Goal: Task Accomplishment & Management: Use online tool/utility

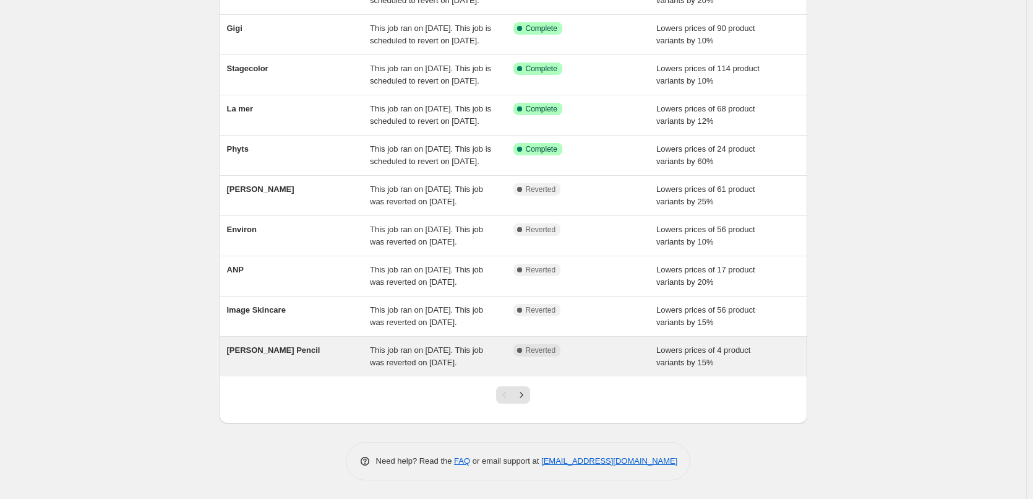
scroll to position [262, 0]
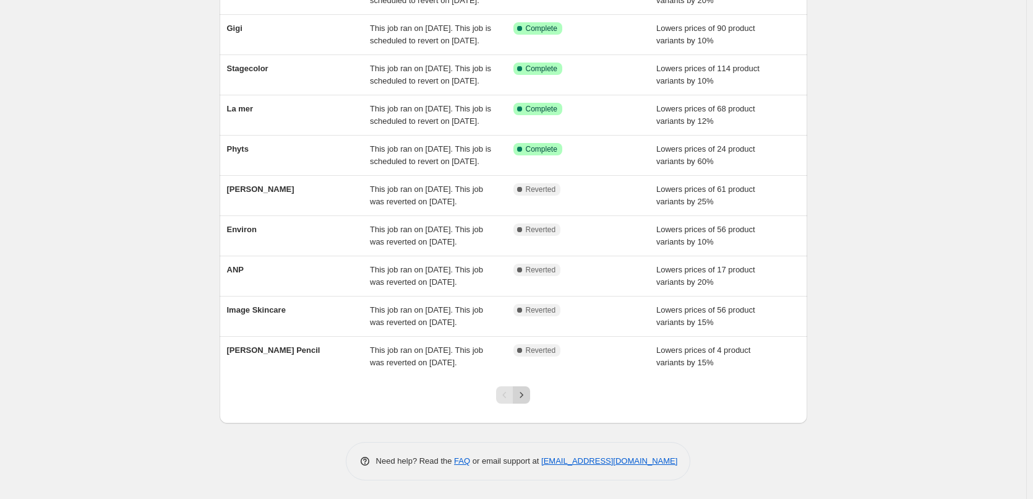
click at [526, 392] on icon "Next" at bounding box center [521, 395] width 12 height 12
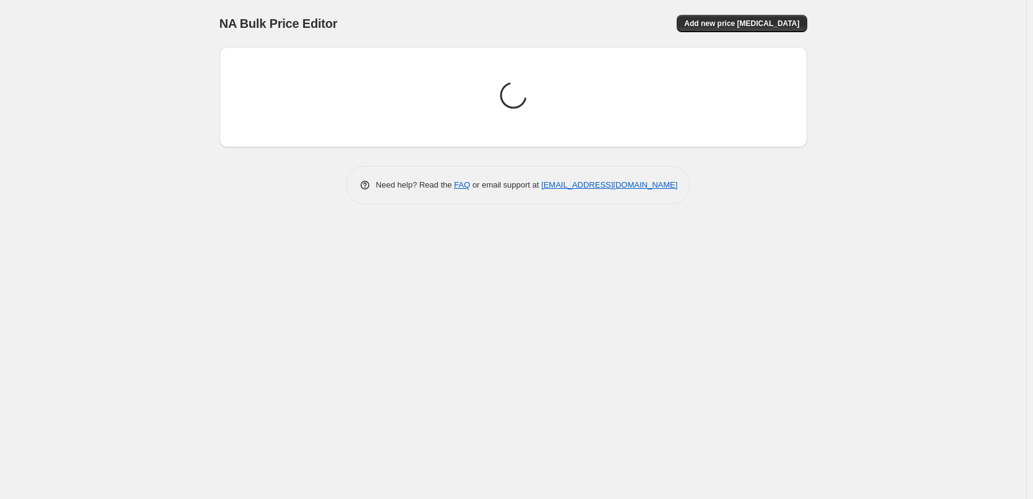
scroll to position [0, 0]
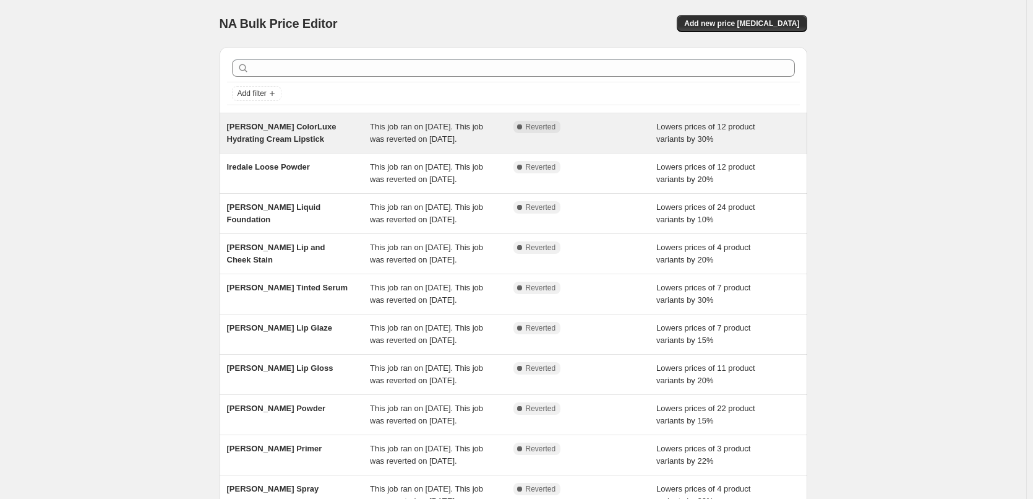
click at [301, 133] on div "[PERSON_NAME] ColorLuxe Hydrating Cream Lipstick" at bounding box center [299, 133] width 144 height 25
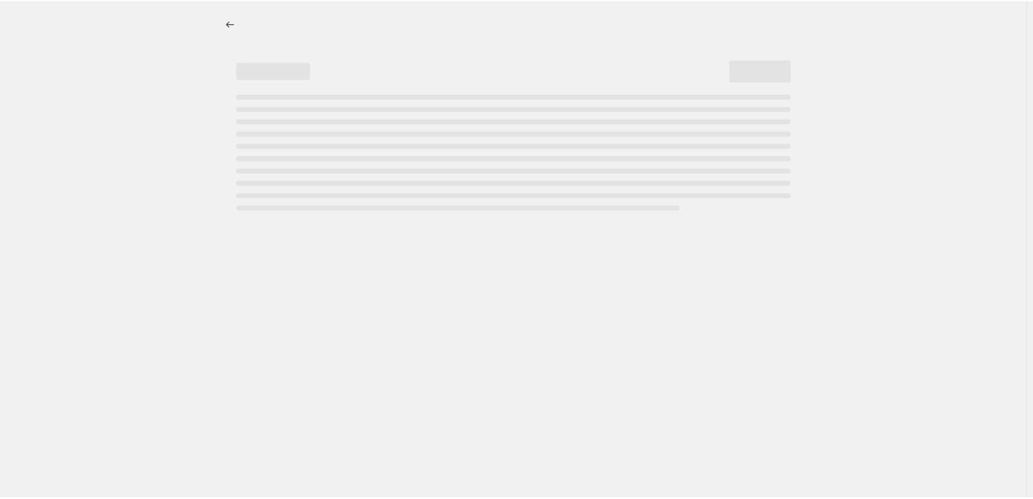
select select "percentage"
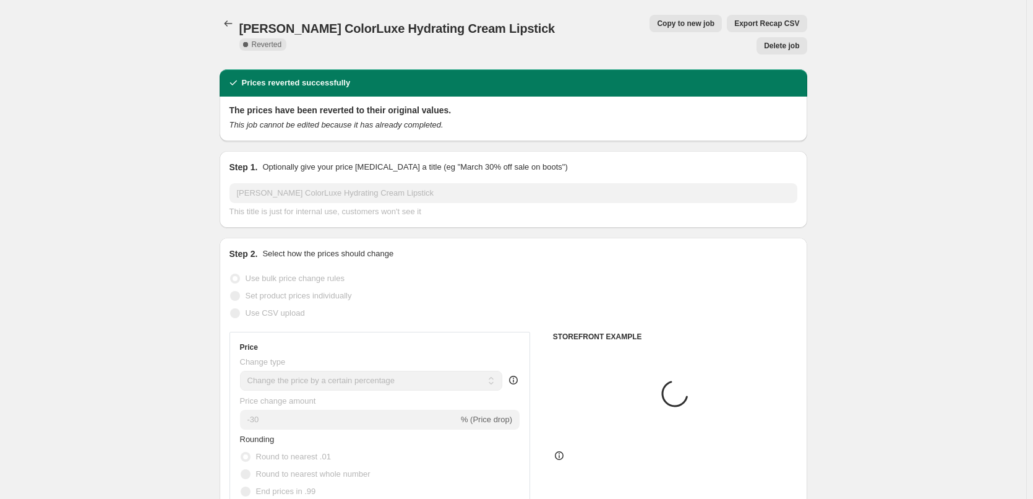
click at [657, 18] on button "Copy to new job" at bounding box center [686, 23] width 72 height 17
select select "percentage"
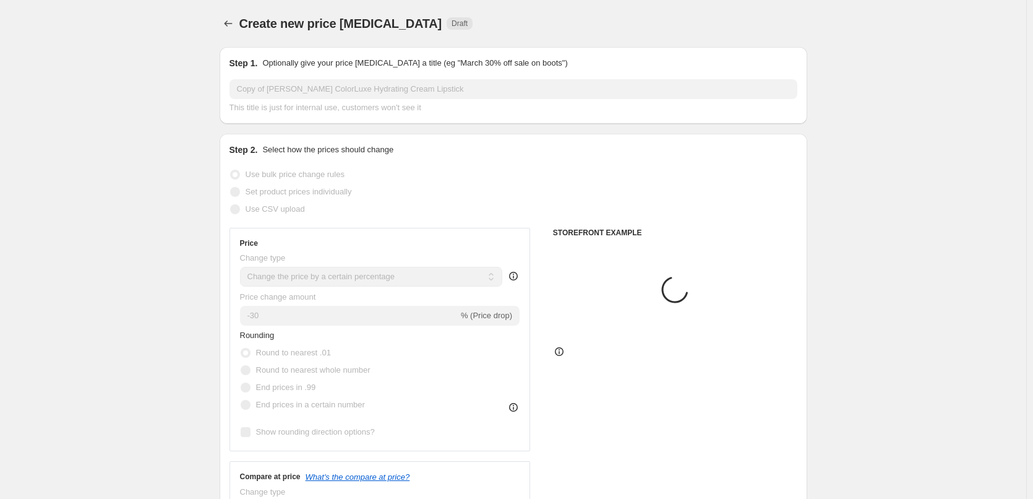
select select "tag"
select select "vendor"
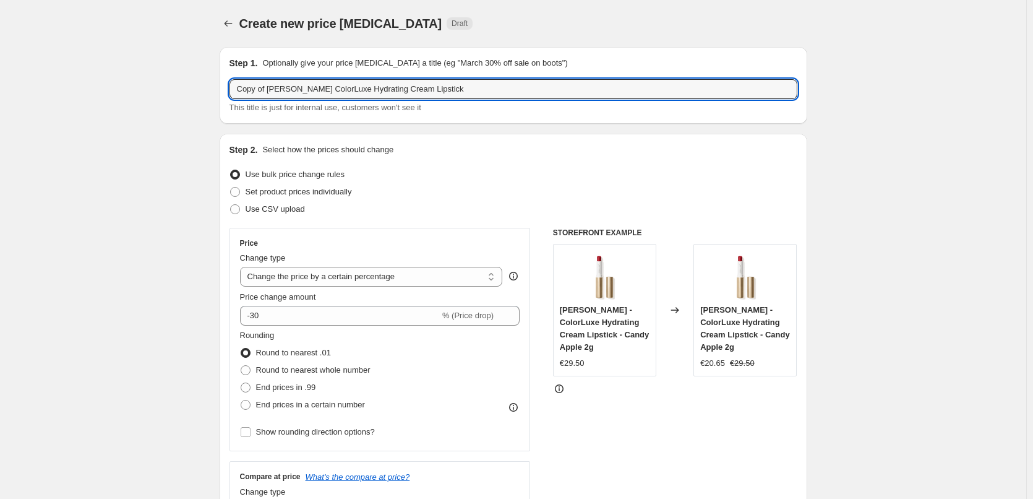
drag, startPoint x: 270, startPoint y: 89, endPoint x: 175, endPoint y: 91, distance: 94.7
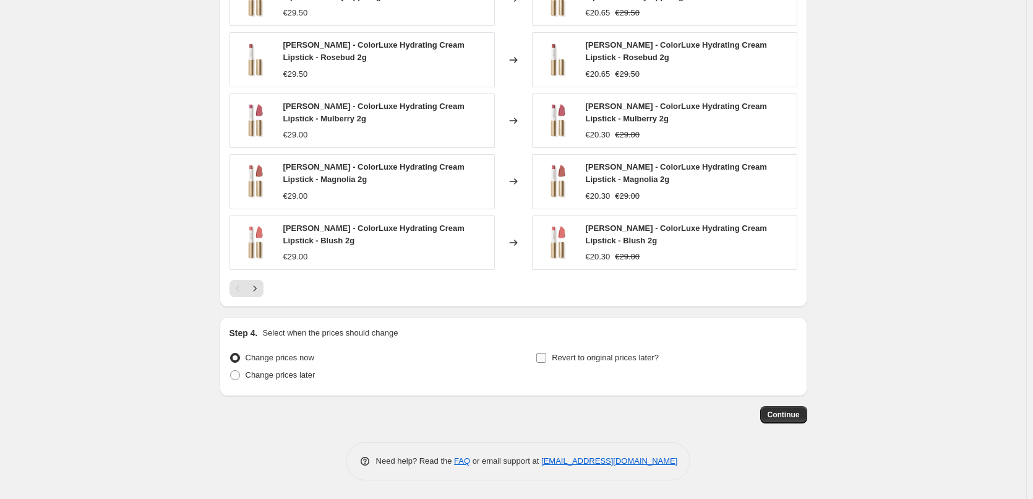
type input "[PERSON_NAME] ColorLuxe Hydrating Cream Lipstick"
click at [609, 355] on span "Revert to original prices later?" at bounding box center [605, 357] width 107 height 9
click at [546, 355] on input "Revert to original prices later?" at bounding box center [541, 358] width 10 height 10
checkbox input "true"
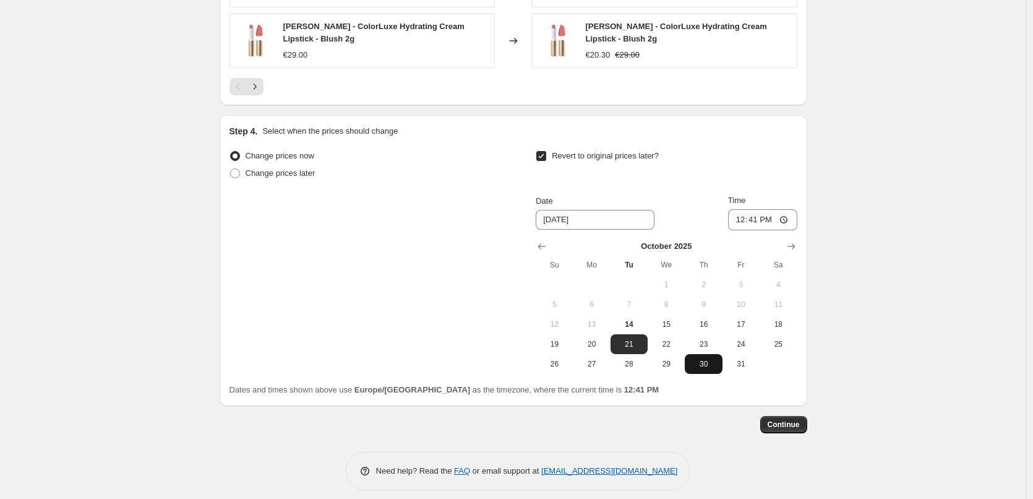
scroll to position [1137, 0]
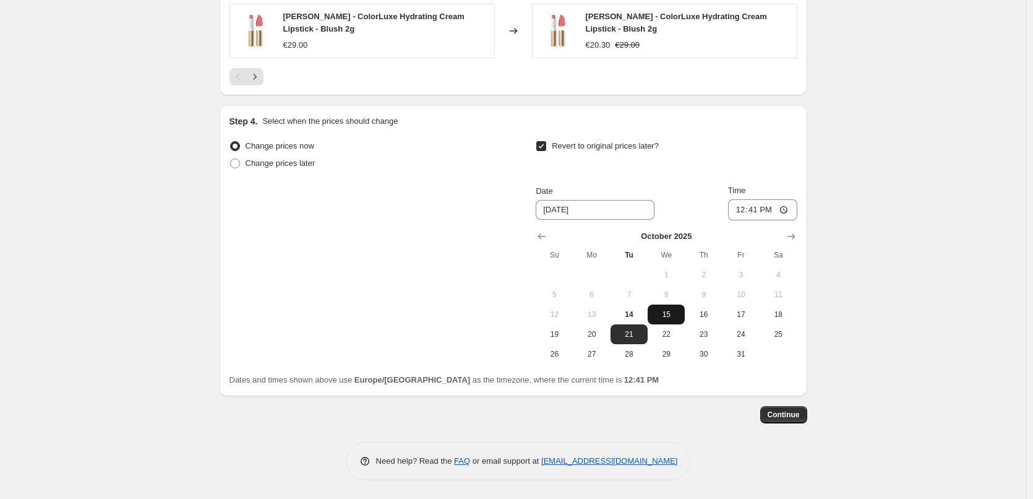
click at [670, 322] on button "15" at bounding box center [666, 314] width 37 height 20
type input "[DATE]"
click at [740, 212] on input "12:41" at bounding box center [762, 209] width 69 height 21
type input "03:00"
click at [788, 417] on span "Continue" at bounding box center [784, 415] width 32 height 10
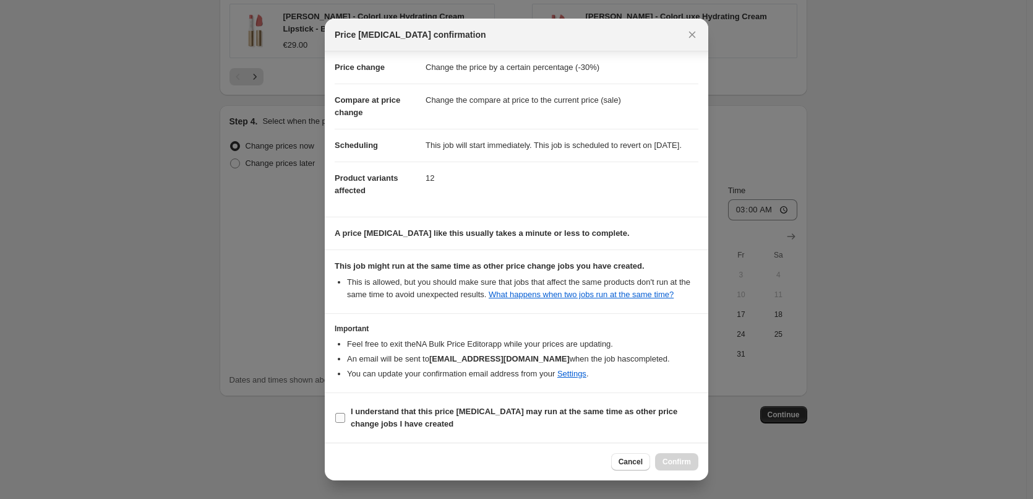
scroll to position [35, 0]
click at [368, 431] on label "I understand that this price [MEDICAL_DATA] may run at the same time as other p…" at bounding box center [517, 418] width 364 height 30
click at [345, 423] on input "I understand that this price [MEDICAL_DATA] may run at the same time as other p…" at bounding box center [340, 418] width 10 height 10
checkbox input "true"
click at [670, 457] on span "Confirm" at bounding box center [677, 462] width 28 height 10
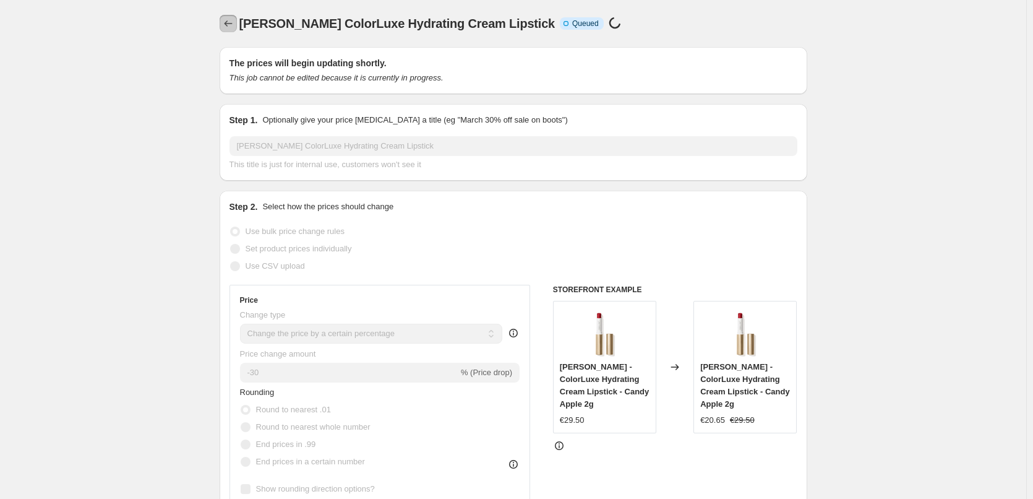
click at [226, 17] on button "Price change jobs" at bounding box center [228, 23] width 17 height 17
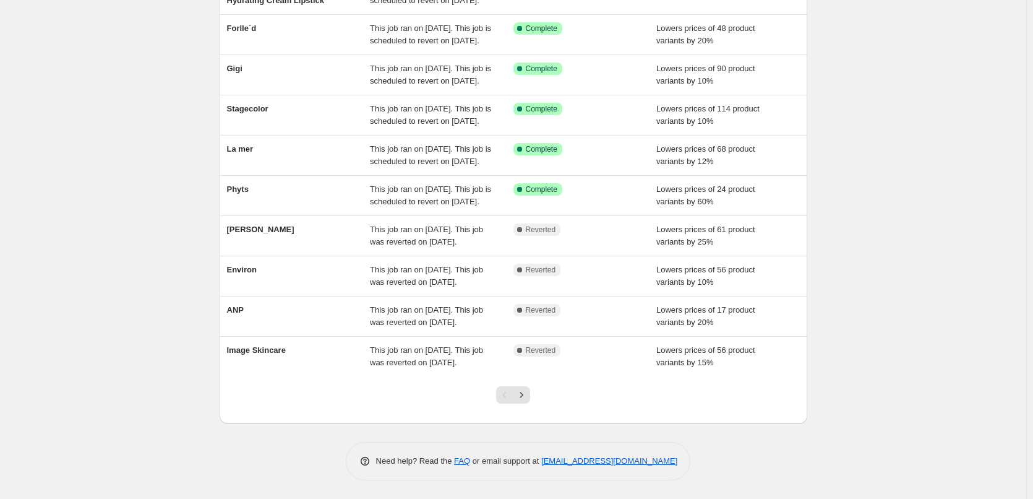
scroll to position [262, 0]
click at [530, 400] on button "Next" at bounding box center [521, 394] width 17 height 17
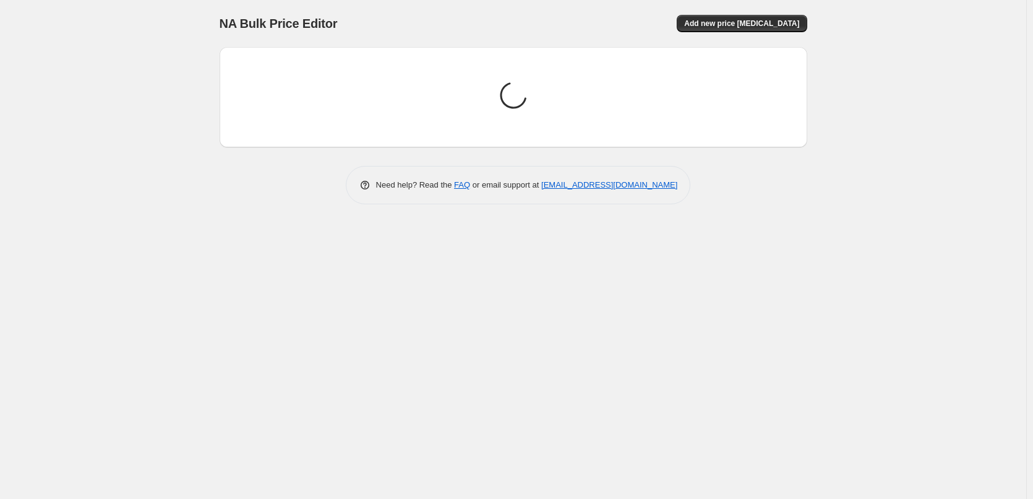
scroll to position [0, 0]
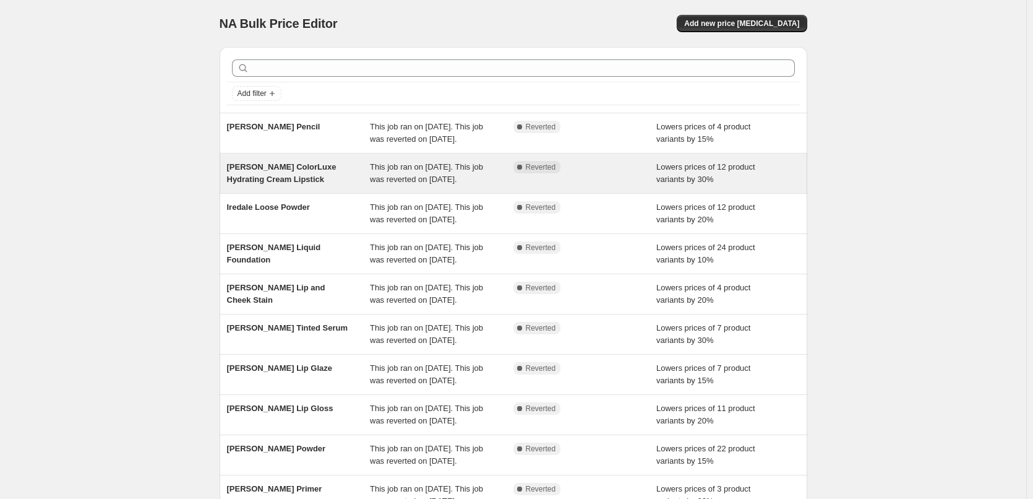
click at [314, 184] on div "[PERSON_NAME] ColorLuxe Hydrating Cream Lipstick" at bounding box center [299, 173] width 144 height 25
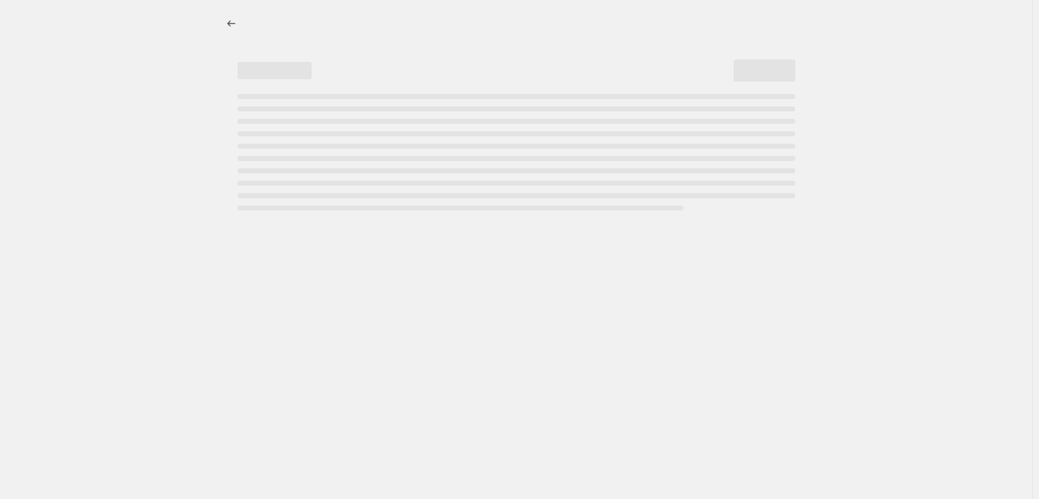
select select "percentage"
select select "tag"
select select "vendor"
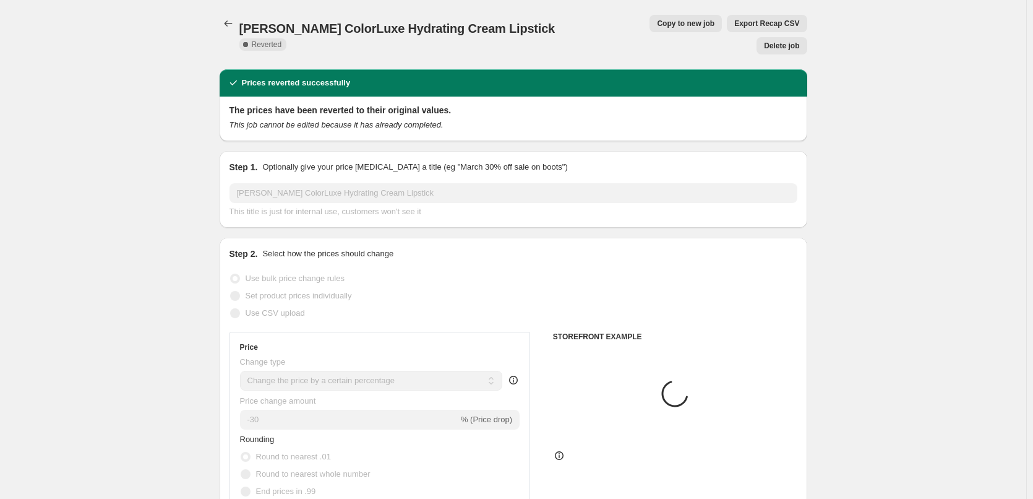
click at [791, 41] on span "Delete job" at bounding box center [781, 46] width 35 height 10
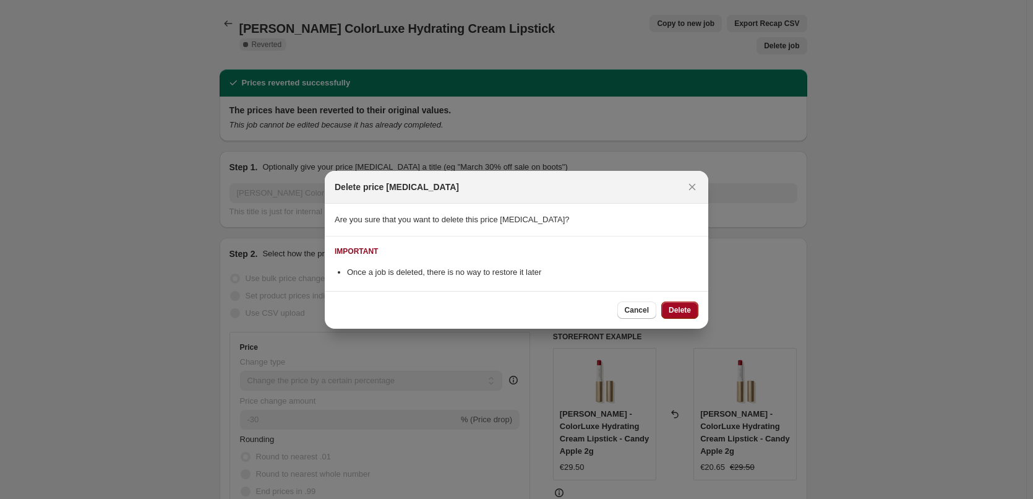
click at [680, 302] on button "Delete" at bounding box center [679, 309] width 37 height 17
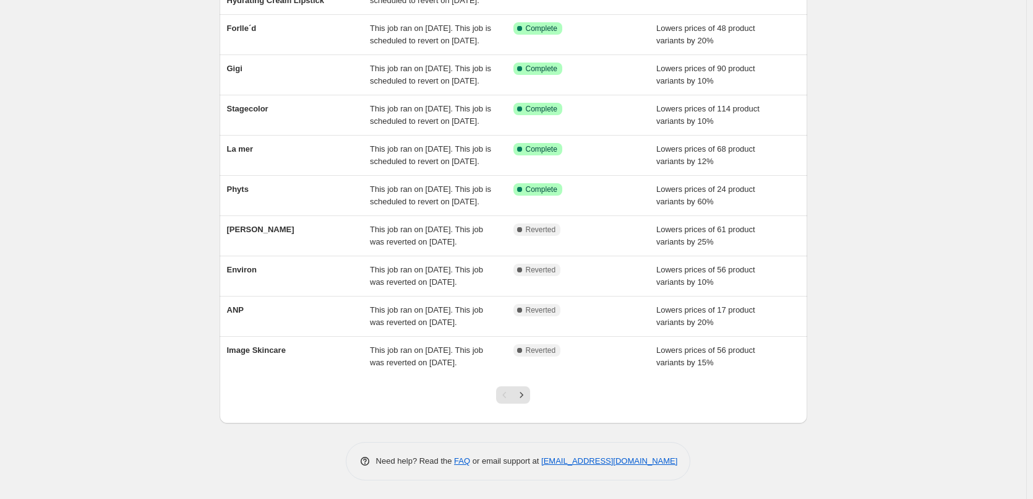
scroll to position [262, 0]
click at [525, 397] on icon "Next" at bounding box center [521, 395] width 12 height 12
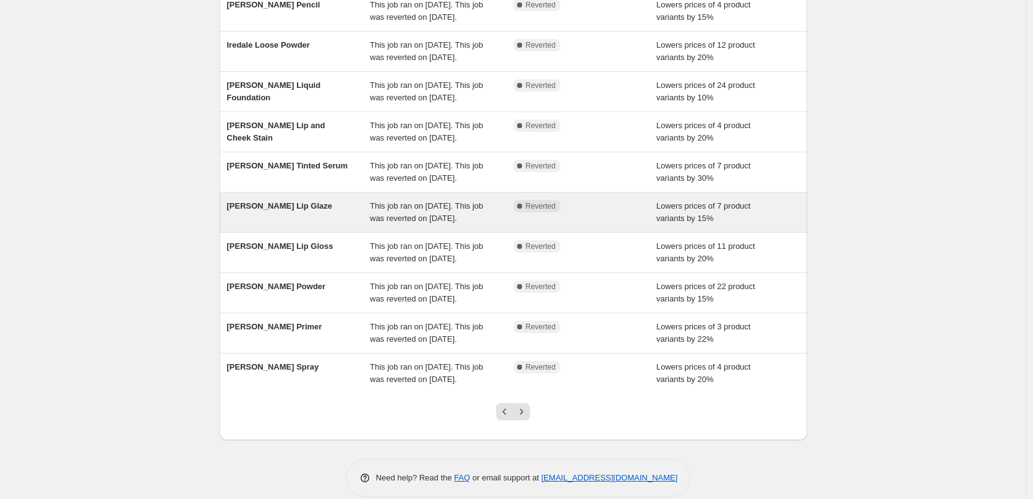
scroll to position [124, 0]
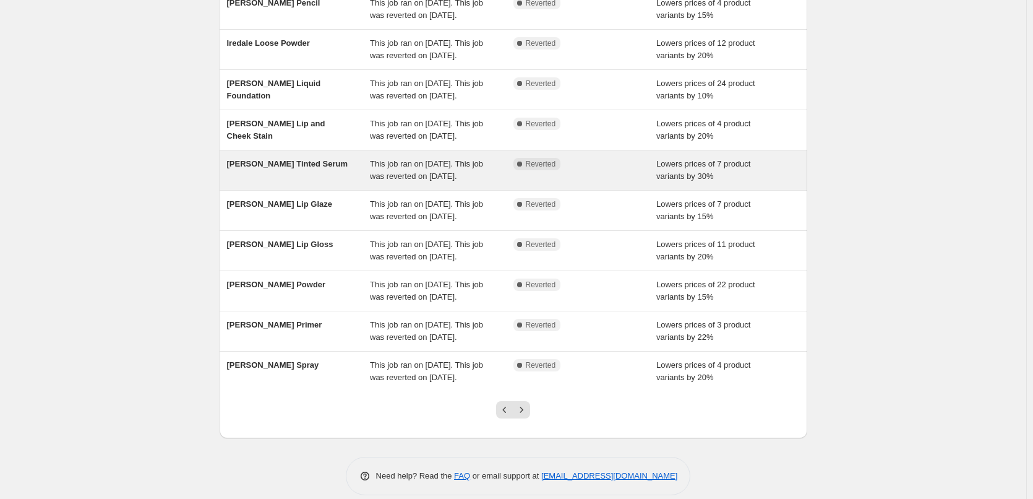
click at [308, 183] on div "[PERSON_NAME] Tinted Serum" at bounding box center [299, 170] width 144 height 25
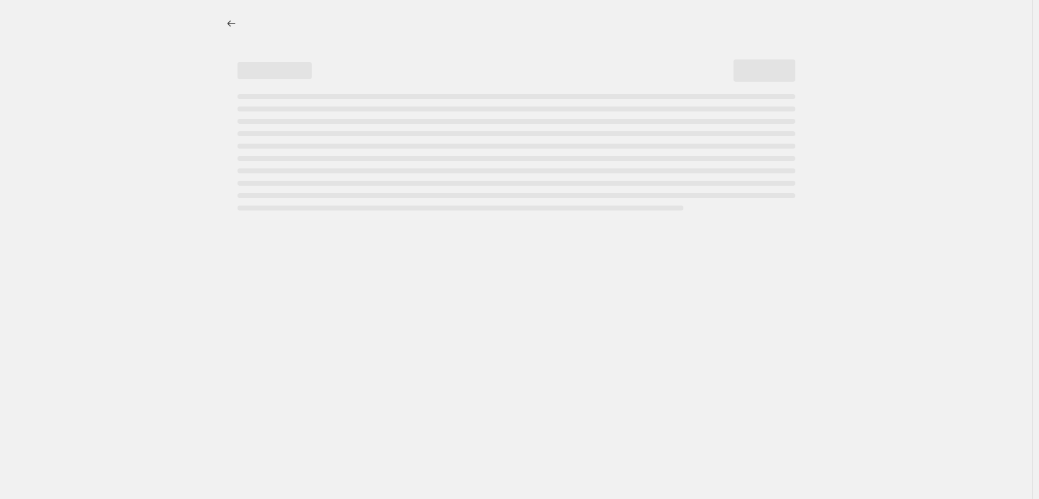
select select "percentage"
select select "tag"
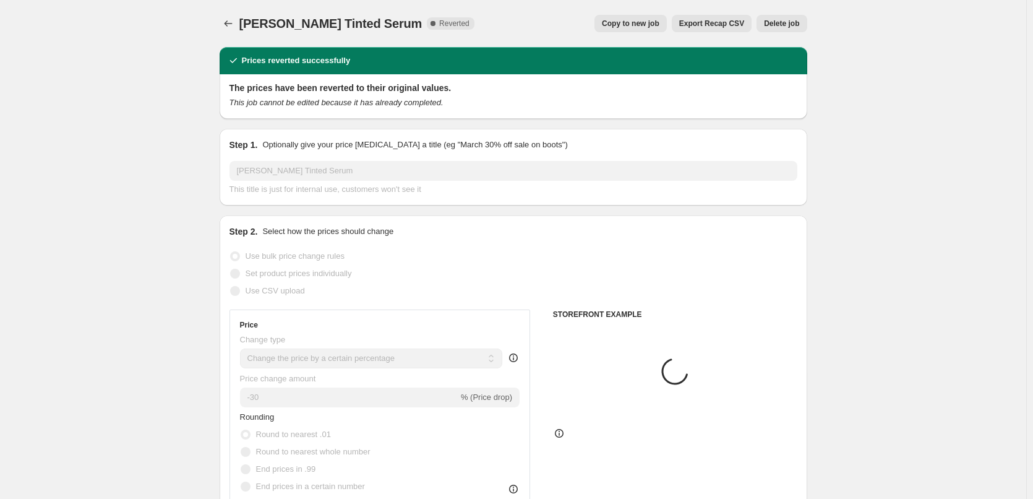
click at [681, 26] on button "Export Recap CSV" at bounding box center [712, 23] width 80 height 17
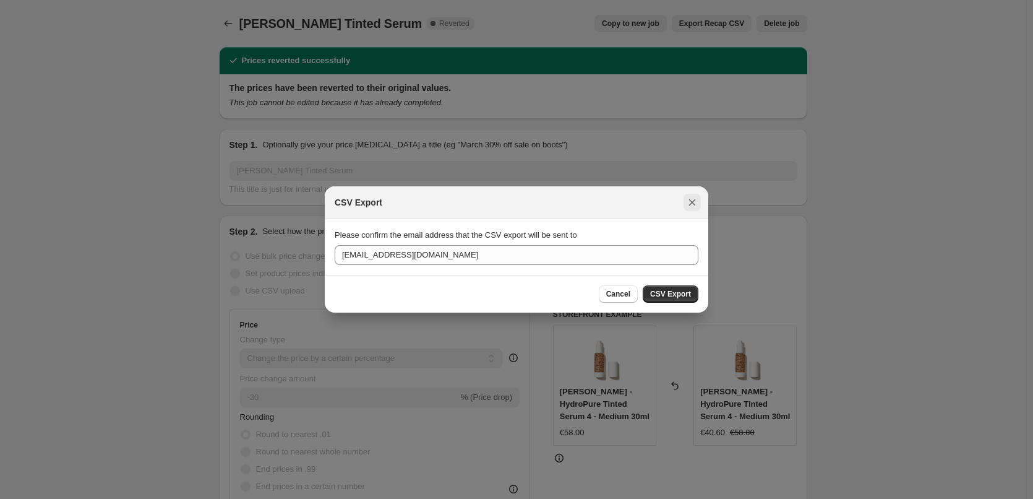
click at [688, 203] on icon "Close" at bounding box center [692, 202] width 12 height 12
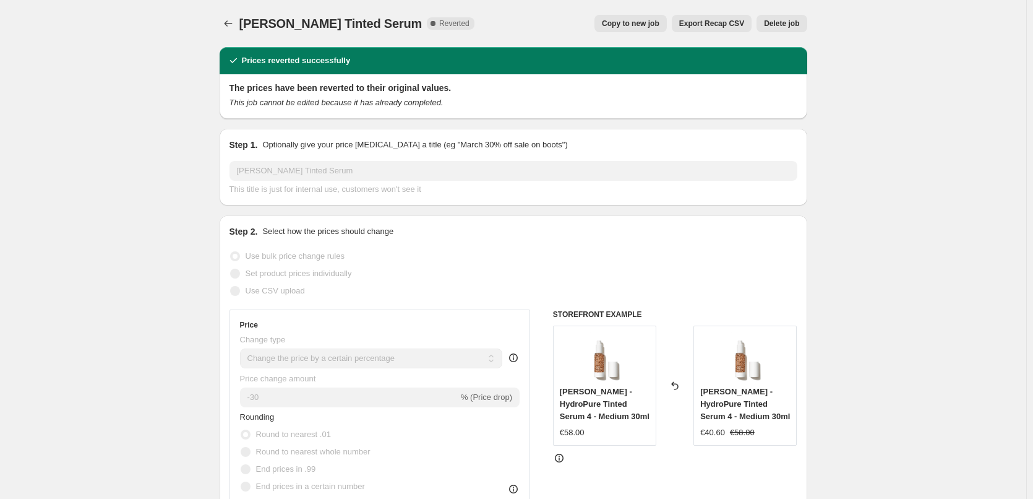
click at [638, 24] on span "Copy to new job" at bounding box center [631, 24] width 58 height 10
select select "percentage"
select select "tag"
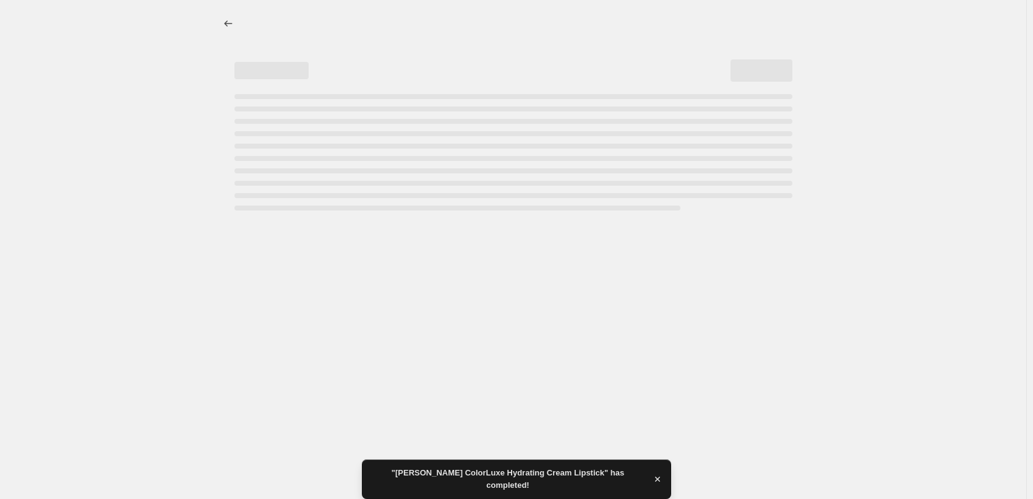
select select "percentage"
select select "tag"
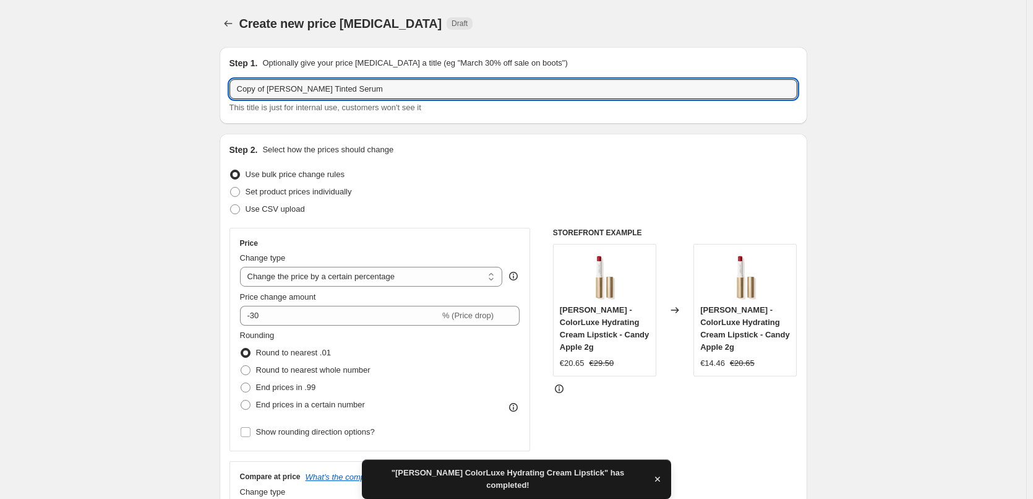
drag, startPoint x: 270, startPoint y: 89, endPoint x: 176, endPoint y: 85, distance: 93.5
click at [273, 90] on input "Copy of [PERSON_NAME] Tinted Serum" at bounding box center [514, 89] width 568 height 20
drag, startPoint x: 269, startPoint y: 88, endPoint x: 153, endPoint y: 95, distance: 115.9
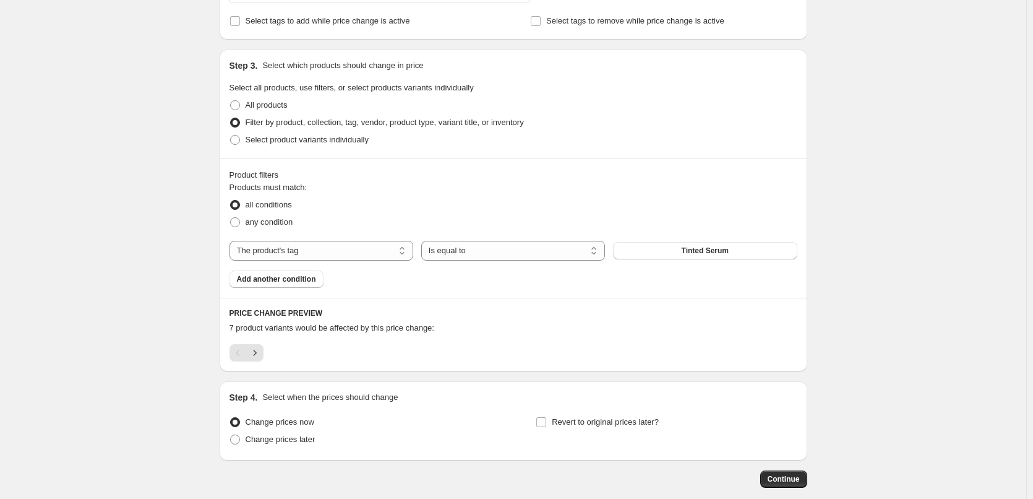
scroll to position [593, 0]
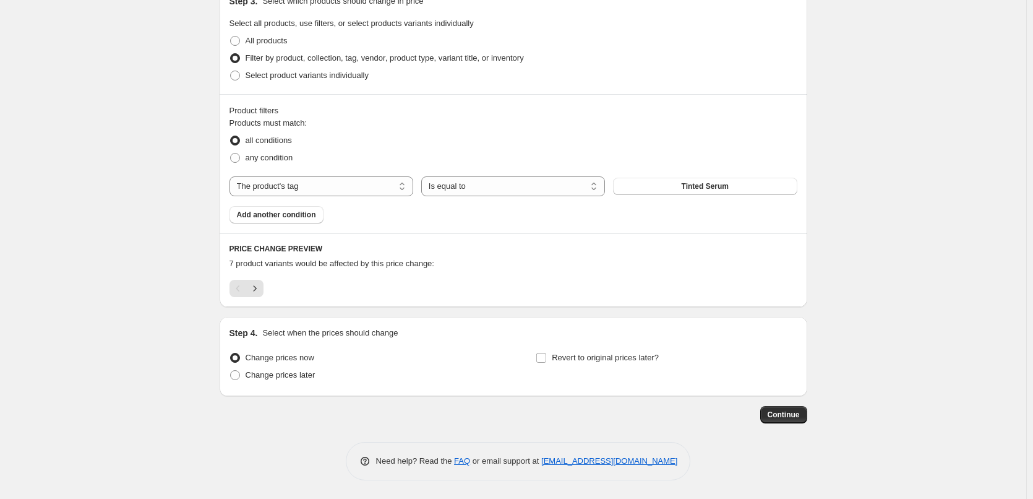
type input "[PERSON_NAME] Tinted Serum"
click at [617, 345] on div "Step 4. Select when the prices should change Change prices now Change prices la…" at bounding box center [514, 356] width 568 height 59
click at [617, 353] on span "Revert to original prices later?" at bounding box center [605, 357] width 107 height 9
click at [546, 353] on input "Revert to original prices later?" at bounding box center [541, 358] width 10 height 10
checkbox input "true"
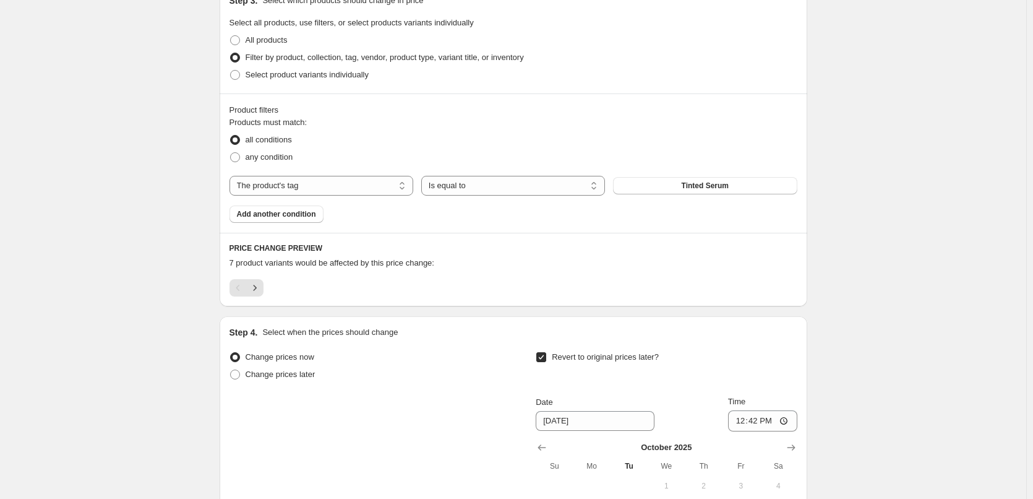
scroll to position [805, 0]
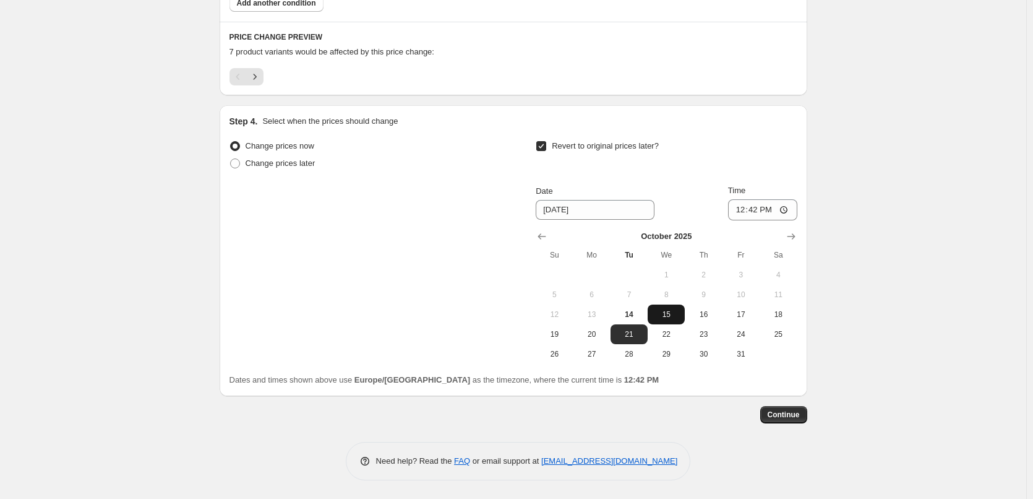
click at [680, 318] on span "15" at bounding box center [666, 314] width 27 height 10
type input "[DATE]"
click at [737, 213] on input "12:42" at bounding box center [762, 209] width 69 height 21
type input "03:00"
click at [799, 411] on span "Continue" at bounding box center [784, 415] width 32 height 10
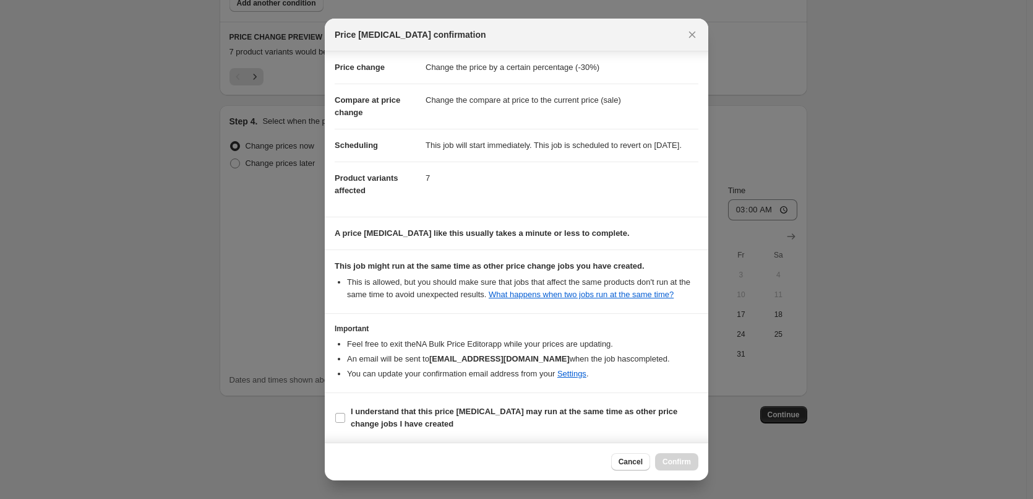
scroll to position [35, 0]
click at [405, 398] on section "I understand that this price [MEDICAL_DATA] may run at the same time as other p…" at bounding box center [517, 417] width 384 height 49
click at [407, 409] on b "I understand that this price [MEDICAL_DATA] may run at the same time as other p…" at bounding box center [514, 417] width 327 height 22
click at [345, 413] on input "I understand that this price [MEDICAL_DATA] may run at the same time as other p…" at bounding box center [340, 418] width 10 height 10
checkbox input "true"
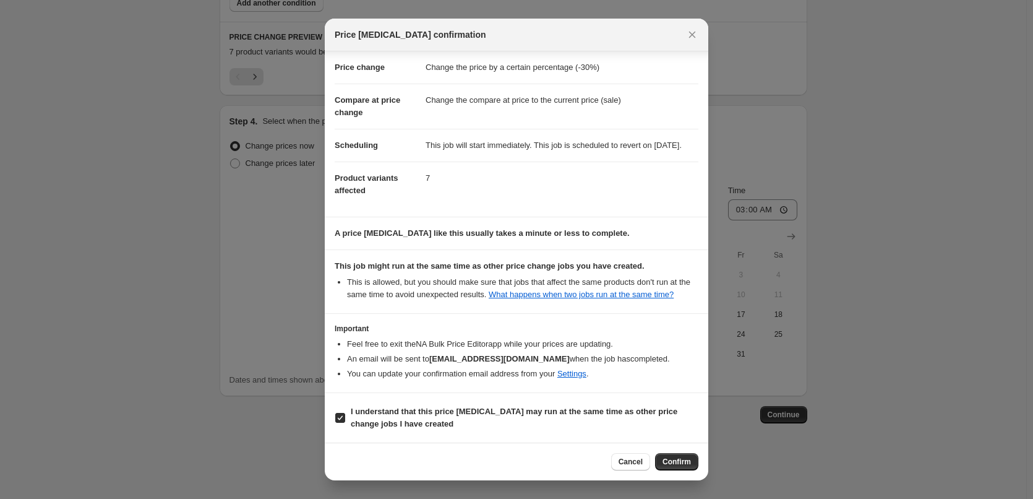
click at [698, 462] on div "Cancel Confirm" at bounding box center [517, 461] width 384 height 38
click at [674, 454] on button "Confirm" at bounding box center [676, 461] width 43 height 17
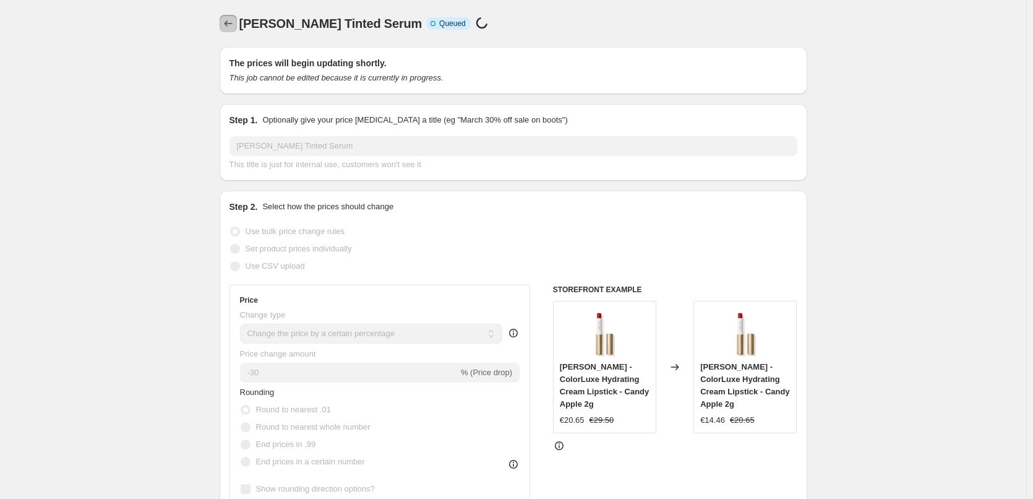
click at [234, 23] on icon "Price change jobs" at bounding box center [228, 23] width 12 height 12
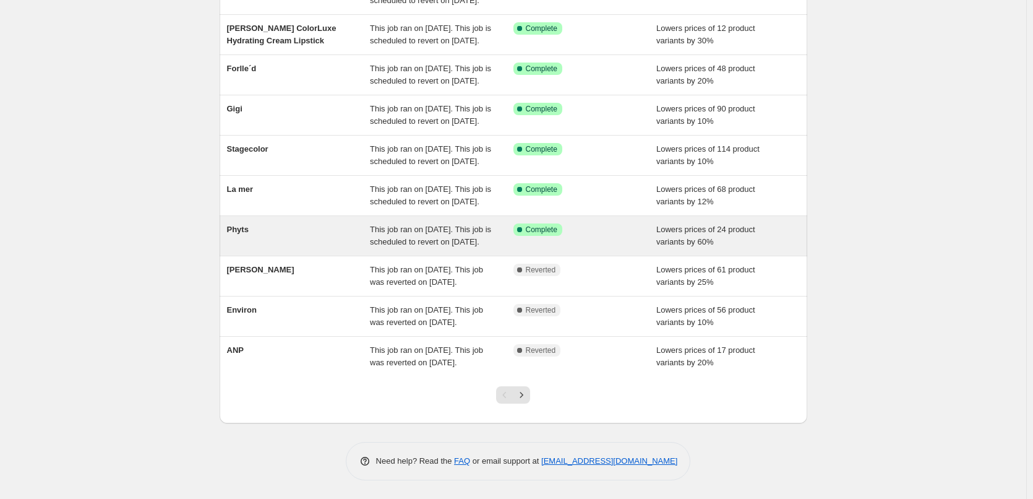
scroll to position [262, 0]
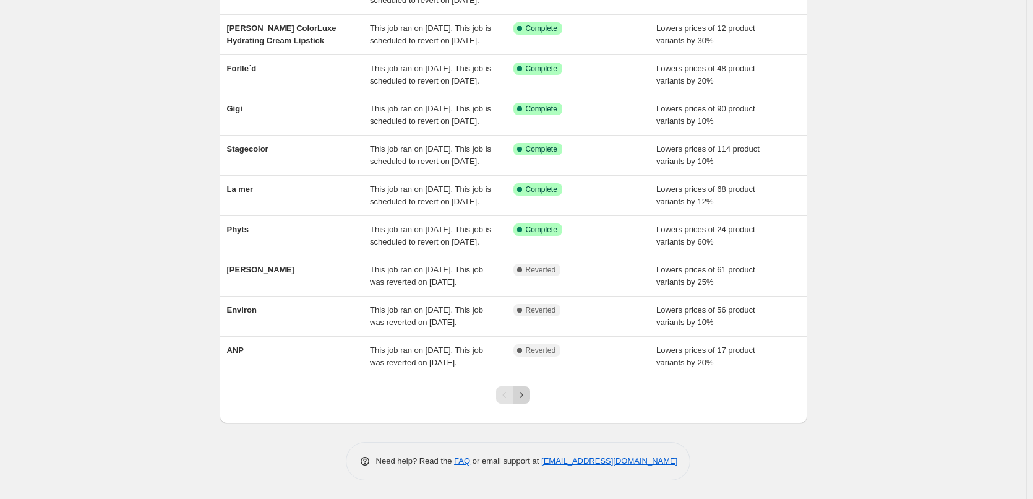
click at [527, 402] on button "Next" at bounding box center [521, 394] width 17 height 17
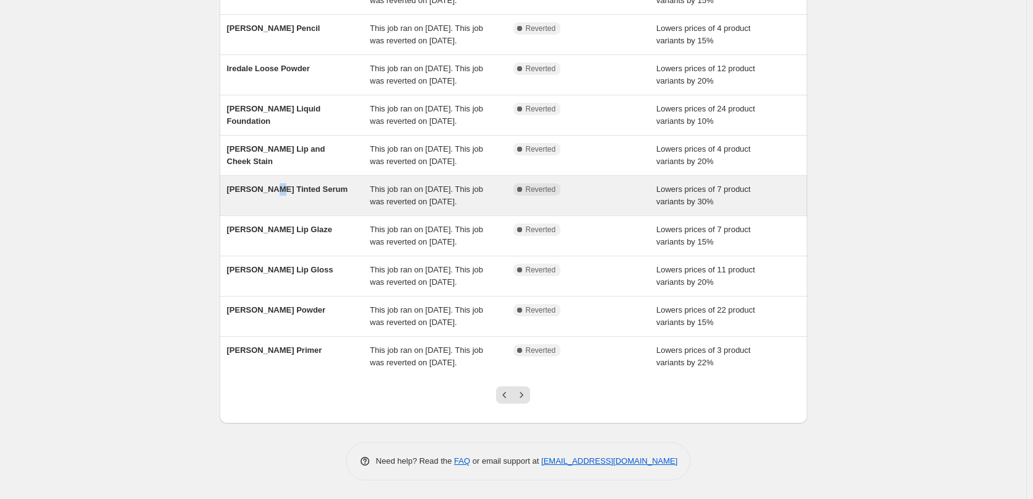
click at [270, 183] on div "[PERSON_NAME] Tinted Serum" at bounding box center [299, 195] width 144 height 25
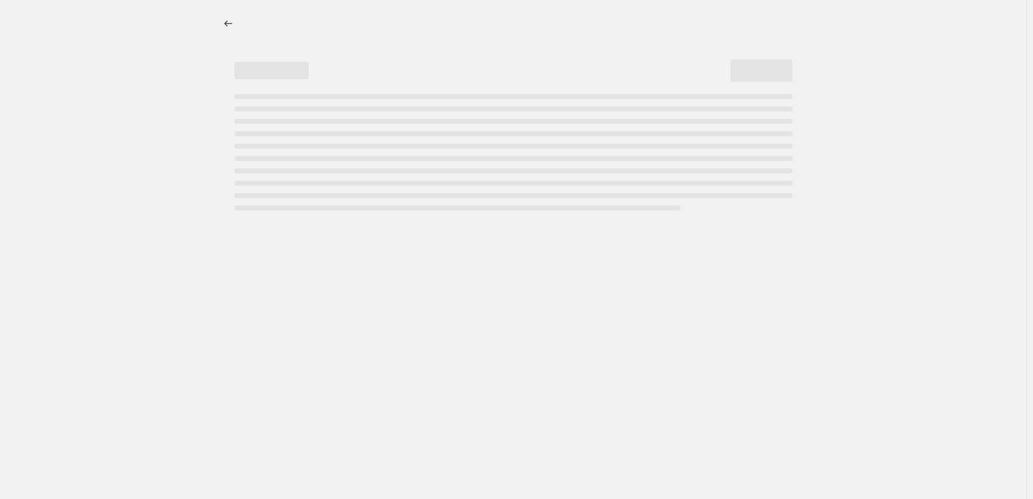
select select "percentage"
select select "tag"
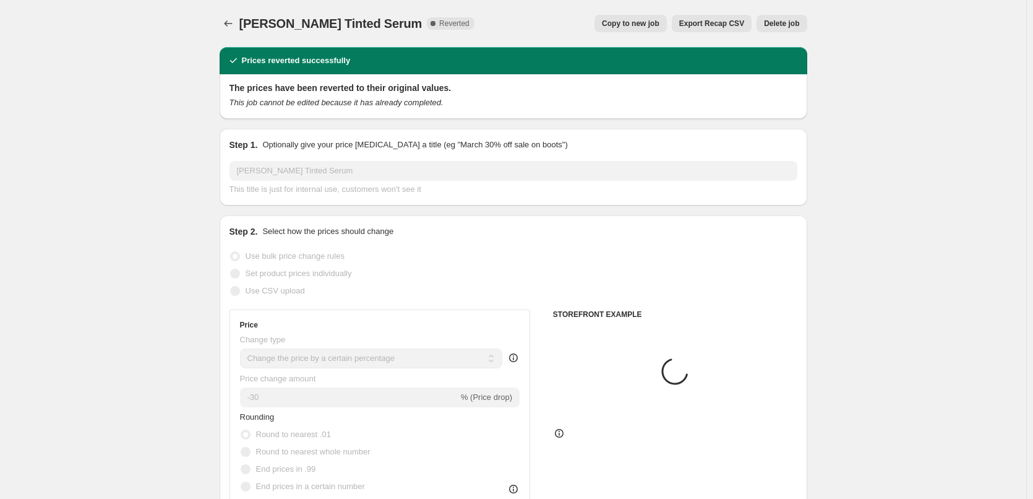
click at [794, 15] on button "Delete job" at bounding box center [782, 23] width 50 height 17
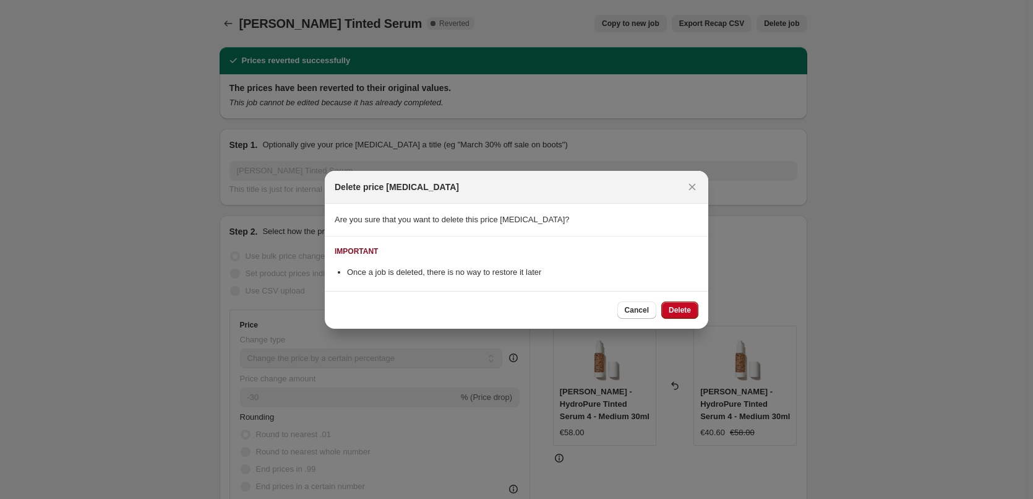
click at [699, 301] on div "Cancel Delete" at bounding box center [517, 310] width 384 height 38
click at [694, 306] on button "Delete" at bounding box center [679, 309] width 37 height 17
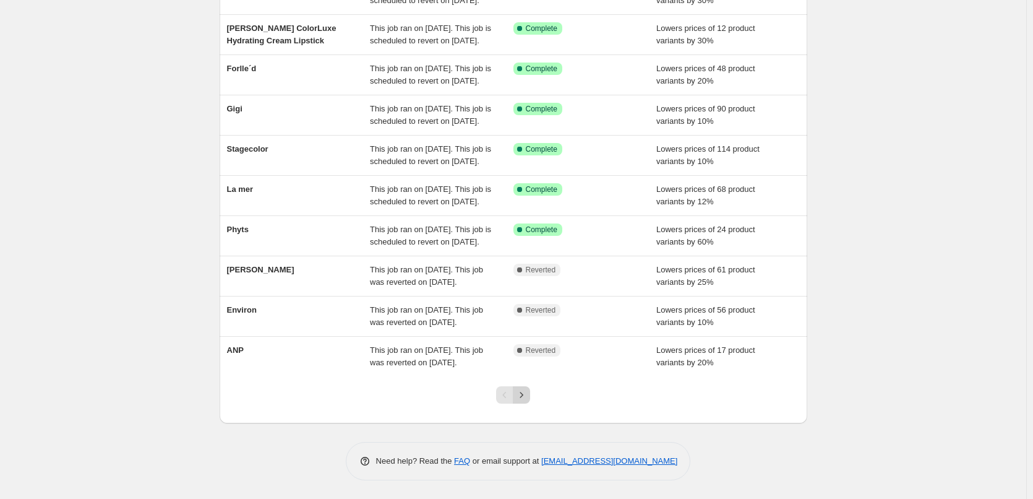
click at [530, 400] on button "Next" at bounding box center [521, 394] width 17 height 17
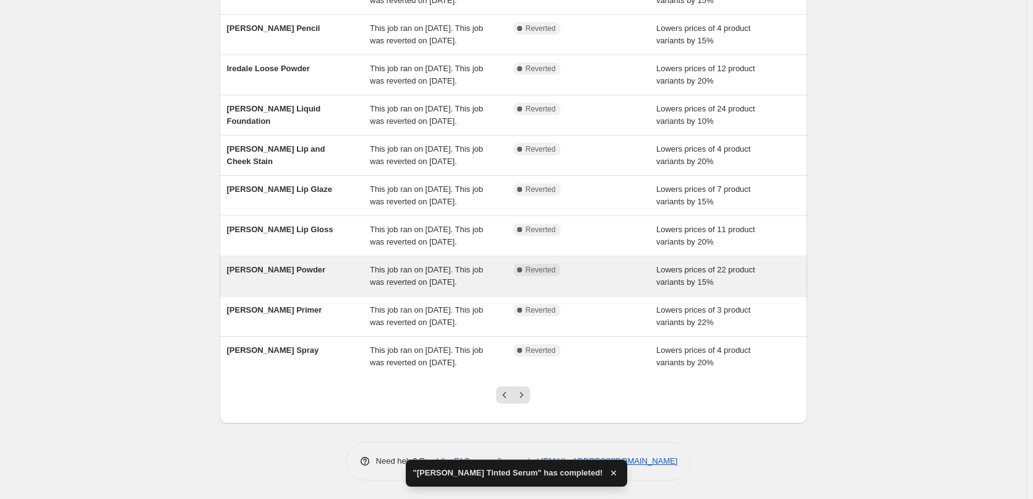
click at [307, 264] on div "[PERSON_NAME] Powder" at bounding box center [299, 276] width 144 height 25
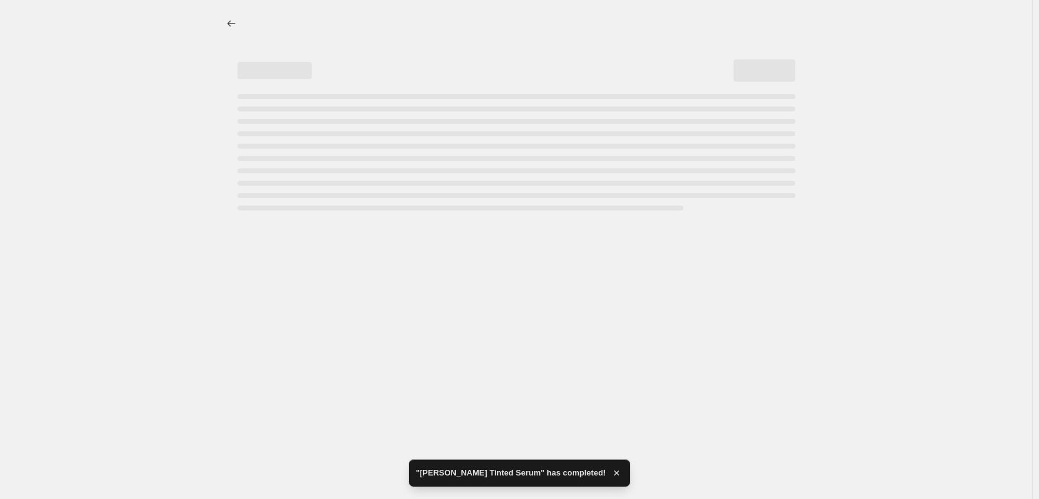
select select "percentage"
select select "tag"
select select "vendor"
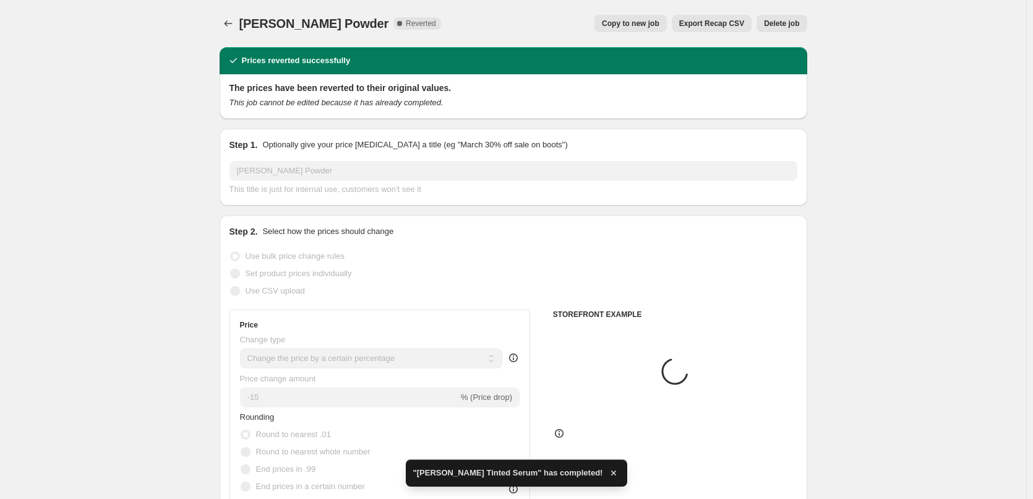
click at [624, 24] on span "Copy to new job" at bounding box center [631, 24] width 58 height 10
select select "percentage"
select select "tag"
select select "vendor"
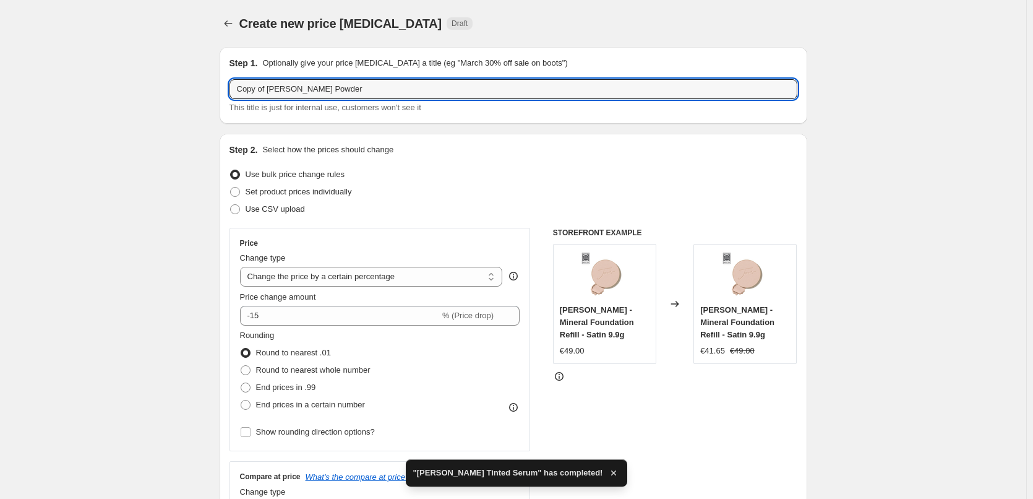
drag, startPoint x: 270, startPoint y: 88, endPoint x: 116, endPoint y: 87, distance: 154.1
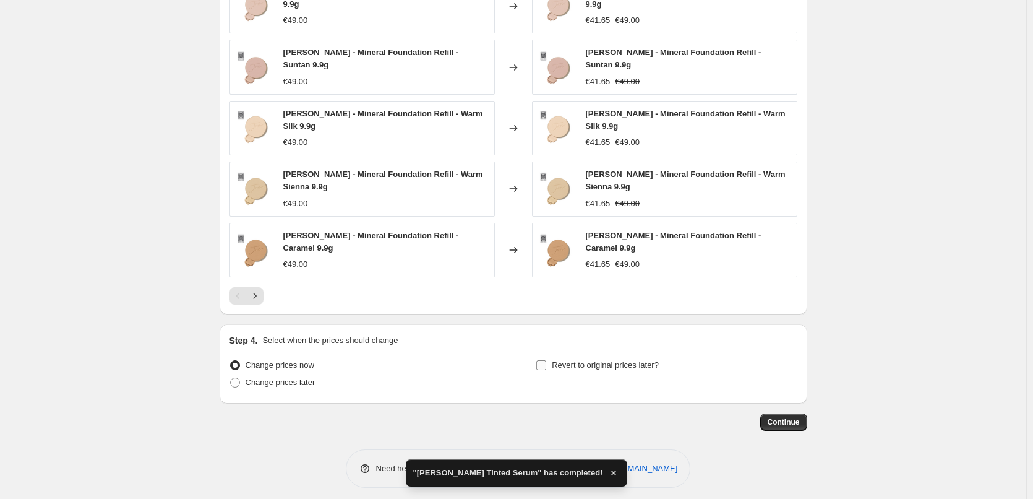
type input "[PERSON_NAME] Powder"
click at [616, 360] on span "Revert to original prices later?" at bounding box center [605, 364] width 107 height 9
click at [546, 360] on input "Revert to original prices later?" at bounding box center [541, 365] width 10 height 10
checkbox input "true"
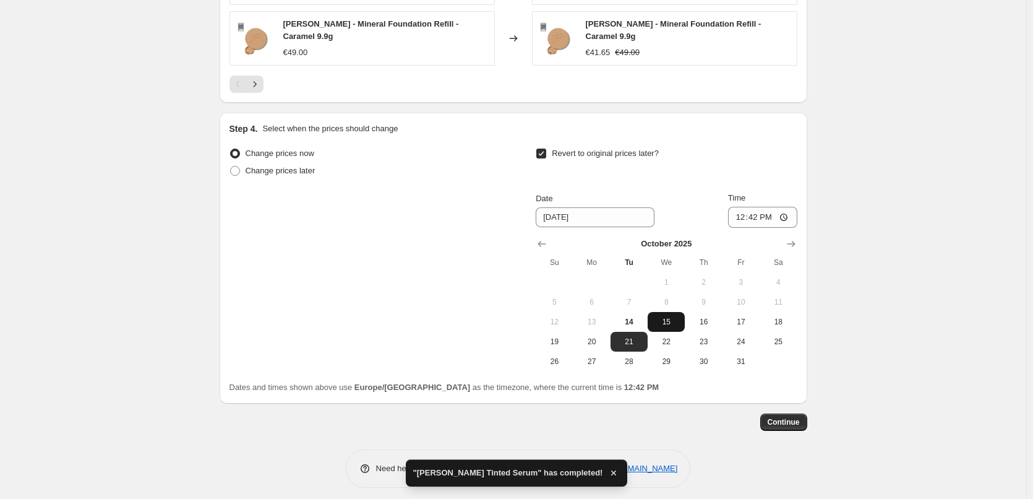
click at [668, 320] on button "15" at bounding box center [666, 322] width 37 height 20
type input "[DATE]"
click at [741, 211] on input "12:42" at bounding box center [762, 217] width 69 height 21
type input "03:00"
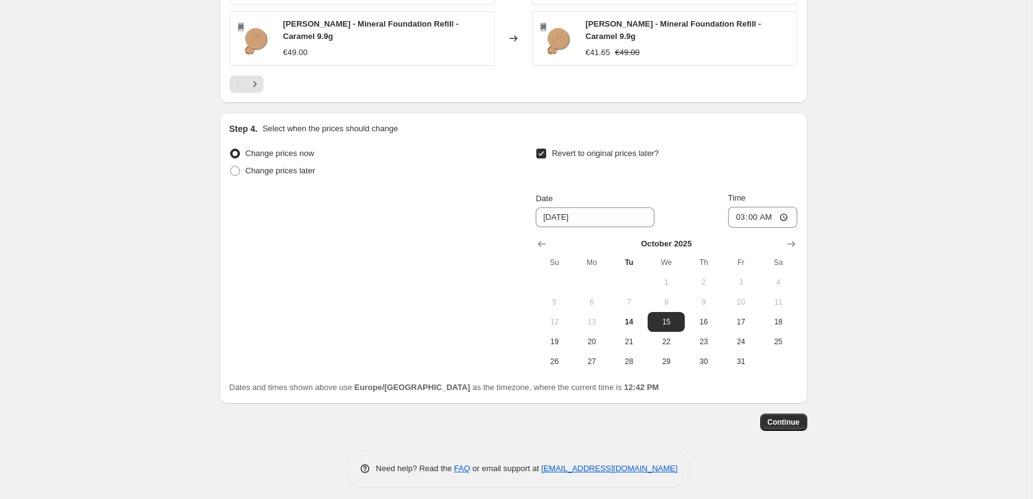
click at [790, 417] on span "Continue" at bounding box center [784, 422] width 32 height 10
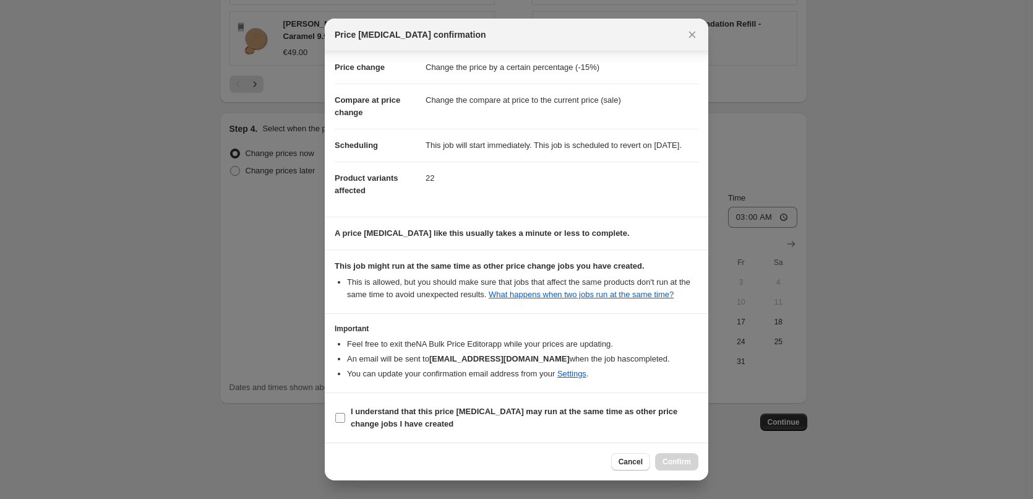
click at [408, 408] on b "I understand that this price [MEDICAL_DATA] may run at the same time as other p…" at bounding box center [514, 417] width 327 height 22
click at [345, 413] on input "I understand that this price [MEDICAL_DATA] may run at the same time as other p…" at bounding box center [340, 418] width 10 height 10
checkbox input "true"
click at [673, 458] on span "Confirm" at bounding box center [677, 462] width 28 height 10
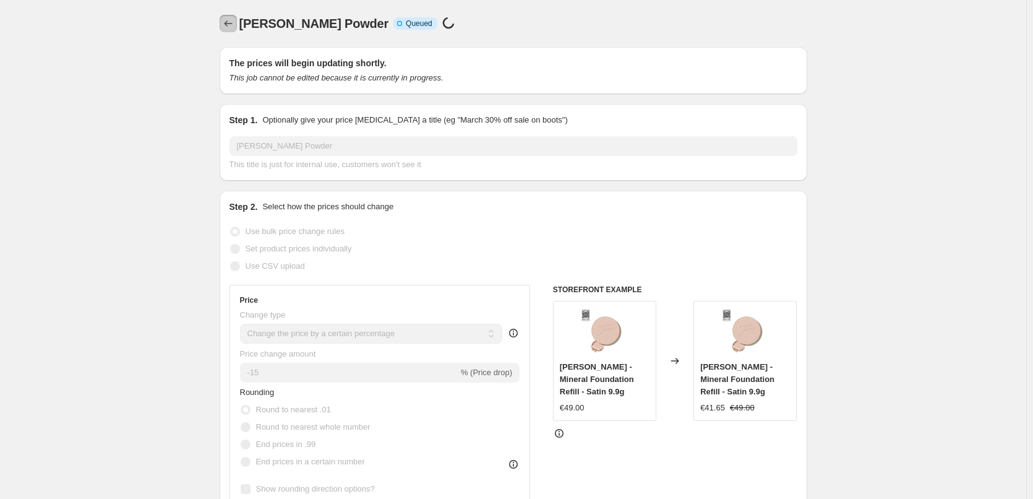
click at [234, 25] on icon "Price change jobs" at bounding box center [228, 23] width 12 height 12
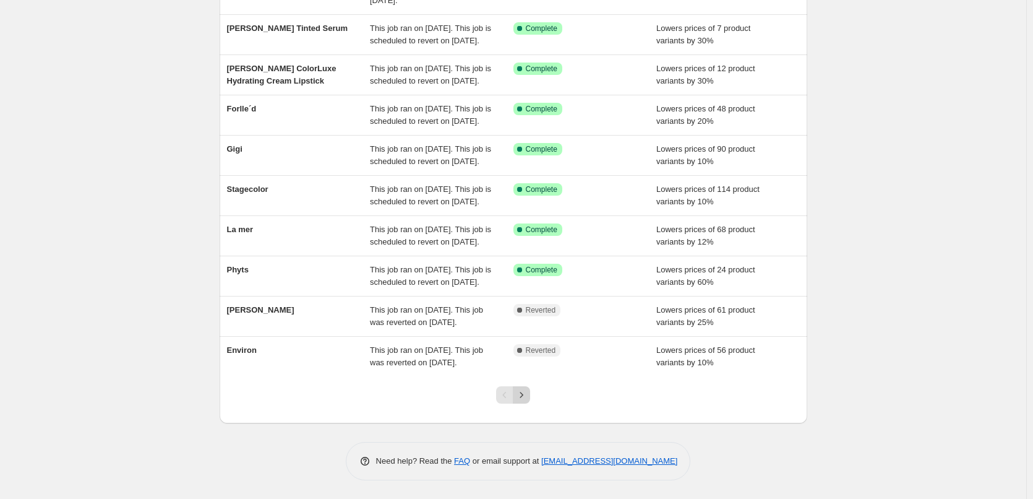
click at [528, 397] on icon "Next" at bounding box center [521, 395] width 12 height 12
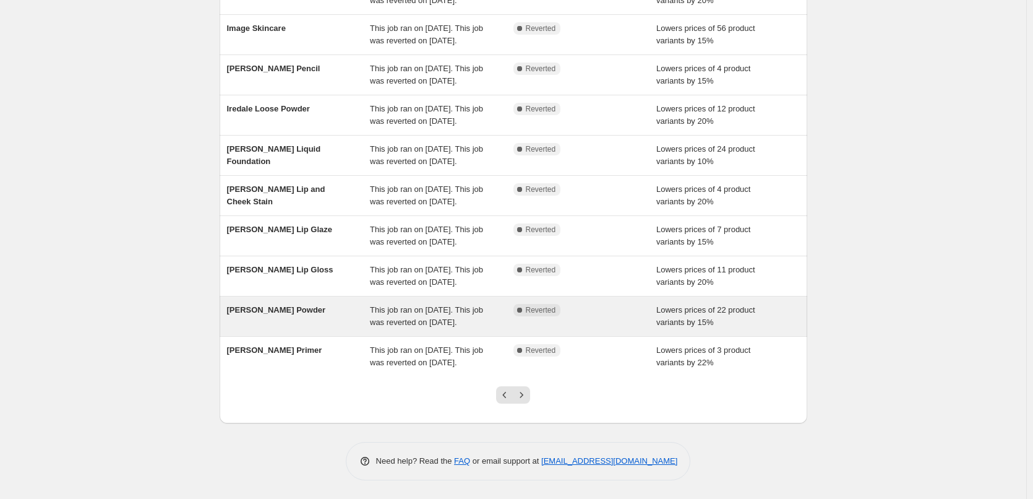
click at [311, 304] on div "[PERSON_NAME] Powder" at bounding box center [299, 316] width 144 height 25
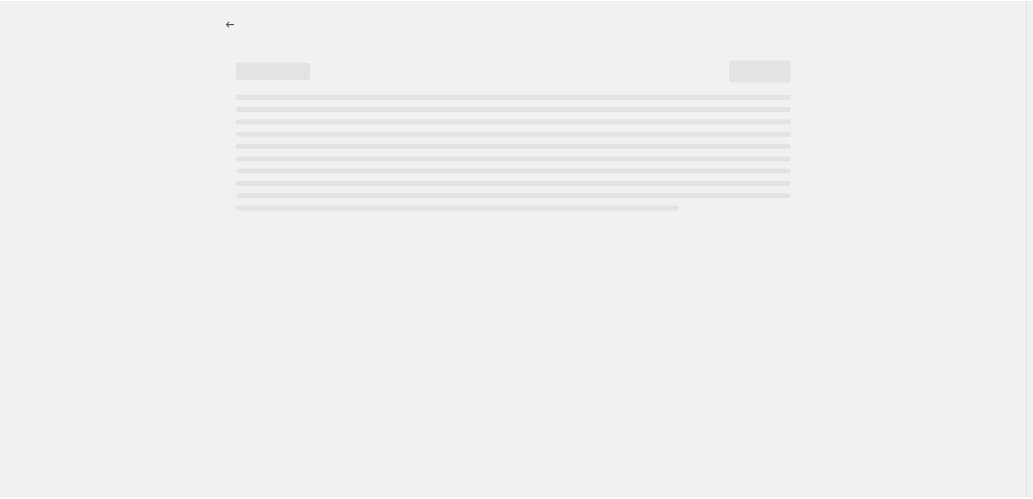
select select "percentage"
select select "tag"
select select "vendor"
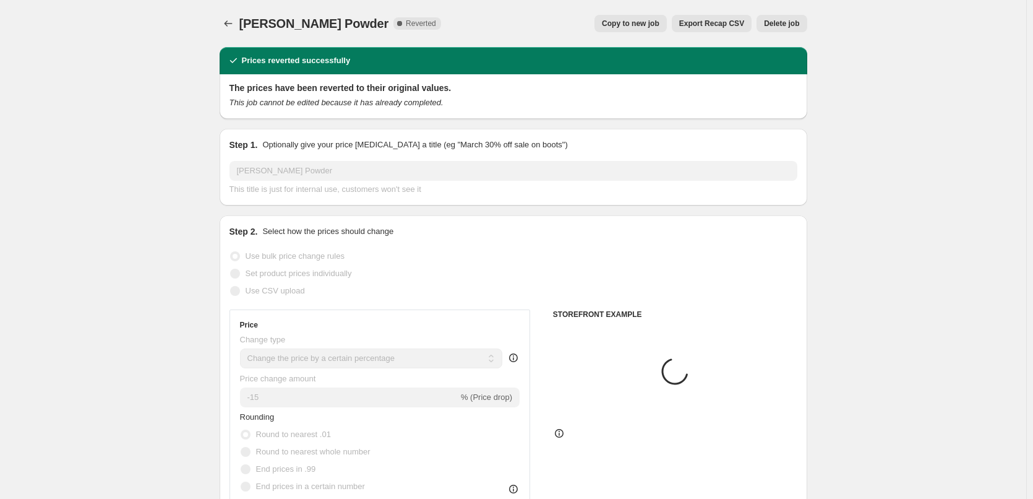
click at [788, 29] on button "Delete job" at bounding box center [782, 23] width 50 height 17
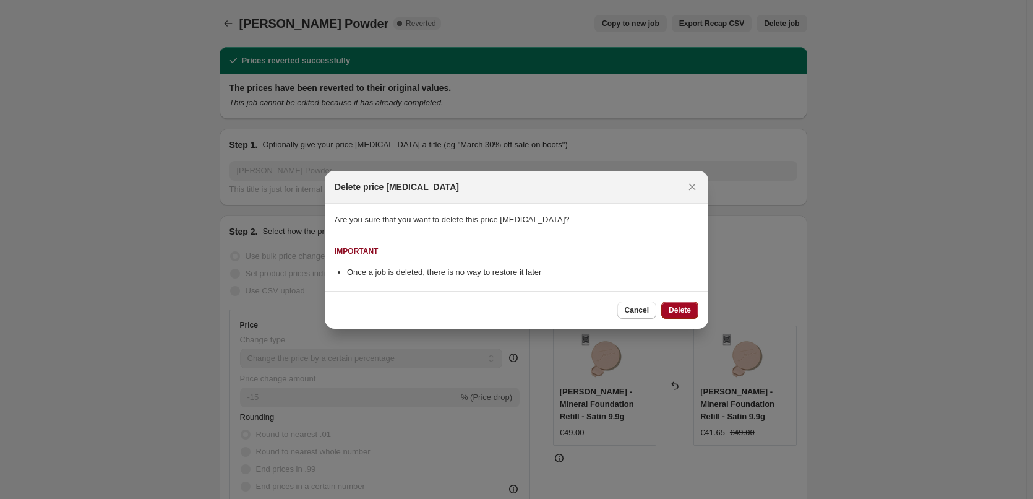
click at [668, 307] on button "Delete" at bounding box center [679, 309] width 37 height 17
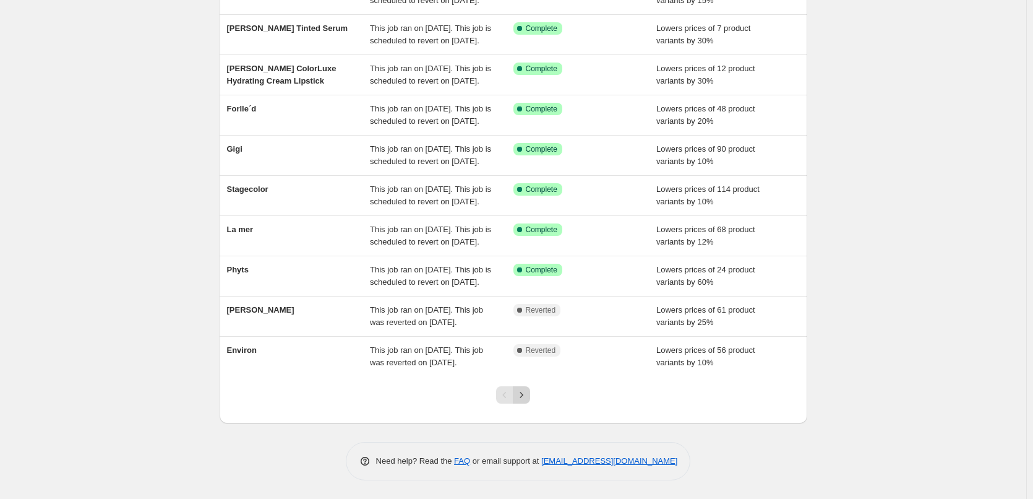
click at [522, 395] on icon "Next" at bounding box center [521, 395] width 12 height 12
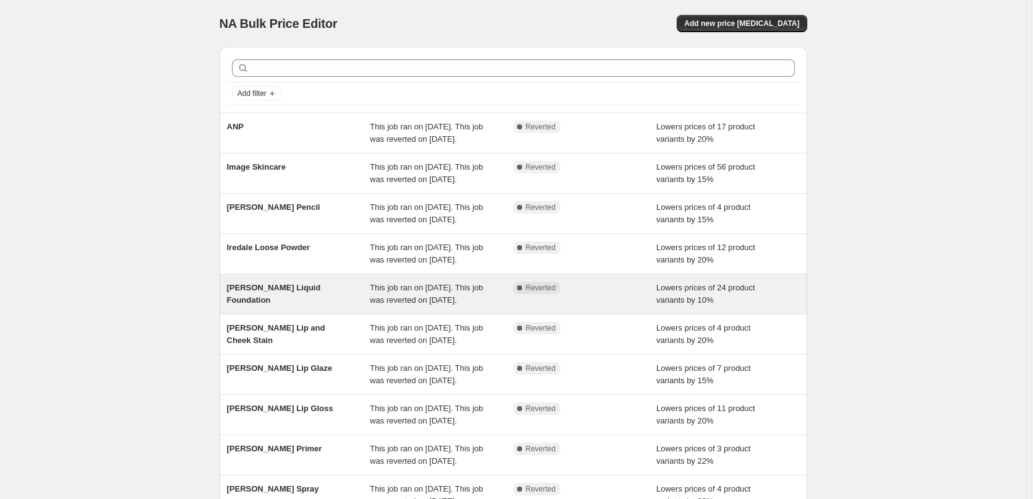
click at [326, 306] on div "[PERSON_NAME] Liquid Foundation" at bounding box center [299, 293] width 144 height 25
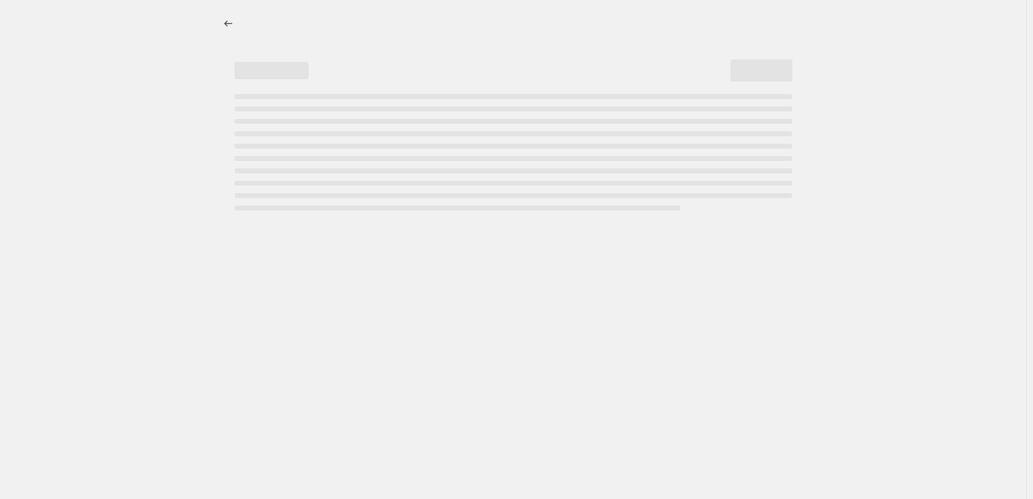
select select "percentage"
select select "tag"
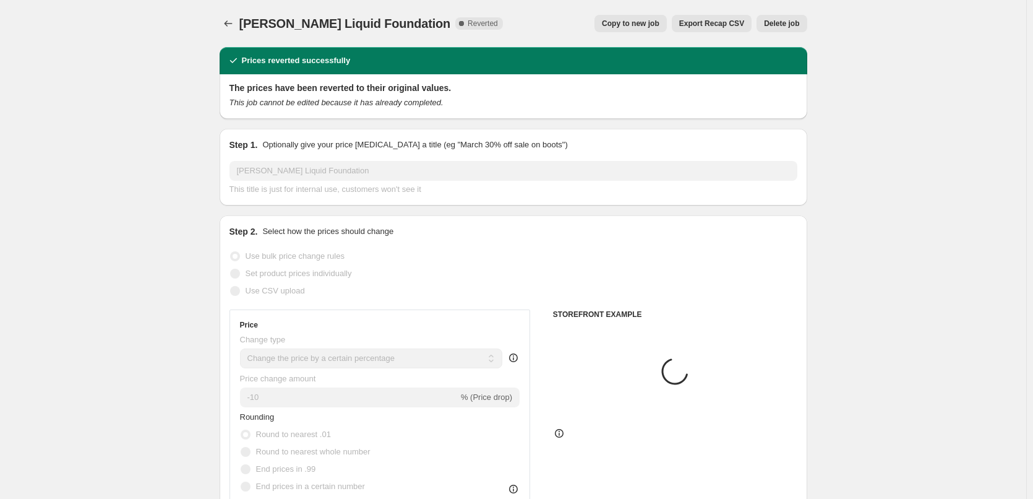
click at [651, 27] on span "Copy to new job" at bounding box center [631, 24] width 58 height 10
select select "percentage"
select select "tag"
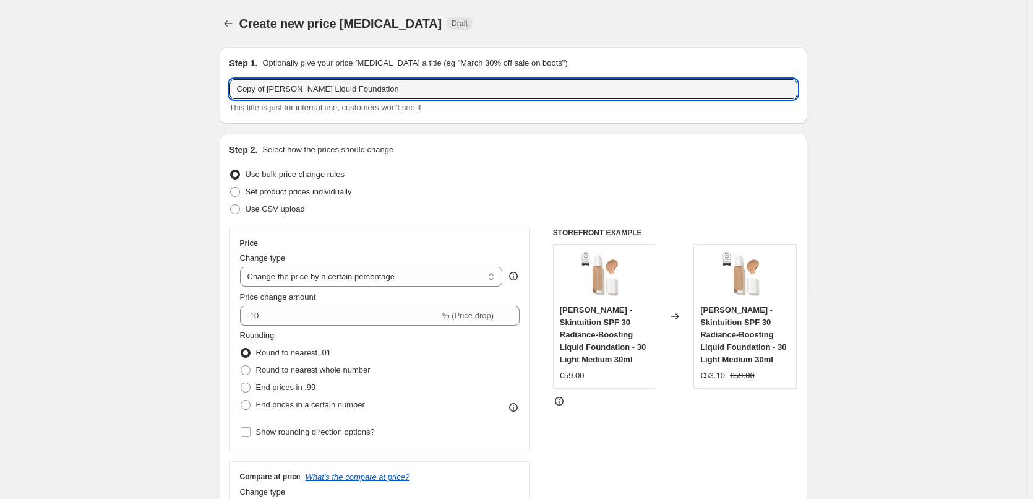
drag, startPoint x: 269, startPoint y: 89, endPoint x: 151, endPoint y: 91, distance: 118.2
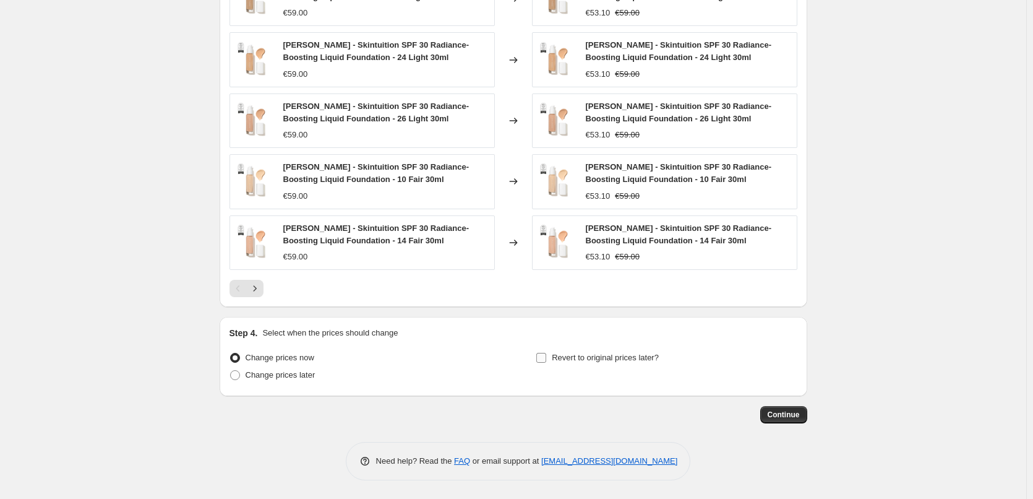
type input "[PERSON_NAME] Liquid Foundation"
click at [598, 353] on span "Revert to original prices later?" at bounding box center [605, 357] width 107 height 9
click at [546, 353] on input "Revert to original prices later?" at bounding box center [541, 358] width 10 height 10
checkbox input "true"
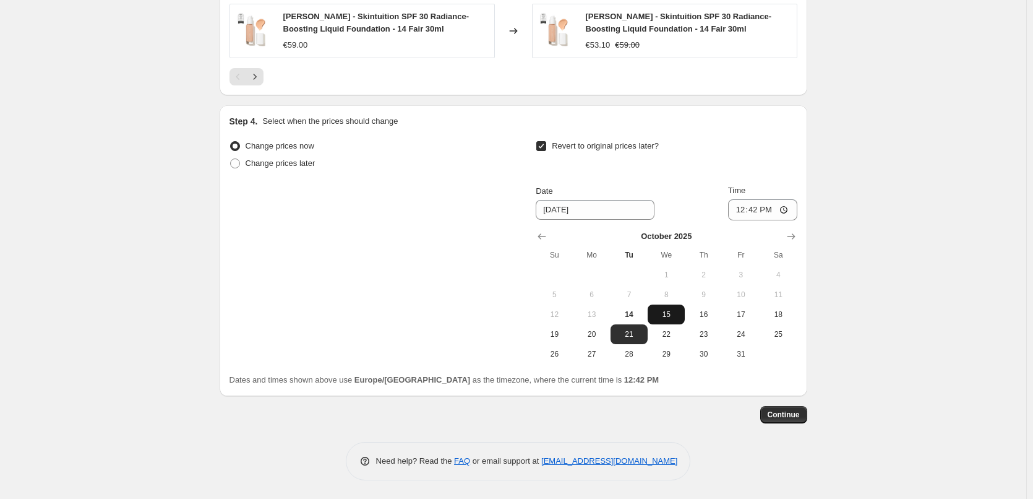
click at [668, 322] on button "15" at bounding box center [666, 314] width 37 height 20
type input "[DATE]"
click at [742, 208] on input "12:42" at bounding box center [762, 209] width 69 height 21
type input "03:00"
click at [786, 418] on span "Continue" at bounding box center [784, 415] width 32 height 10
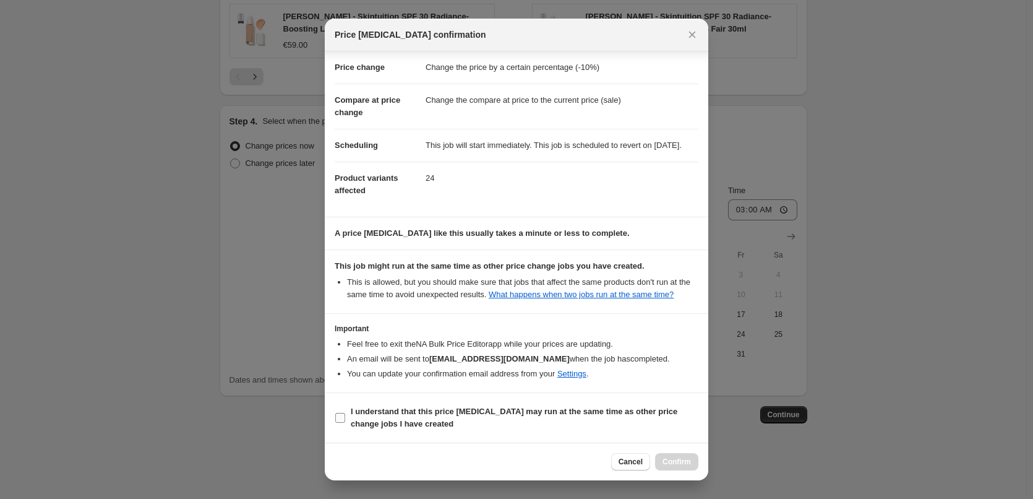
click at [429, 418] on span "I understand that this price [MEDICAL_DATA] may run at the same time as other p…" at bounding box center [525, 417] width 348 height 25
click at [345, 418] on input "I understand that this price [MEDICAL_DATA] may run at the same time as other p…" at bounding box center [340, 418] width 10 height 10
checkbox input "true"
click at [655, 454] on div "Cancel Confirm" at bounding box center [654, 461] width 87 height 17
click at [656, 455] on button "Confirm" at bounding box center [676, 461] width 43 height 17
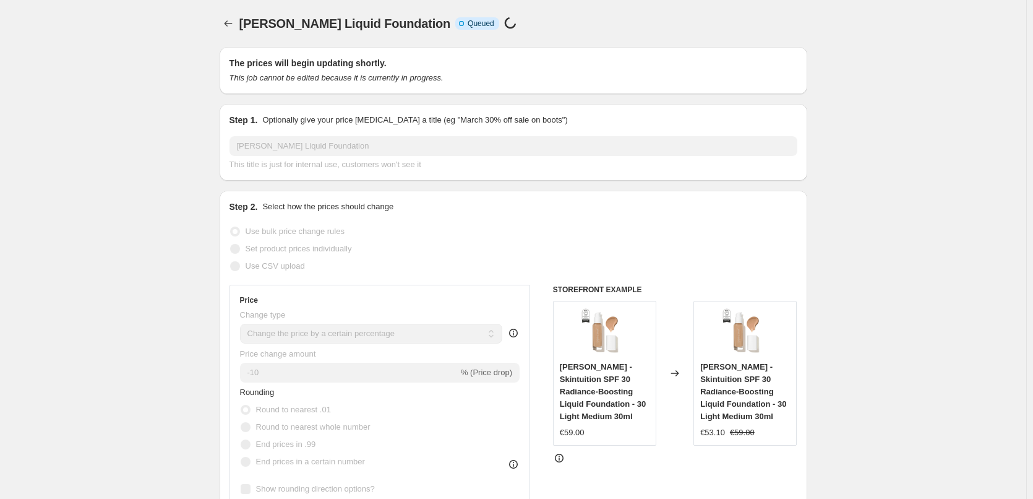
click at [230, 36] on div "[PERSON_NAME] Liquid Foundation. This page is ready [PERSON_NAME] Liquid Founda…" at bounding box center [514, 23] width 588 height 47
click at [230, 30] on button "Price change jobs" at bounding box center [228, 23] width 17 height 17
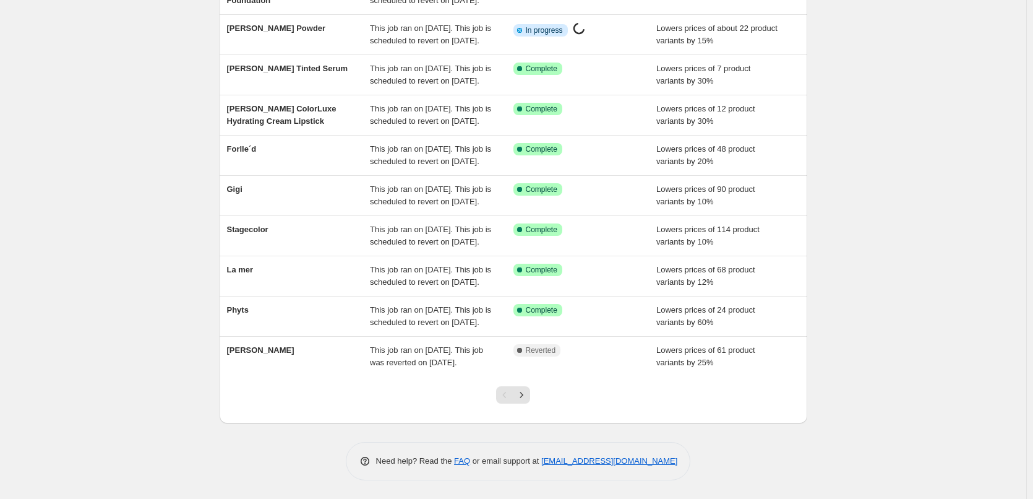
click at [530, 405] on div at bounding box center [513, 399] width 50 height 47
click at [528, 400] on icon "Next" at bounding box center [521, 395] width 12 height 12
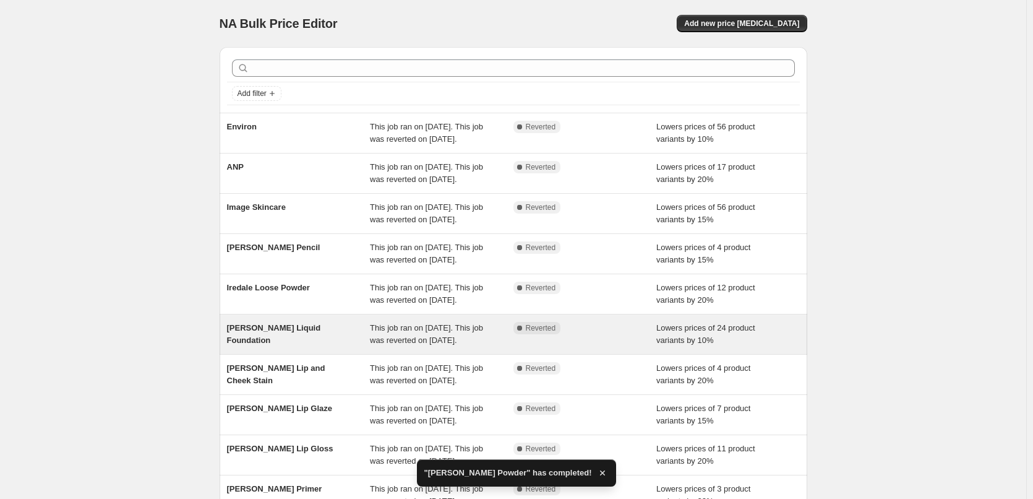
click at [321, 345] on span "[PERSON_NAME] Liquid Foundation" at bounding box center [274, 334] width 94 height 22
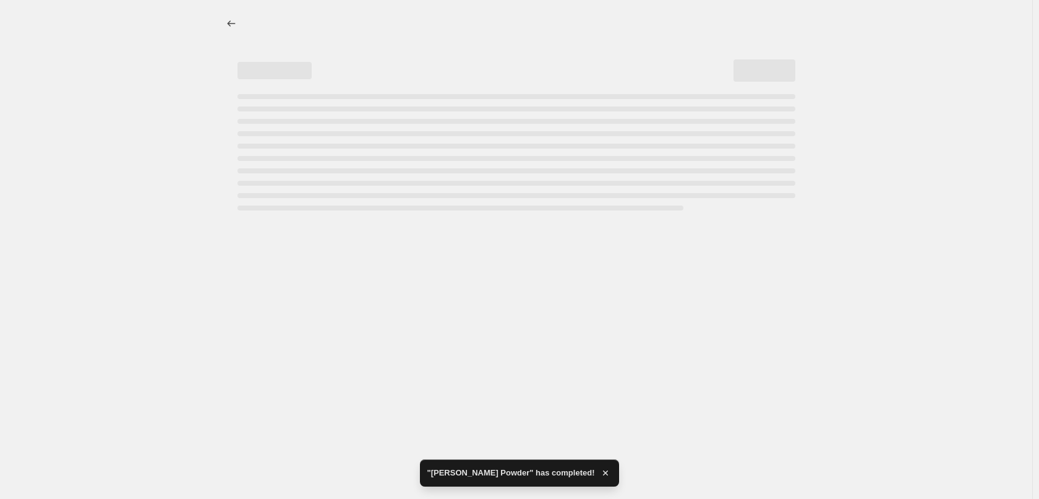
select select "percentage"
select select "tag"
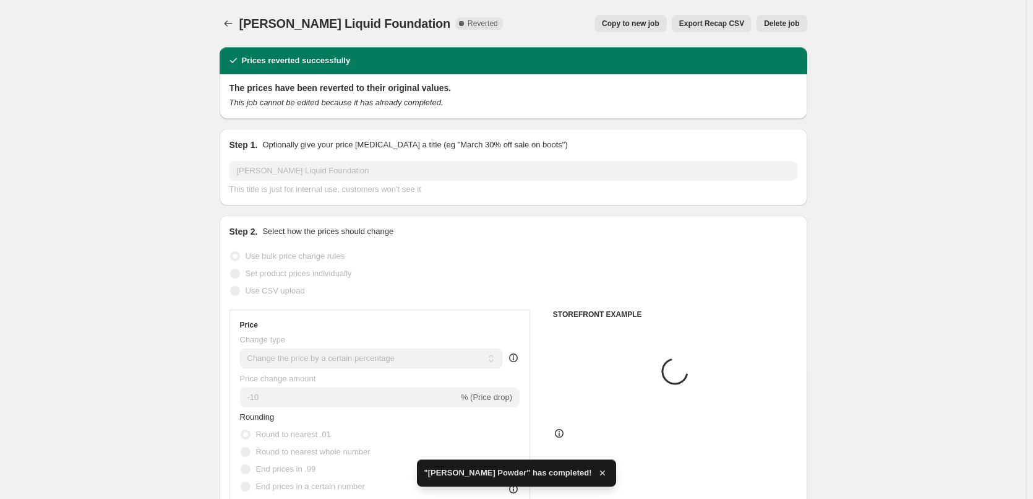
click at [791, 19] on button "Delete job" at bounding box center [782, 23] width 50 height 17
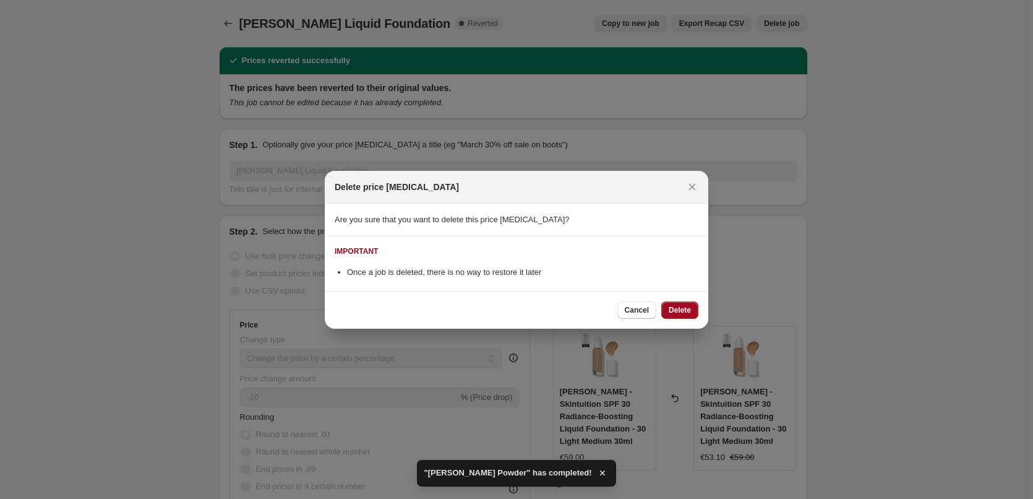
click at [674, 304] on button "Delete" at bounding box center [679, 309] width 37 height 17
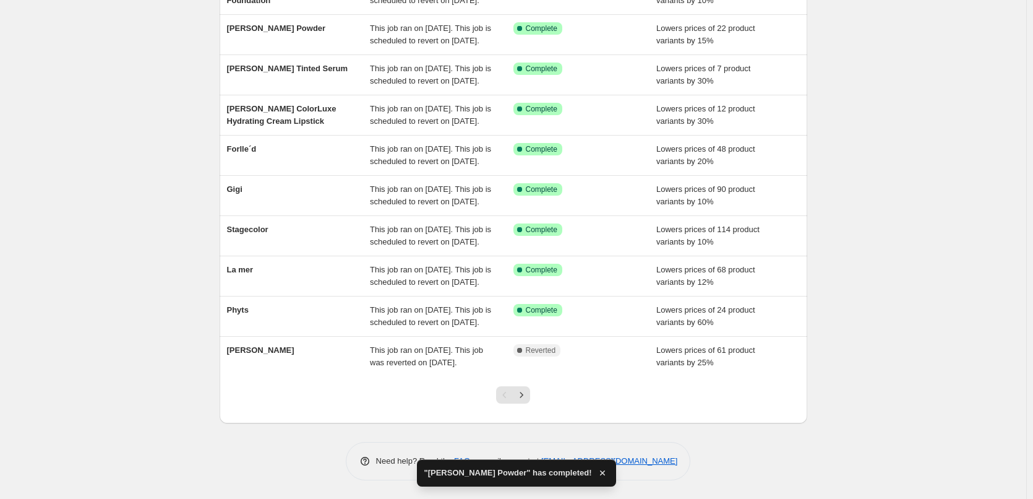
click at [522, 403] on div at bounding box center [513, 399] width 50 height 47
click at [525, 399] on icon "Next" at bounding box center [521, 395] width 12 height 12
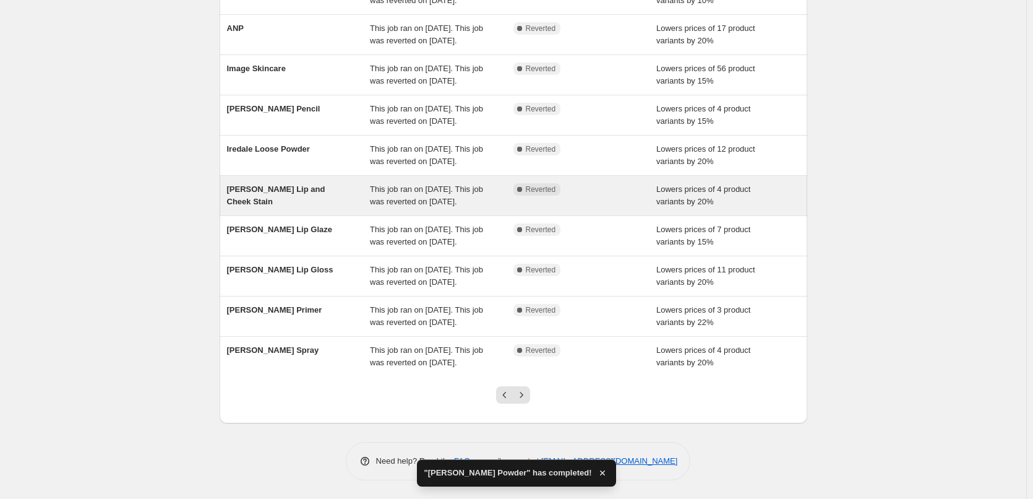
click at [311, 208] on div "[PERSON_NAME] Lip and Cheek Stain" at bounding box center [299, 195] width 144 height 25
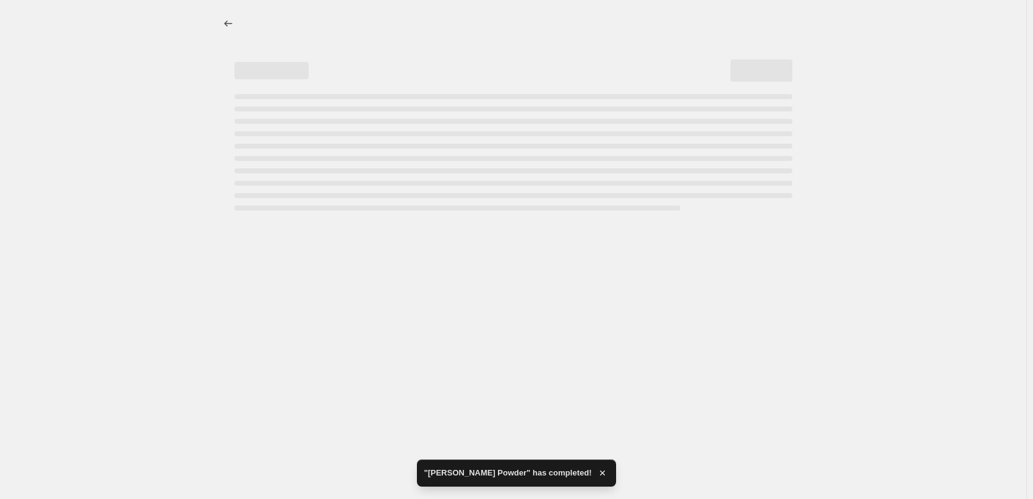
select select "percentage"
select select "tag"
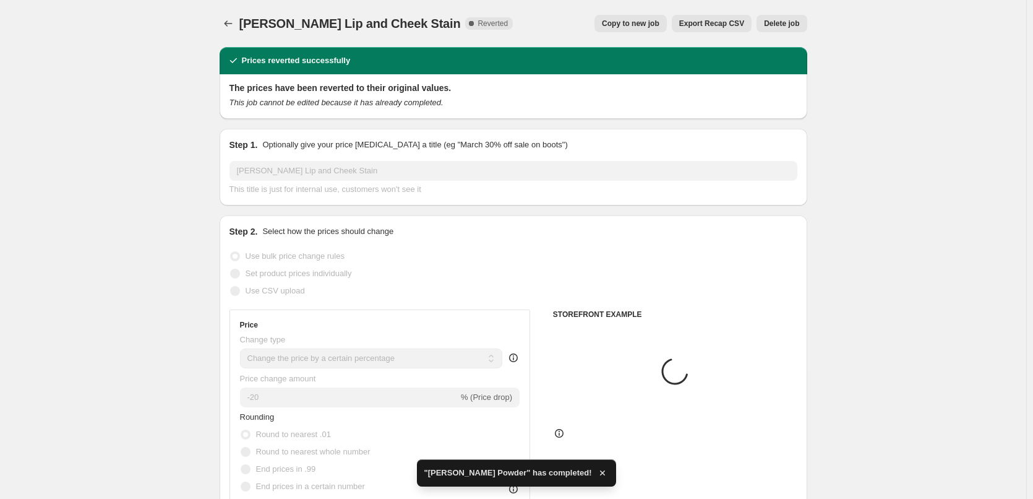
click at [638, 30] on button "Copy to new job" at bounding box center [631, 23] width 72 height 17
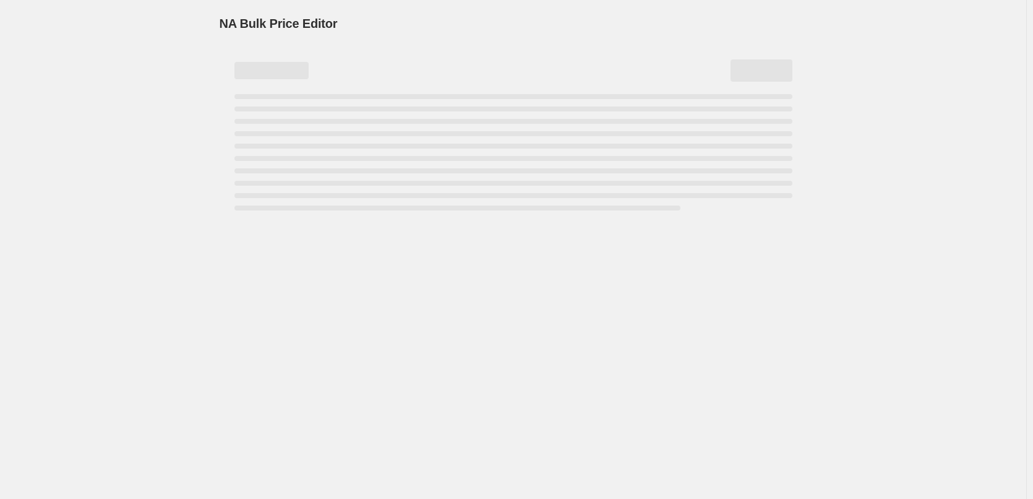
select select "percentage"
select select "tag"
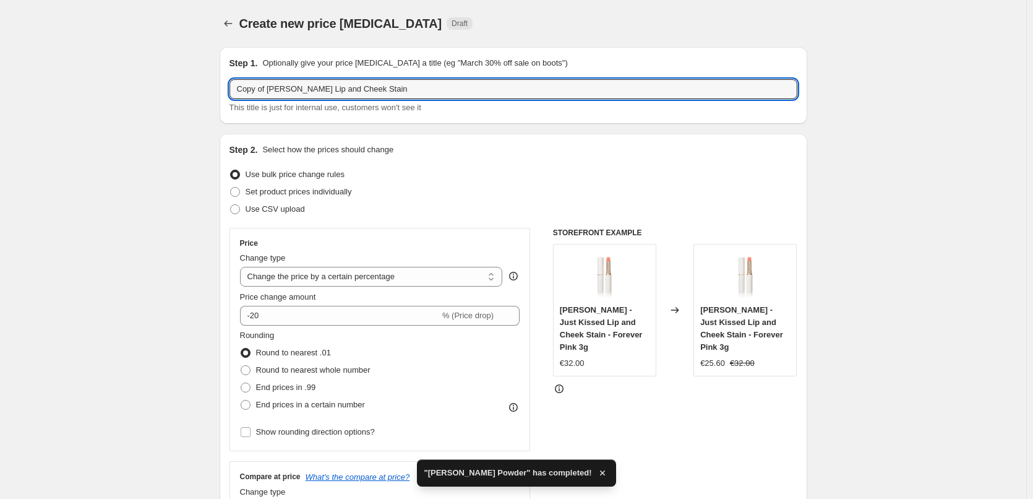
drag, startPoint x: 272, startPoint y: 89, endPoint x: 193, endPoint y: 87, distance: 79.2
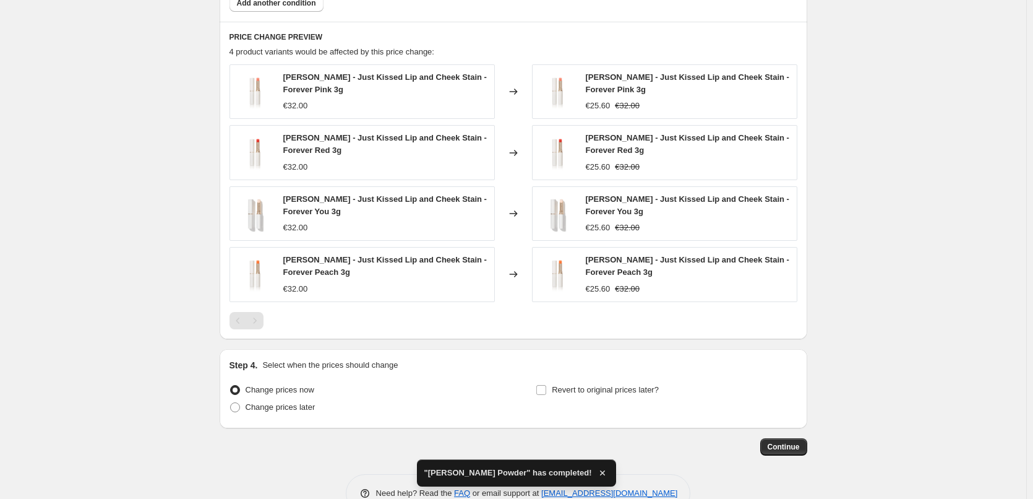
type input "[PERSON_NAME] Lip and Cheek Stain"
click at [614, 377] on div "Step 4. Select when the prices should change Change prices now Change prices la…" at bounding box center [514, 388] width 568 height 59
click at [612, 386] on span "Revert to original prices later?" at bounding box center [605, 389] width 107 height 9
click at [546, 386] on input "Revert to original prices later?" at bounding box center [541, 390] width 10 height 10
checkbox input "true"
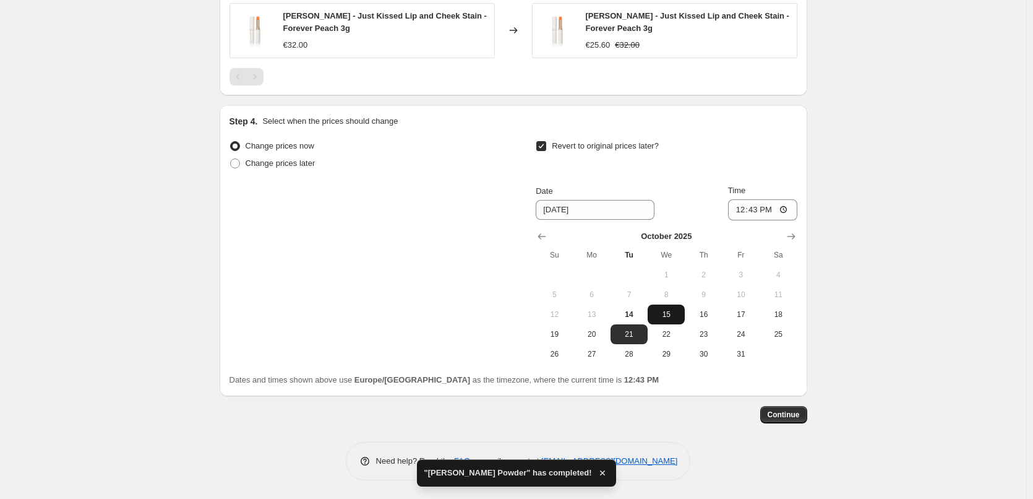
click at [662, 319] on span "15" at bounding box center [666, 314] width 27 height 10
type input "[DATE]"
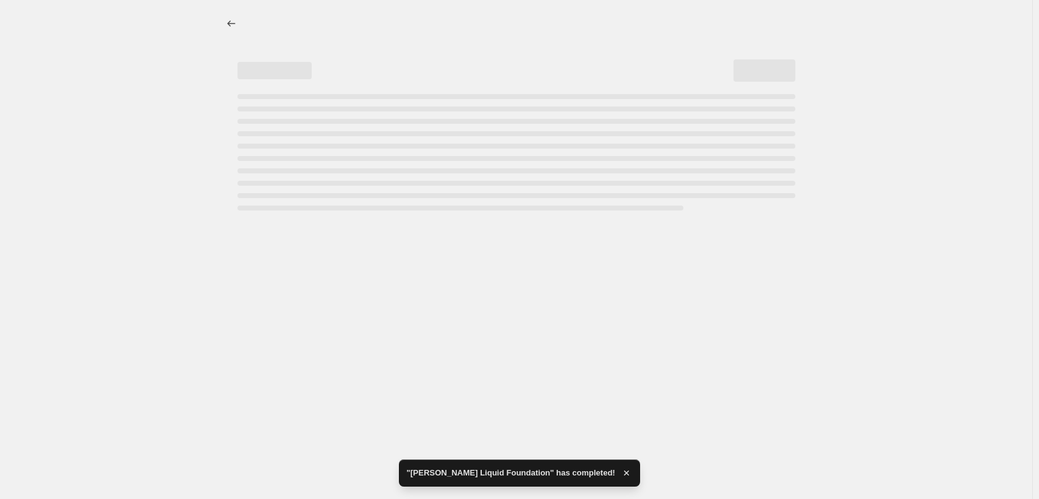
select select "percentage"
select select "tag"
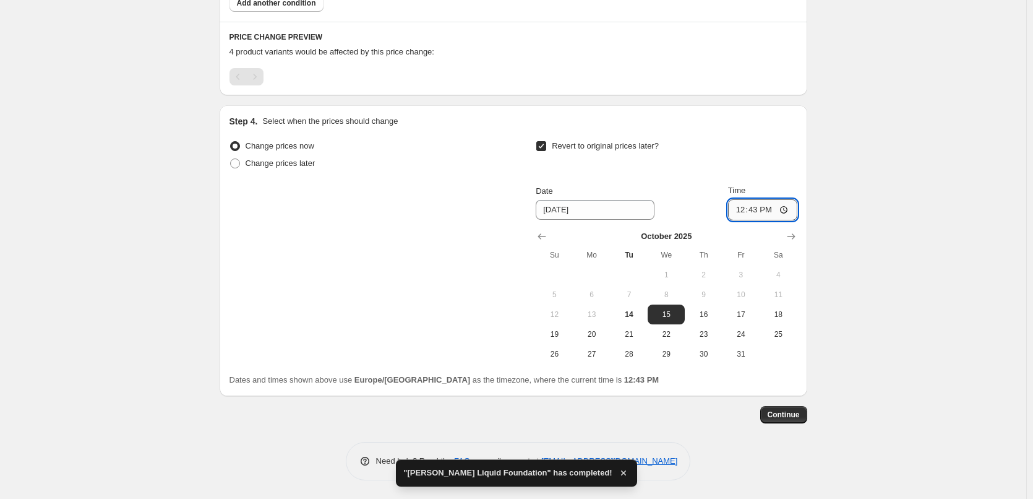
click at [739, 211] on input "12:43" at bounding box center [762, 209] width 69 height 21
type input "03:00"
click at [791, 414] on span "Continue" at bounding box center [784, 415] width 32 height 10
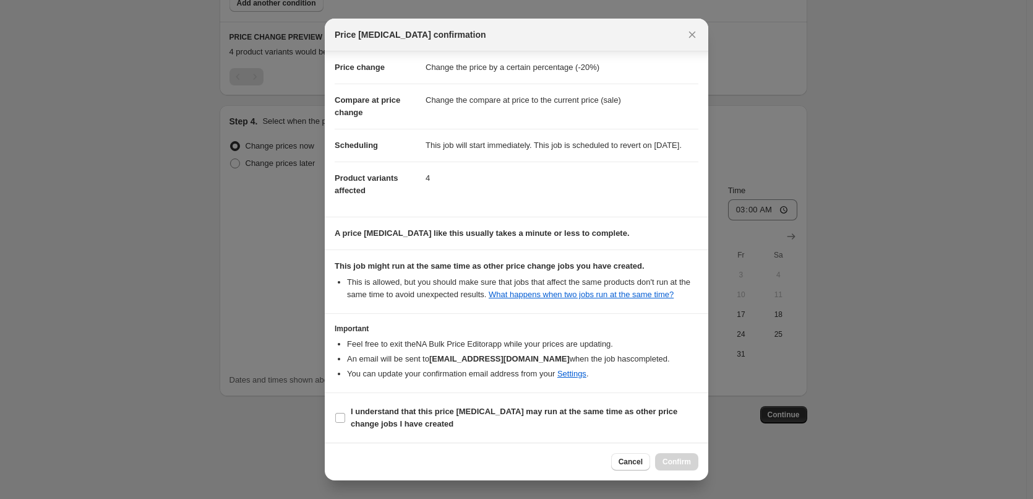
click at [412, 399] on section "I understand that this price [MEDICAL_DATA] may run at the same time as other p…" at bounding box center [517, 417] width 384 height 49
click at [417, 414] on b "I understand that this price [MEDICAL_DATA] may run at the same time as other p…" at bounding box center [514, 417] width 327 height 22
click at [345, 414] on input "I understand that this price [MEDICAL_DATA] may run at the same time as other p…" at bounding box center [340, 418] width 10 height 10
checkbox input "true"
click at [672, 462] on span "Confirm" at bounding box center [677, 462] width 28 height 10
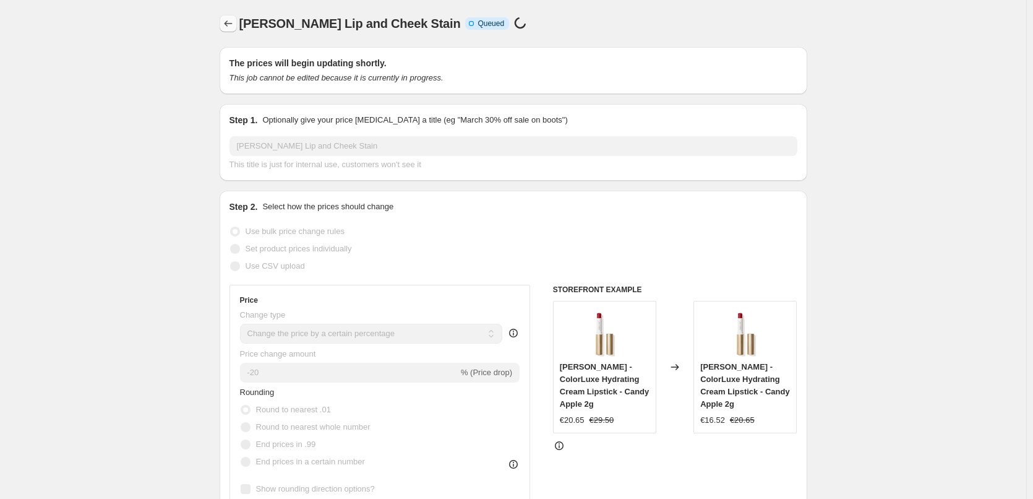
click at [239, 23] on div "[PERSON_NAME] Lip and Cheek Stain Info Incomplete Queued Price [MEDICAL_DATA] i…" at bounding box center [514, 23] width 588 height 17
click at [237, 23] on button "Price change jobs" at bounding box center [228, 23] width 17 height 17
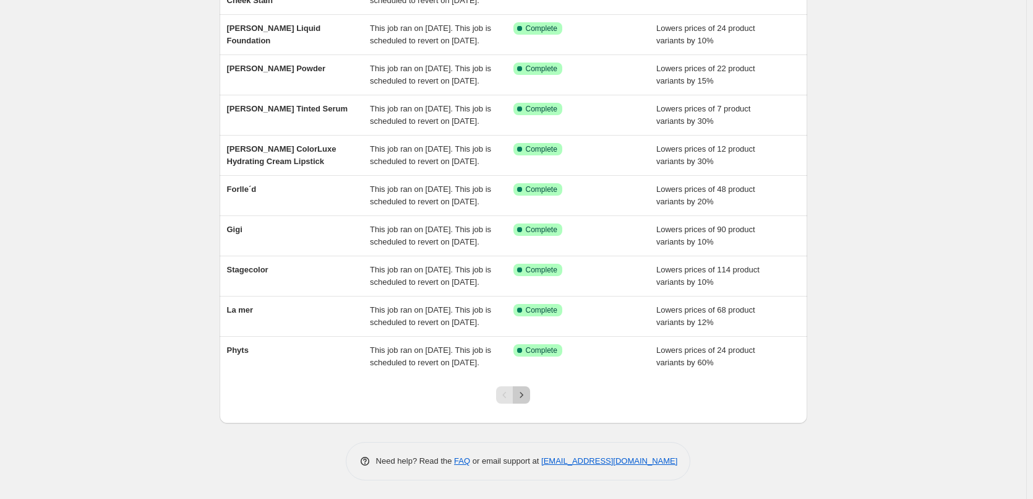
click at [528, 397] on icon "Next" at bounding box center [521, 395] width 12 height 12
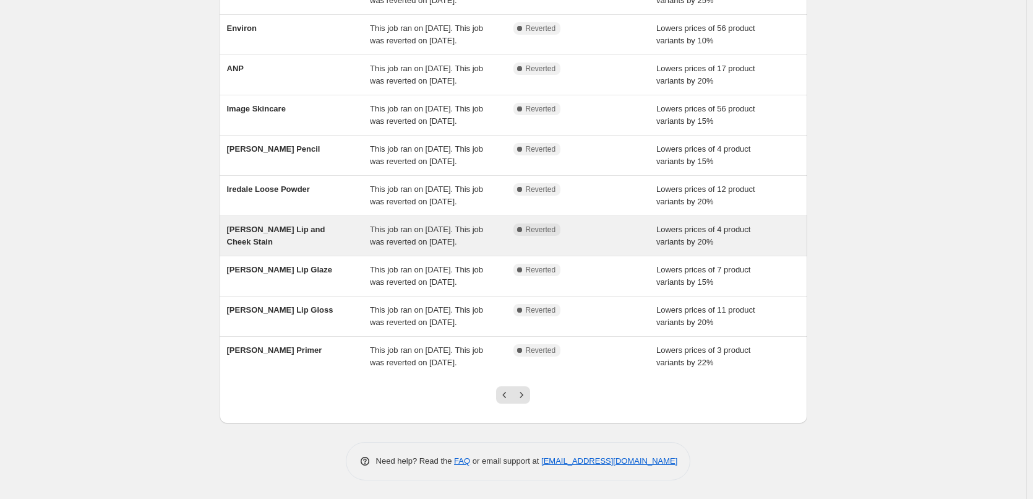
click at [319, 223] on div "[PERSON_NAME] Lip and Cheek Stain" at bounding box center [299, 235] width 144 height 25
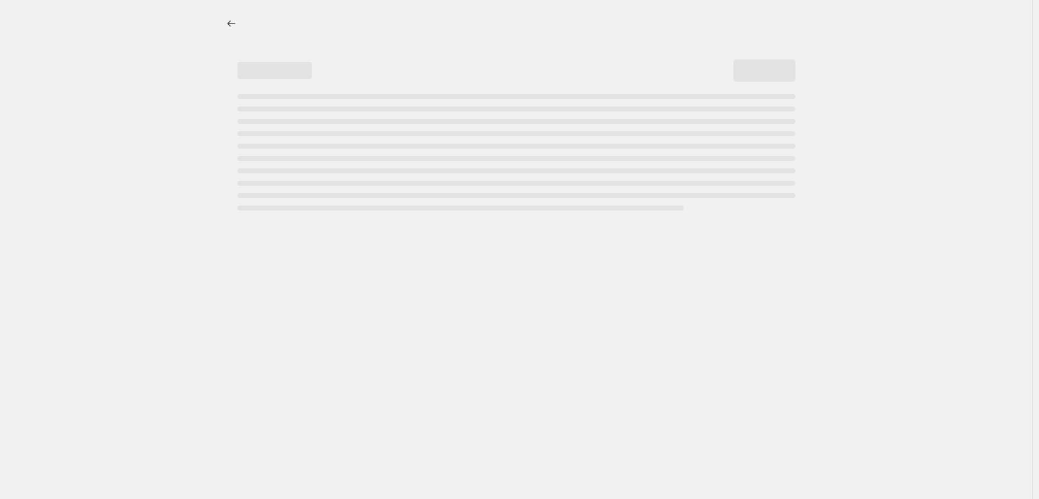
select select "percentage"
select select "tag"
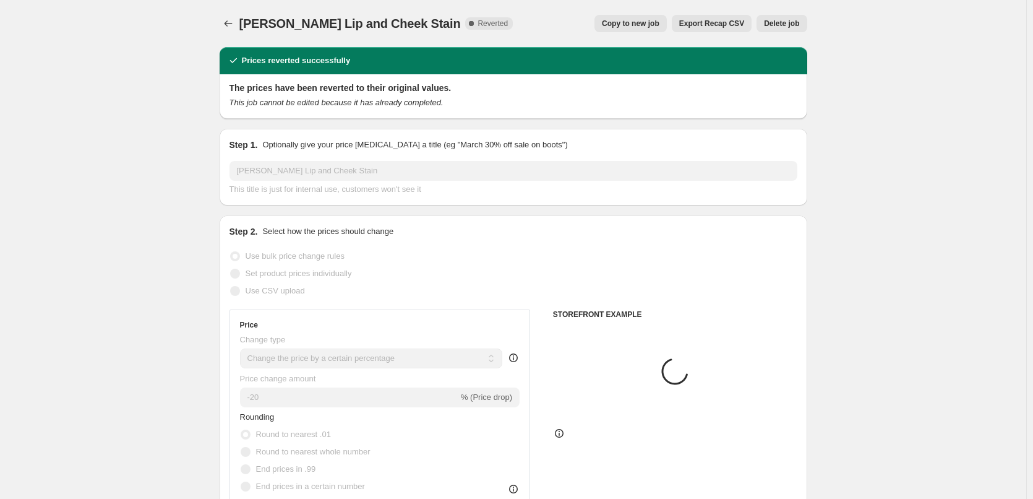
click at [797, 20] on span "Delete job" at bounding box center [781, 24] width 35 height 10
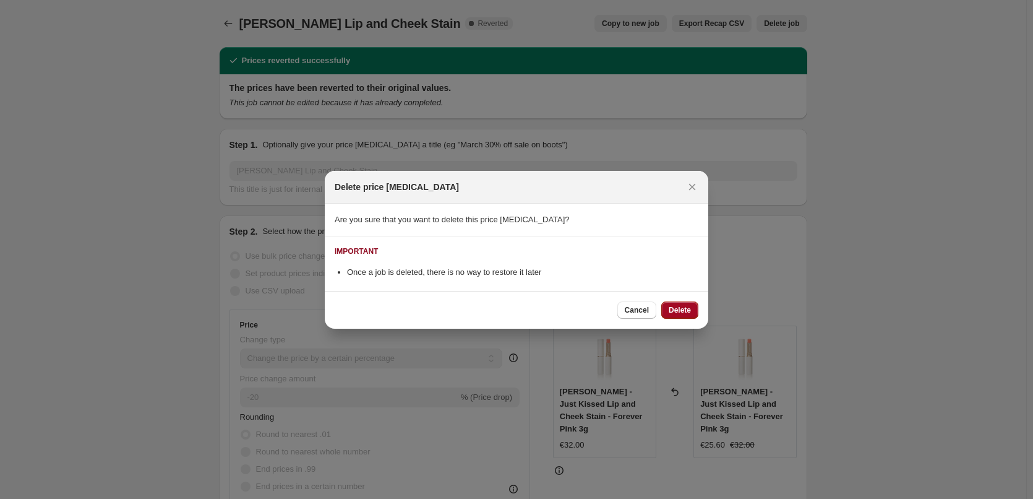
click at [681, 309] on span "Delete" at bounding box center [680, 310] width 22 height 10
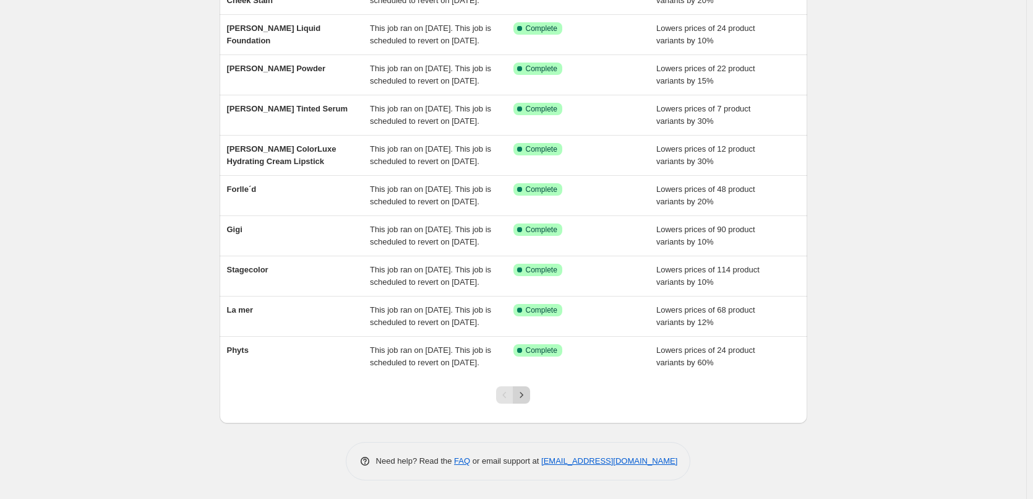
click at [521, 391] on icon "Next" at bounding box center [521, 395] width 12 height 12
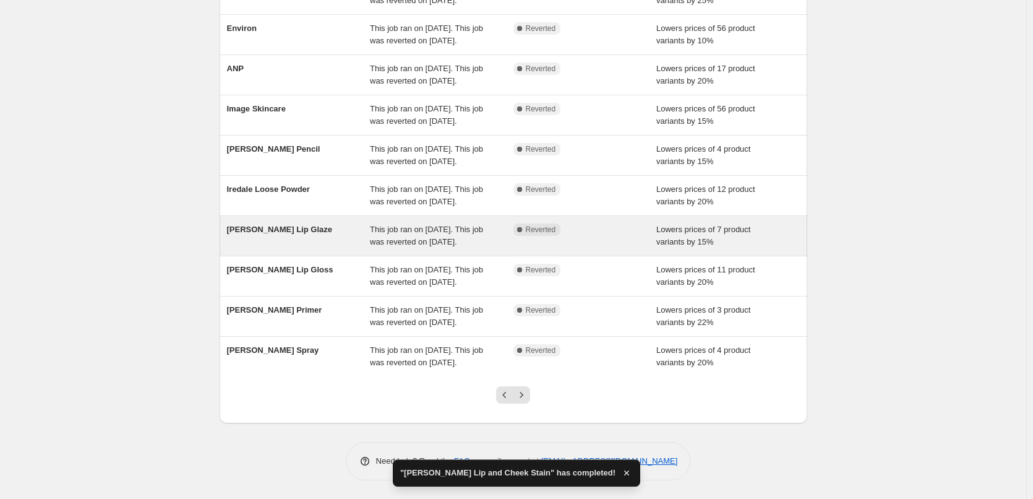
click at [298, 225] on span "[PERSON_NAME] Lip Glaze" at bounding box center [279, 229] width 105 height 9
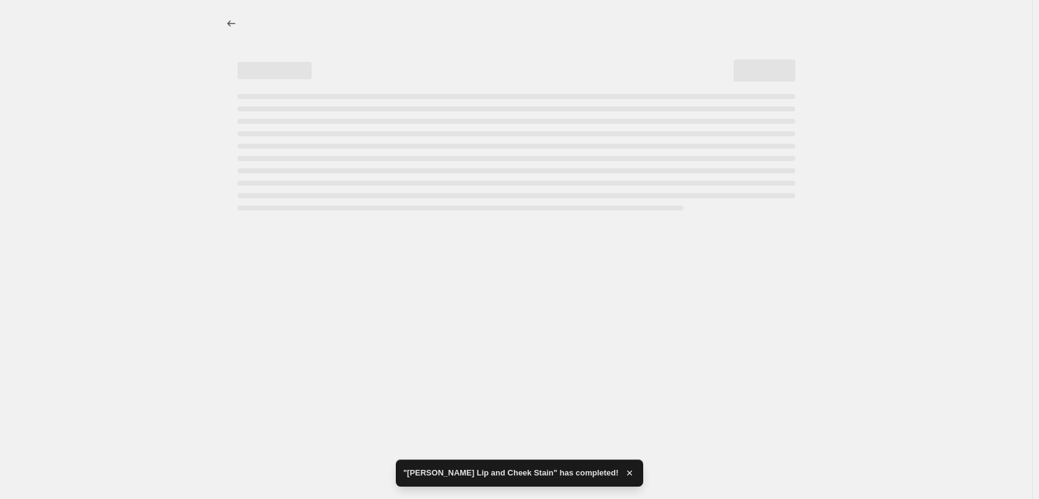
select select "percentage"
select select "tag"
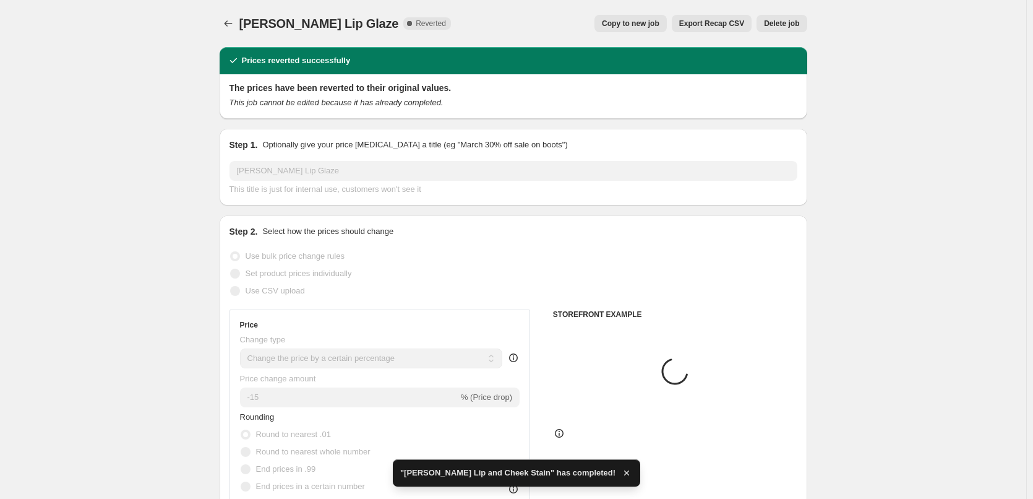
click at [638, 33] on div "[PERSON_NAME] Lip Glaze. This page is ready [PERSON_NAME] Lip Glaze Complete Re…" at bounding box center [514, 23] width 588 height 47
click at [640, 21] on span "Copy to new job" at bounding box center [631, 24] width 58 height 10
select select "percentage"
select select "tag"
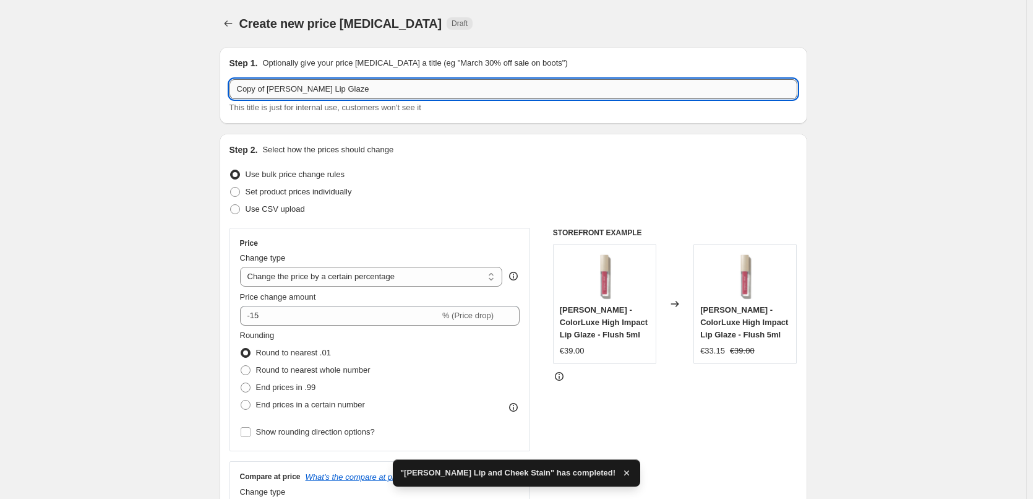
click at [270, 88] on input "Copy of [PERSON_NAME] Lip Glaze" at bounding box center [514, 89] width 568 height 20
drag, startPoint x: 270, startPoint y: 88, endPoint x: 185, endPoint y: 81, distance: 85.6
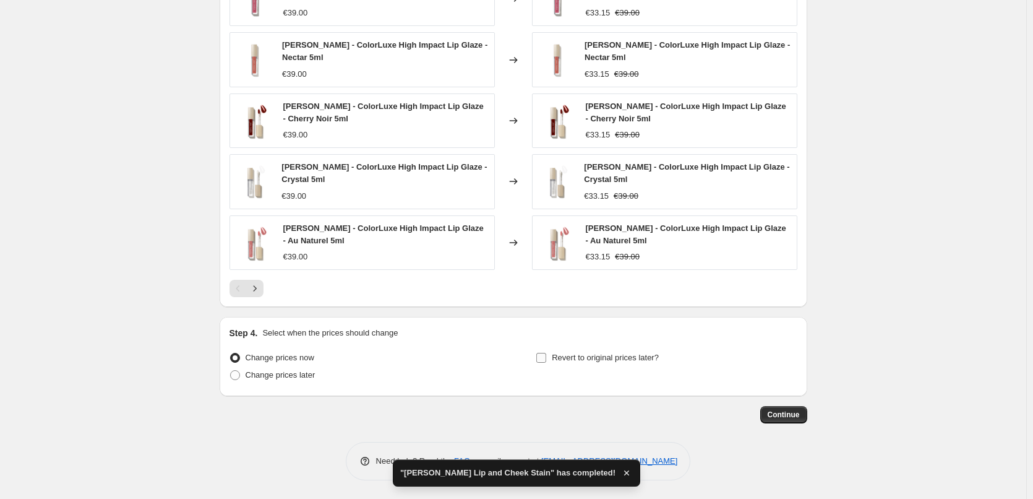
type input "[PERSON_NAME] Lip Glaze"
click at [611, 362] on span "Revert to original prices later?" at bounding box center [605, 357] width 107 height 9
click at [546, 362] on input "Revert to original prices later?" at bounding box center [541, 358] width 10 height 10
checkbox input "true"
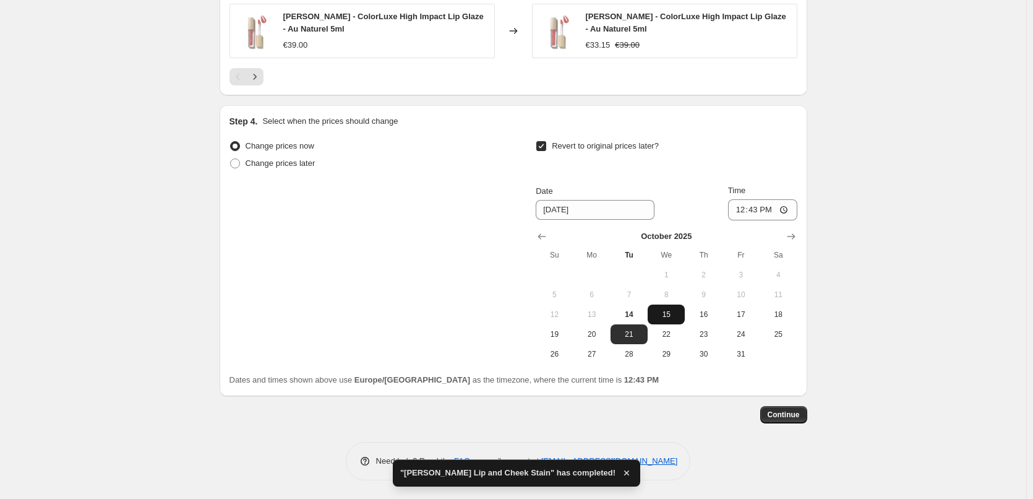
click at [666, 306] on button "15" at bounding box center [666, 314] width 37 height 20
type input "[DATE]"
click at [737, 217] on input "12:43" at bounding box center [762, 209] width 69 height 21
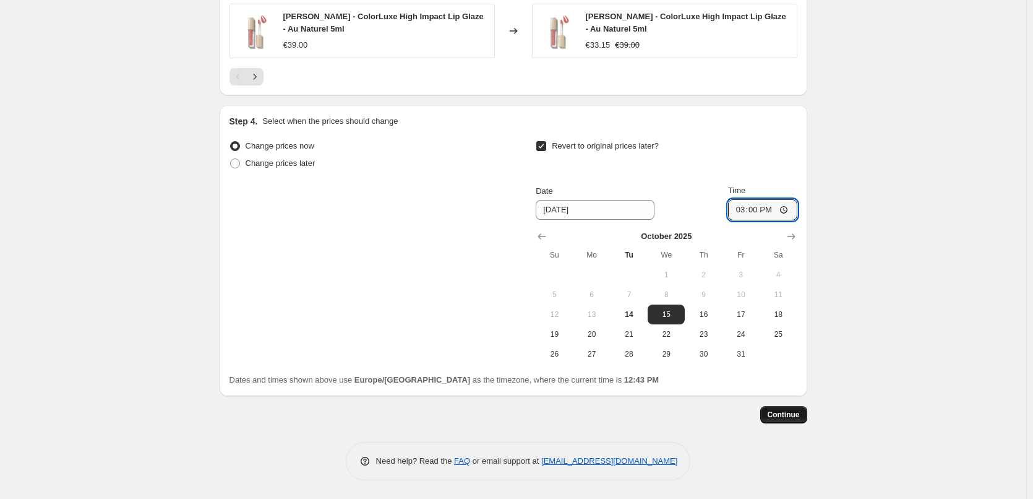
type input "03:00"
click at [783, 418] on span "Continue" at bounding box center [784, 415] width 32 height 10
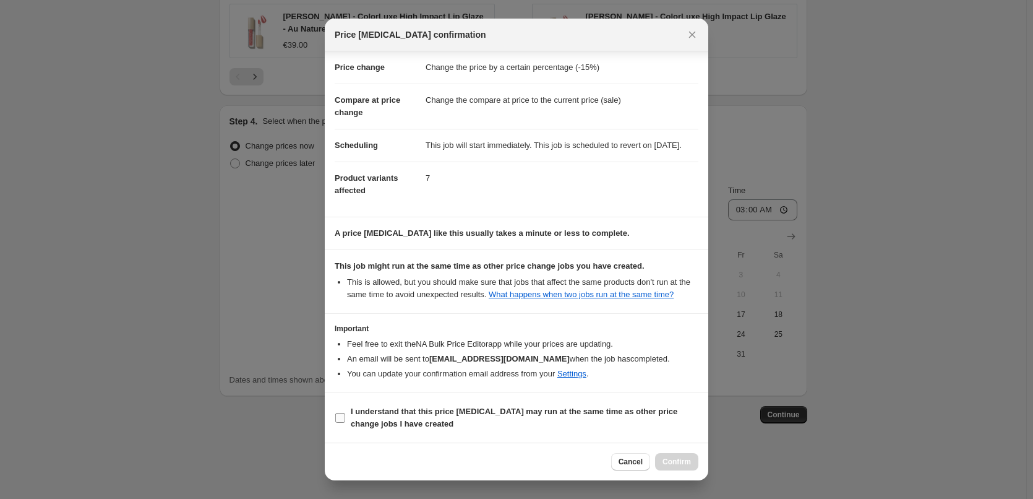
click at [386, 411] on b "I understand that this price [MEDICAL_DATA] may run at the same time as other p…" at bounding box center [514, 417] width 327 height 22
click at [345, 413] on input "I understand that this price [MEDICAL_DATA] may run at the same time as other p…" at bounding box center [340, 418] width 10 height 10
checkbox input "true"
click at [693, 461] on button "Confirm" at bounding box center [676, 461] width 43 height 17
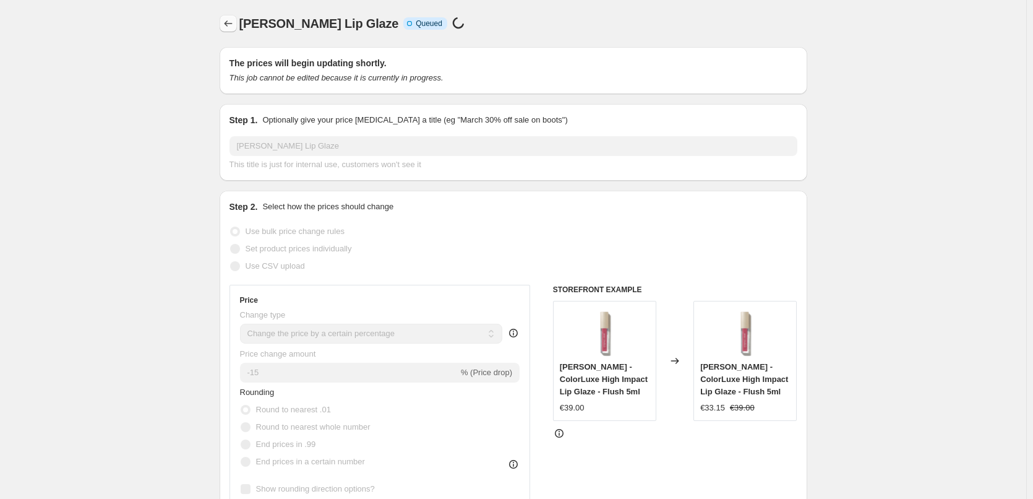
click at [231, 25] on icon "Price change jobs" at bounding box center [228, 23] width 12 height 12
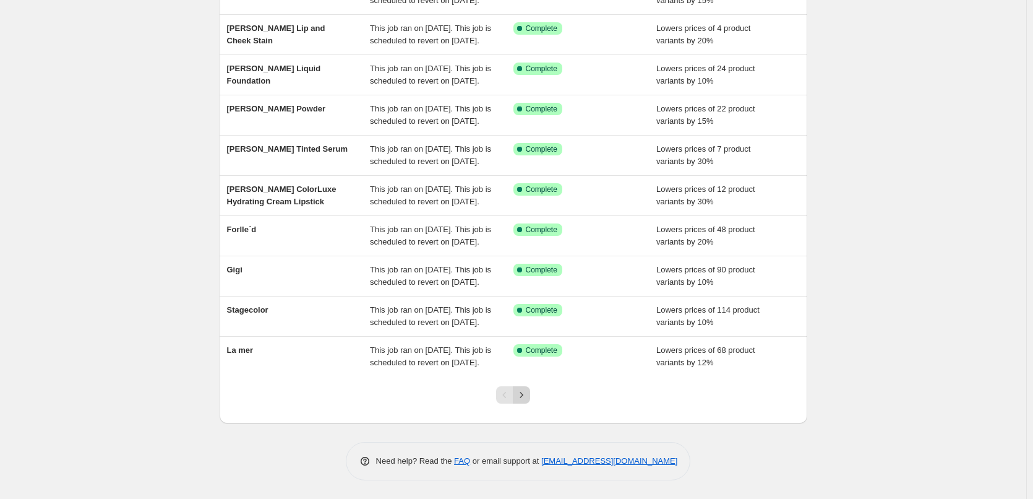
click at [526, 393] on icon "Next" at bounding box center [521, 395] width 12 height 12
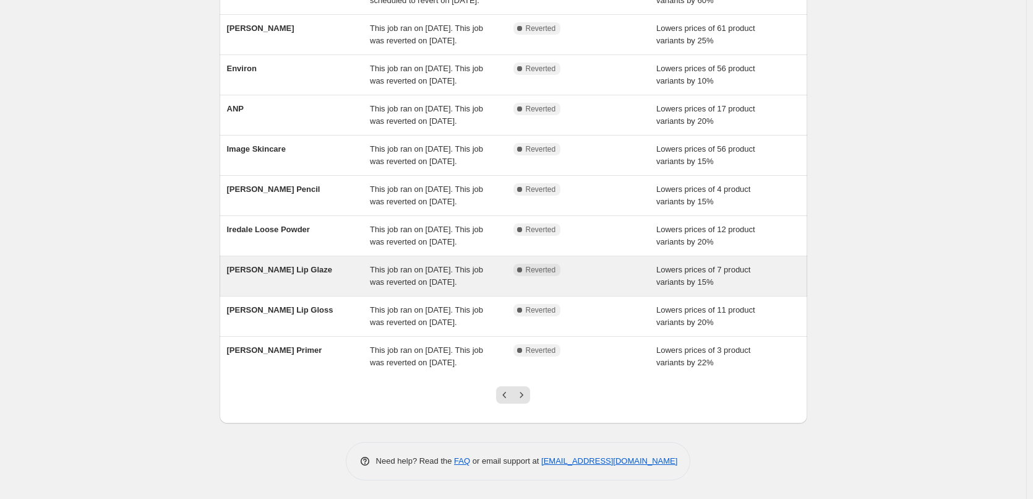
click at [290, 264] on div "[PERSON_NAME] Lip Glaze" at bounding box center [299, 276] width 144 height 25
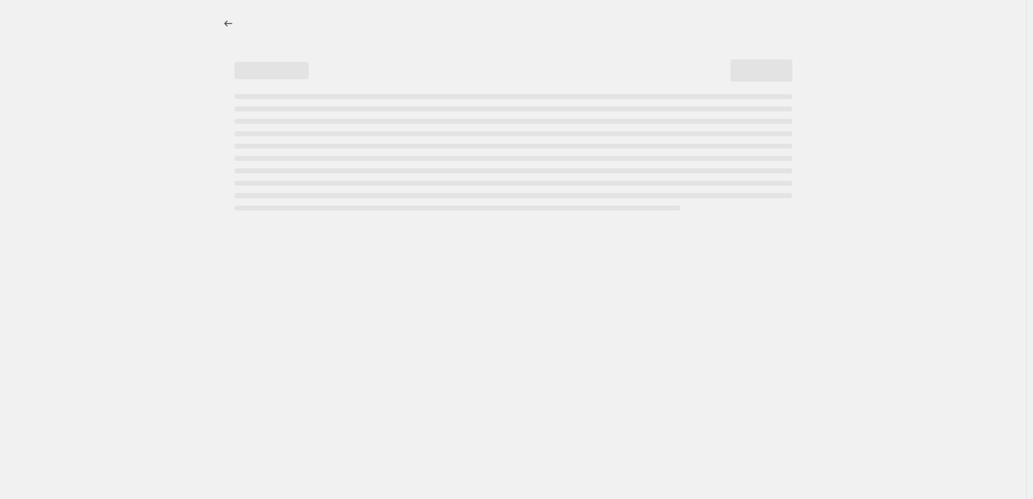
select select "percentage"
select select "tag"
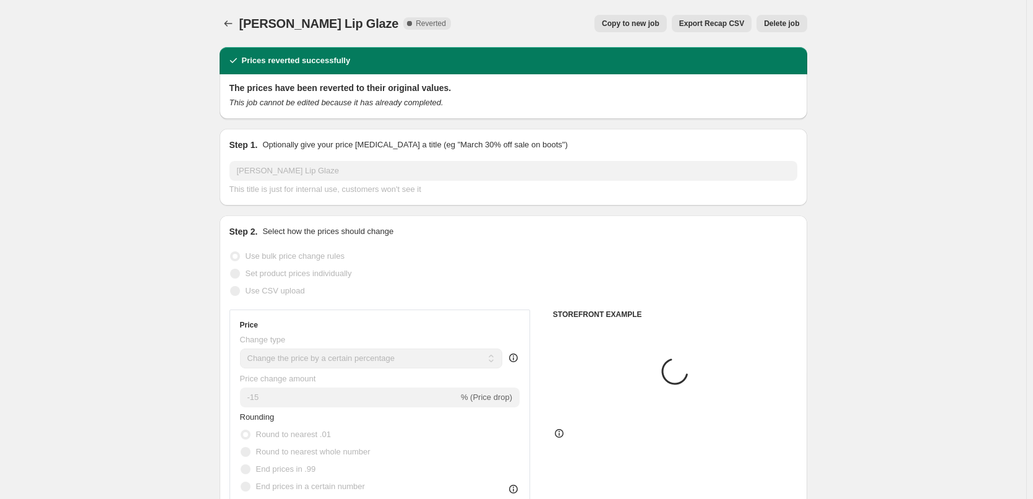
click at [776, 29] on button "Delete job" at bounding box center [782, 23] width 50 height 17
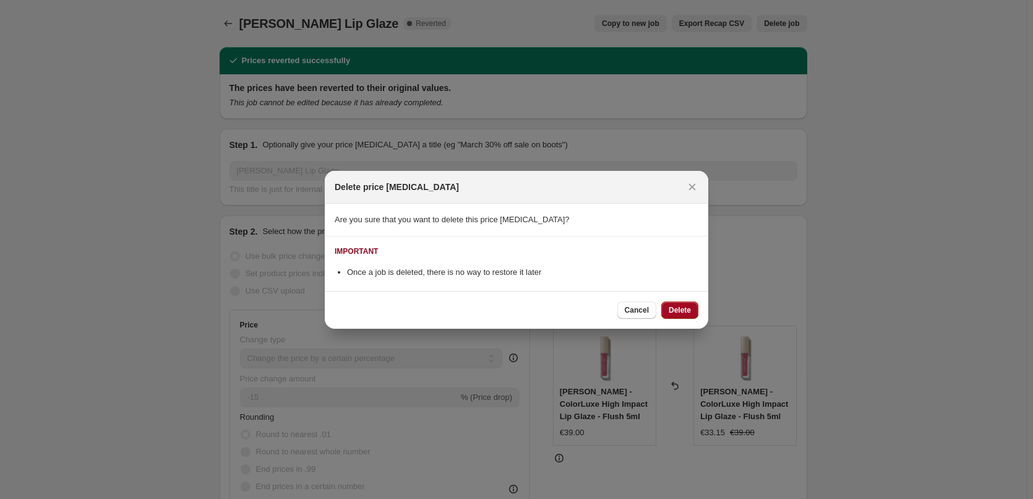
click at [686, 311] on span "Delete" at bounding box center [680, 310] width 22 height 10
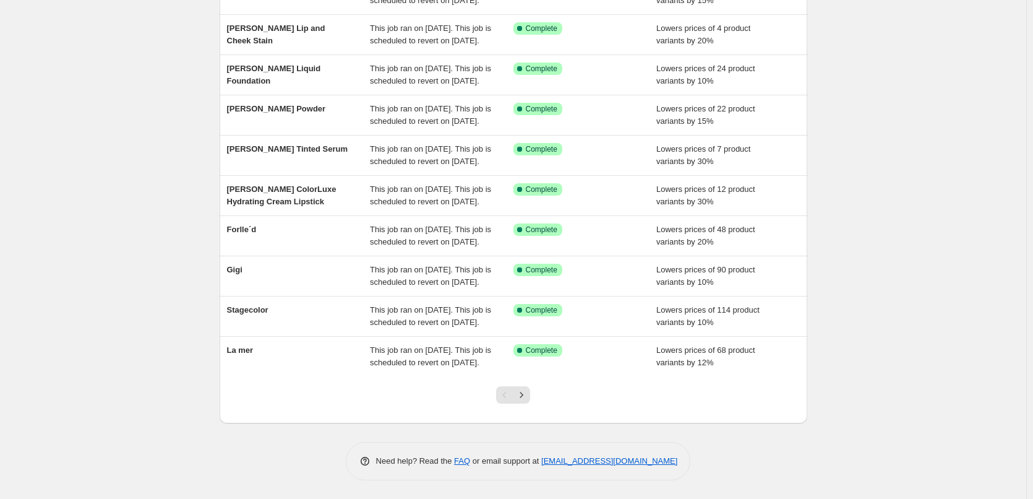
click at [535, 395] on div at bounding box center [513, 399] width 50 height 47
click at [528, 395] on icon "Next" at bounding box center [521, 395] width 12 height 12
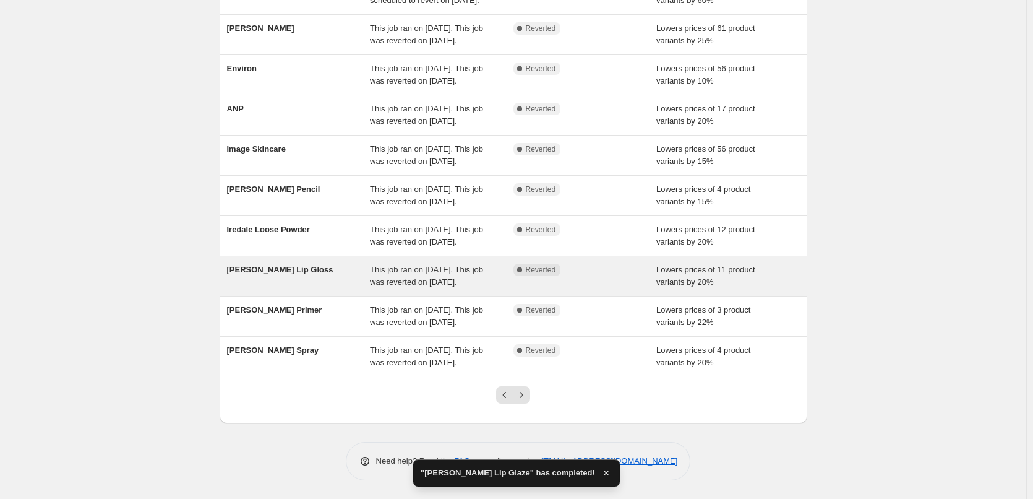
click at [307, 264] on div "[PERSON_NAME] Lip Gloss" at bounding box center [299, 276] width 144 height 25
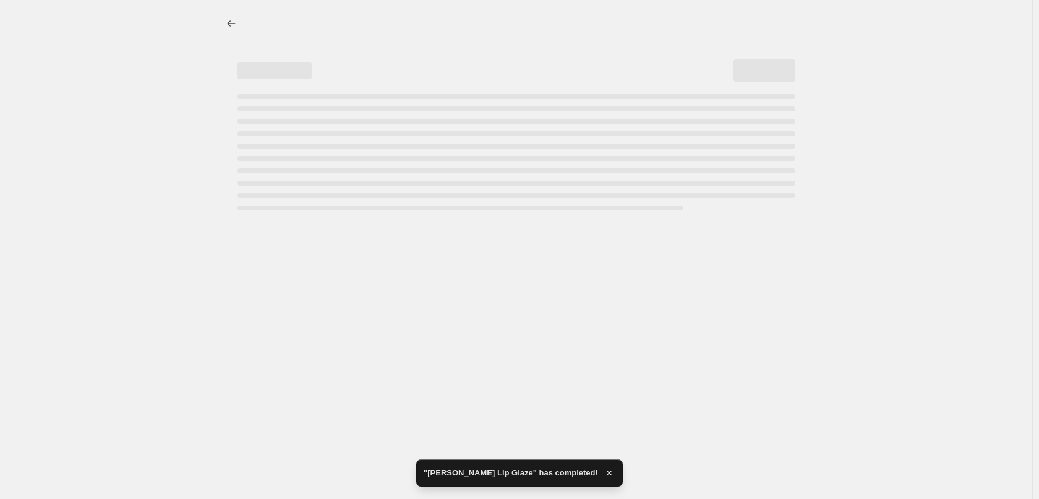
select select "percentage"
select select "tag"
select select "vendor"
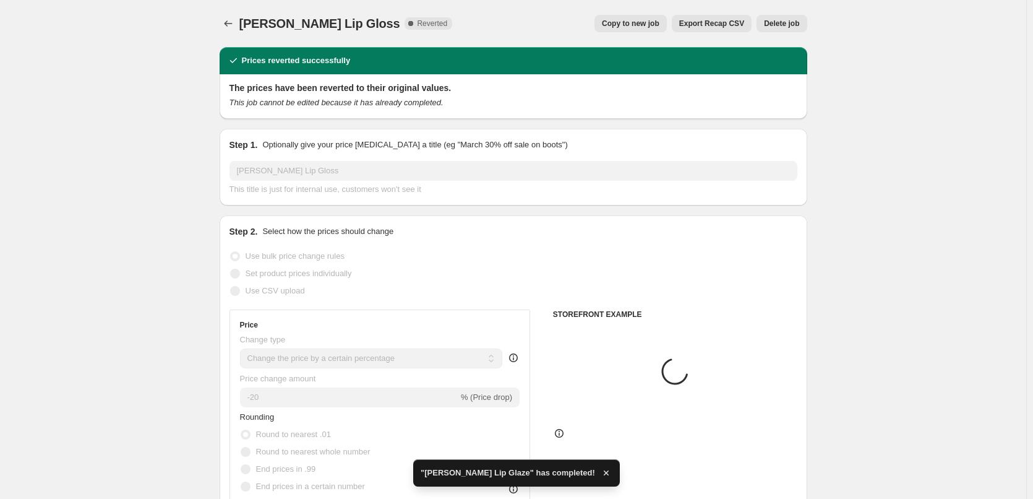
click at [660, 20] on span "Copy to new job" at bounding box center [631, 24] width 58 height 10
select select "percentage"
select select "tag"
select select "vendor"
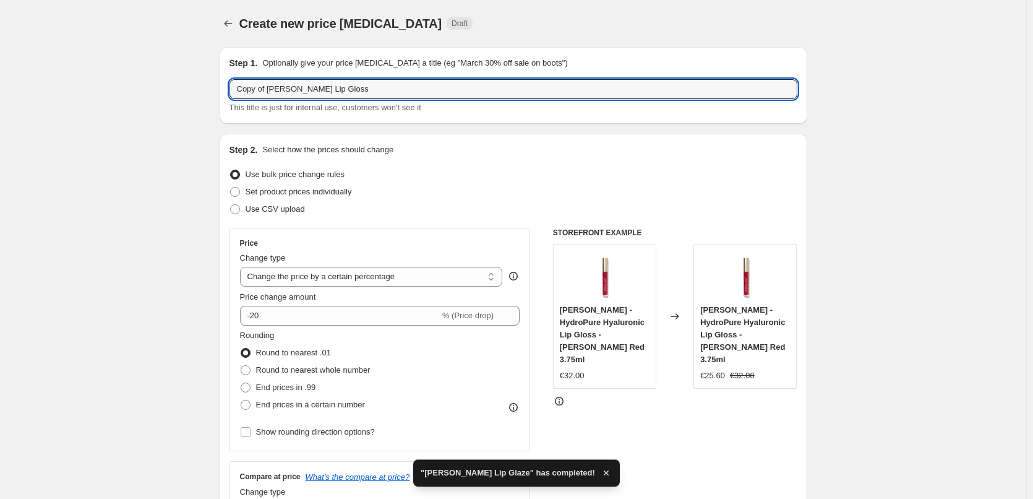
drag, startPoint x: 270, startPoint y: 90, endPoint x: 186, endPoint y: 90, distance: 84.8
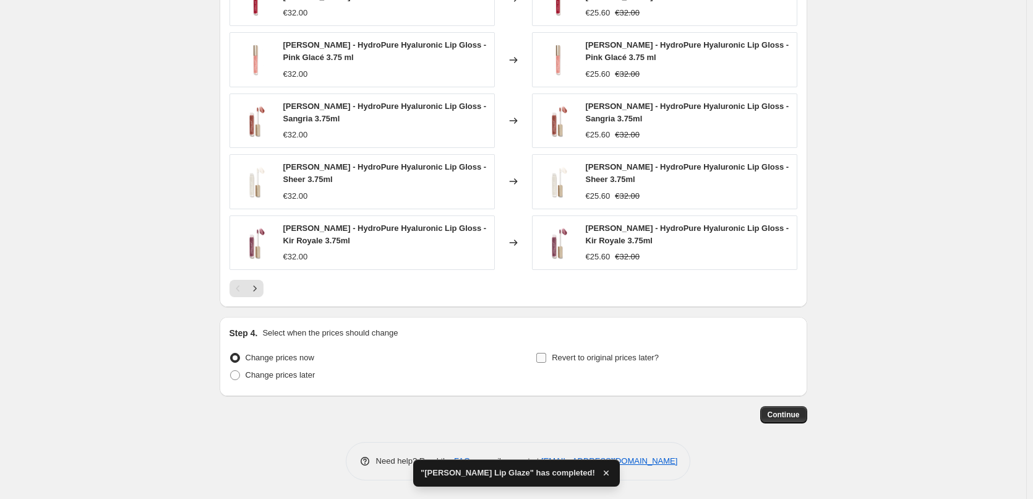
type input "[PERSON_NAME] Lip Gloss"
click at [617, 349] on label "Revert to original prices later?" at bounding box center [597, 357] width 123 height 17
click at [546, 353] on input "Revert to original prices later?" at bounding box center [541, 358] width 10 height 10
checkbox input "true"
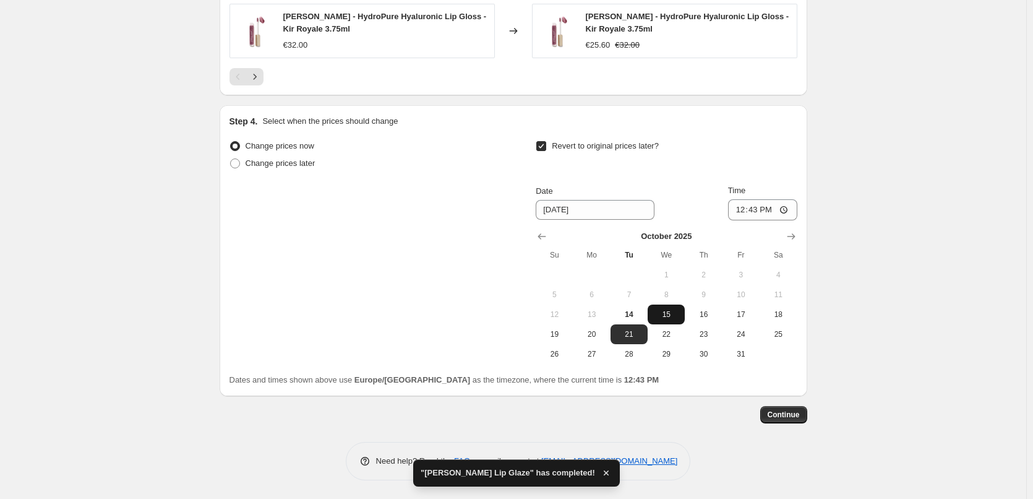
click at [669, 315] on span "15" at bounding box center [666, 314] width 27 height 10
type input "[DATE]"
click at [742, 215] on input "12:43" at bounding box center [762, 209] width 69 height 21
type input "03:00"
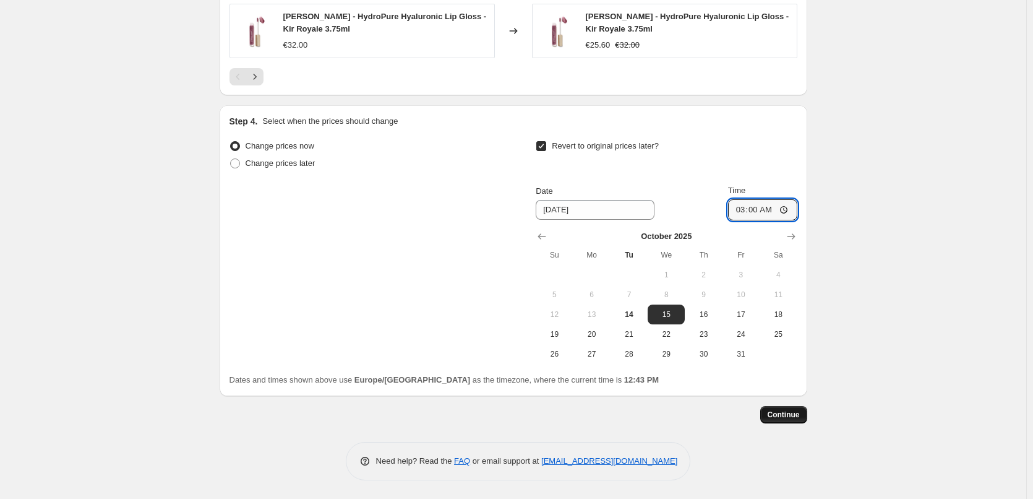
click at [794, 410] on span "Continue" at bounding box center [784, 415] width 32 height 10
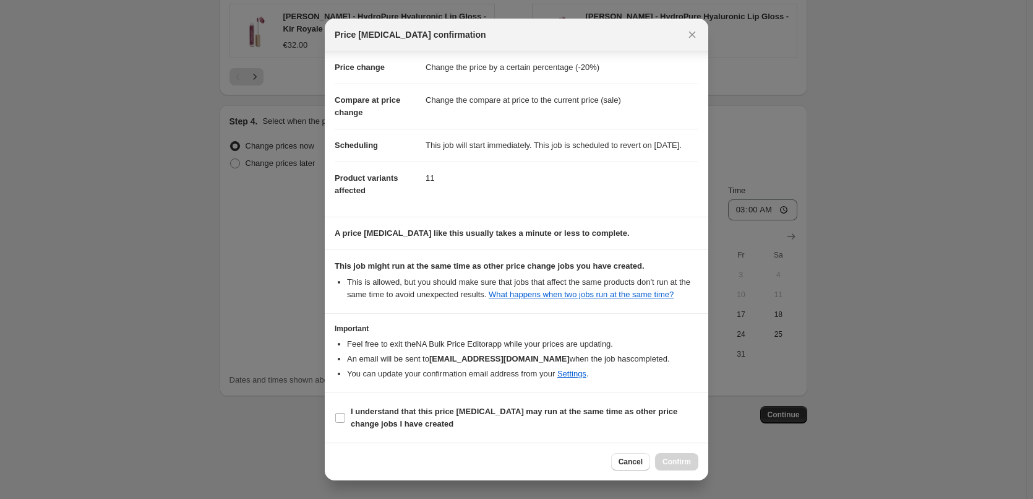
click at [399, 401] on section "I understand that this price [MEDICAL_DATA] may run at the same time as other p…" at bounding box center [517, 417] width 384 height 49
click at [461, 410] on b "I understand that this price [MEDICAL_DATA] may run at the same time as other p…" at bounding box center [514, 417] width 327 height 22
click at [345, 413] on input "I understand that this price [MEDICAL_DATA] may run at the same time as other p…" at bounding box center [340, 418] width 10 height 10
checkbox input "true"
drag, startPoint x: 673, startPoint y: 445, endPoint x: 673, endPoint y: 457, distance: 11.1
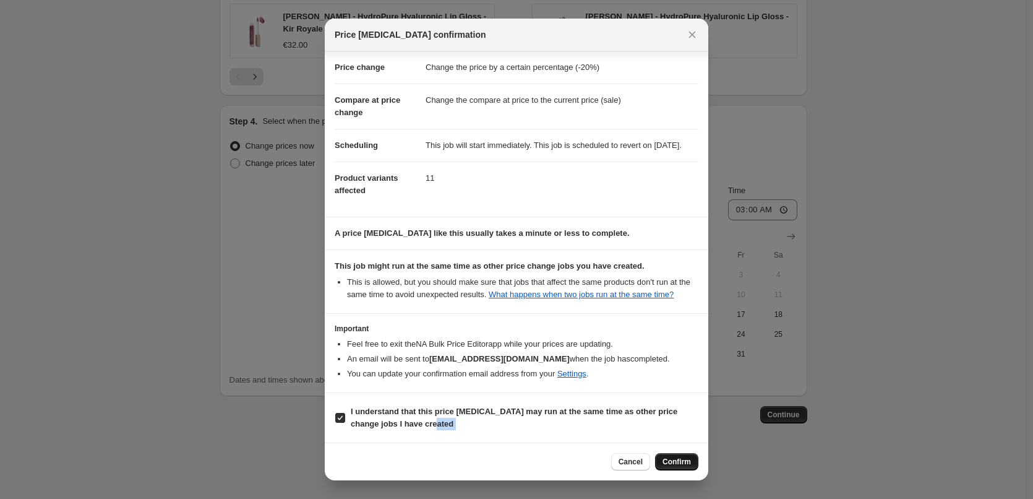
click at [673, 447] on div "Price [MEDICAL_DATA] confirmation Confirmation for [PERSON_NAME] Lip Gloss Pric…" at bounding box center [517, 250] width 384 height 462
click at [687, 463] on span "Confirm" at bounding box center [677, 462] width 28 height 10
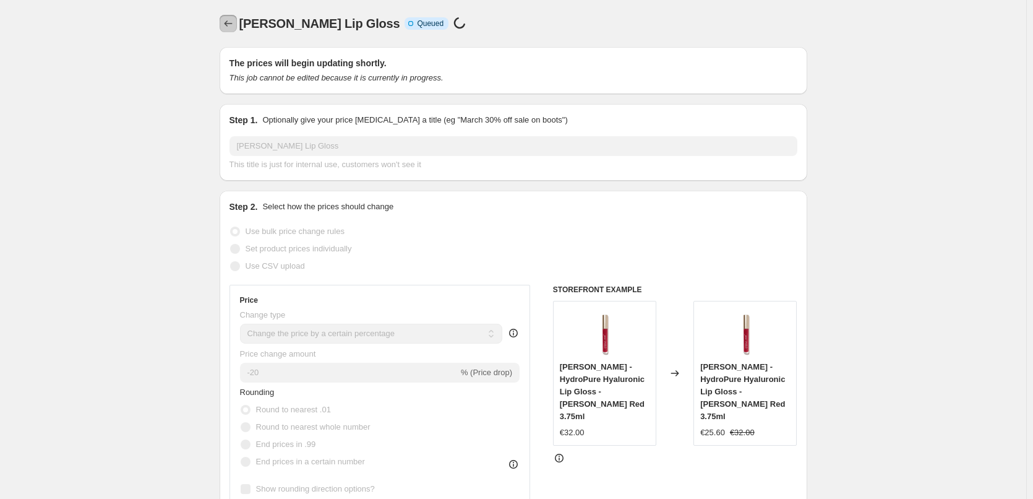
click at [233, 24] on icon "Price change jobs" at bounding box center [228, 23] width 12 height 12
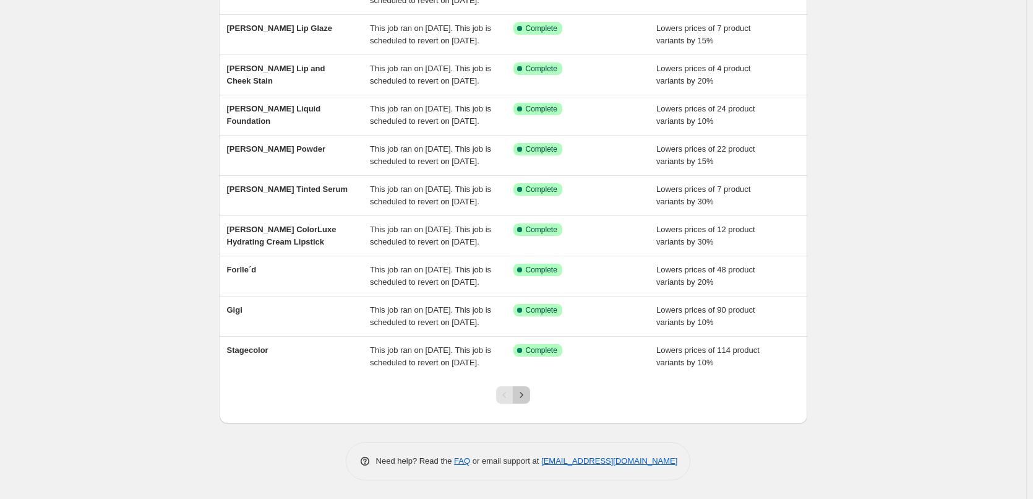
click at [528, 395] on icon "Next" at bounding box center [521, 395] width 12 height 12
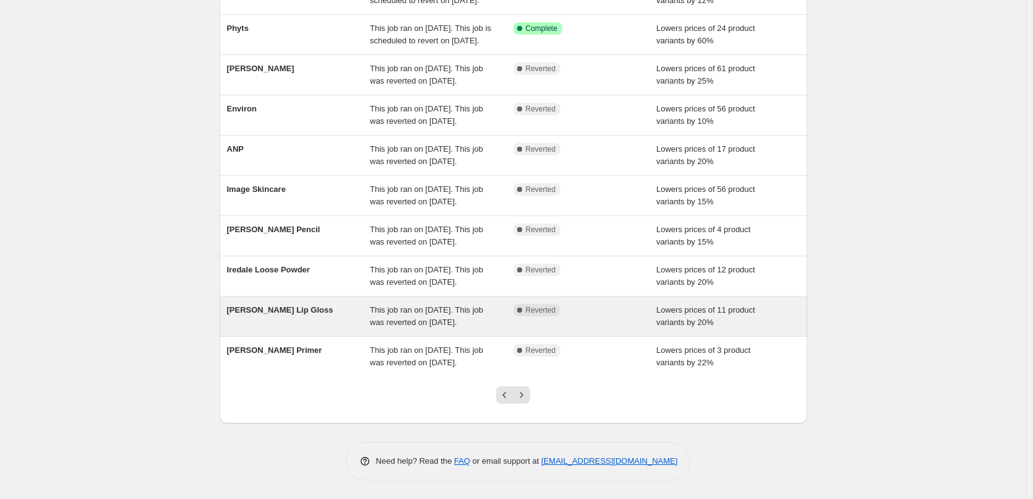
click at [296, 304] on div "[PERSON_NAME] Lip Gloss" at bounding box center [299, 316] width 144 height 25
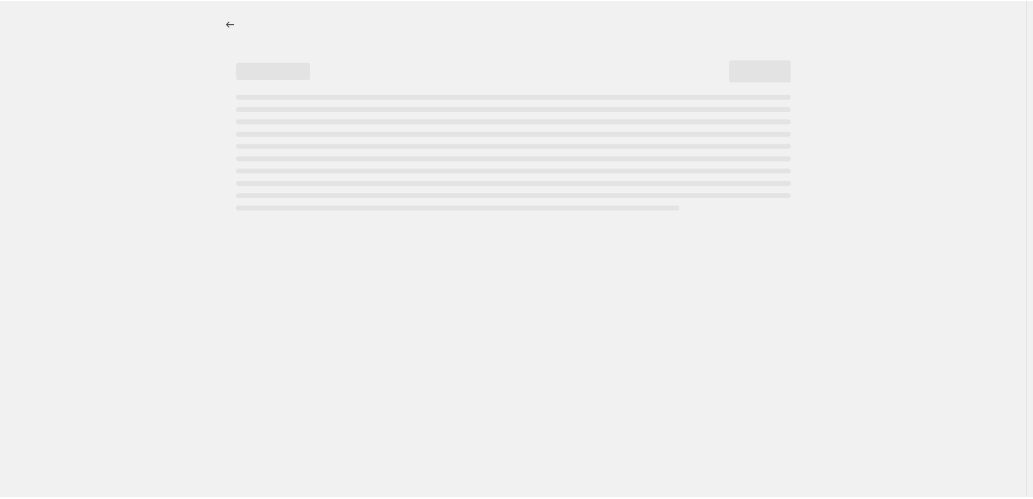
select select "percentage"
select select "tag"
select select "vendor"
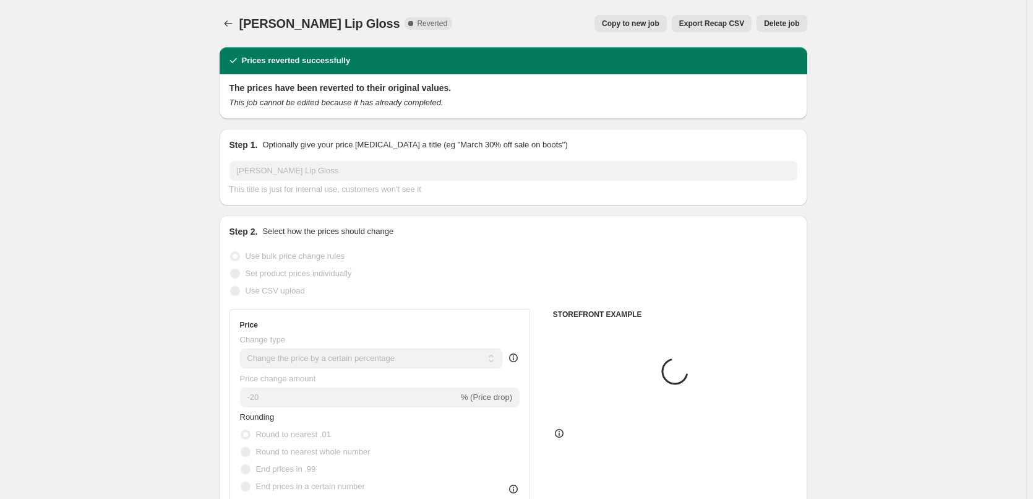
click at [773, 30] on button "Delete job" at bounding box center [782, 23] width 50 height 17
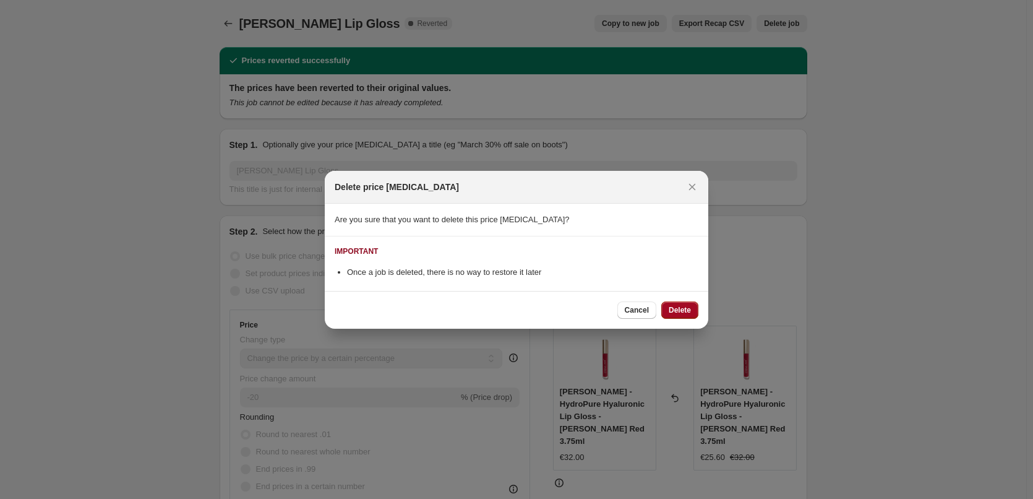
click at [683, 304] on button "Delete" at bounding box center [679, 309] width 37 height 17
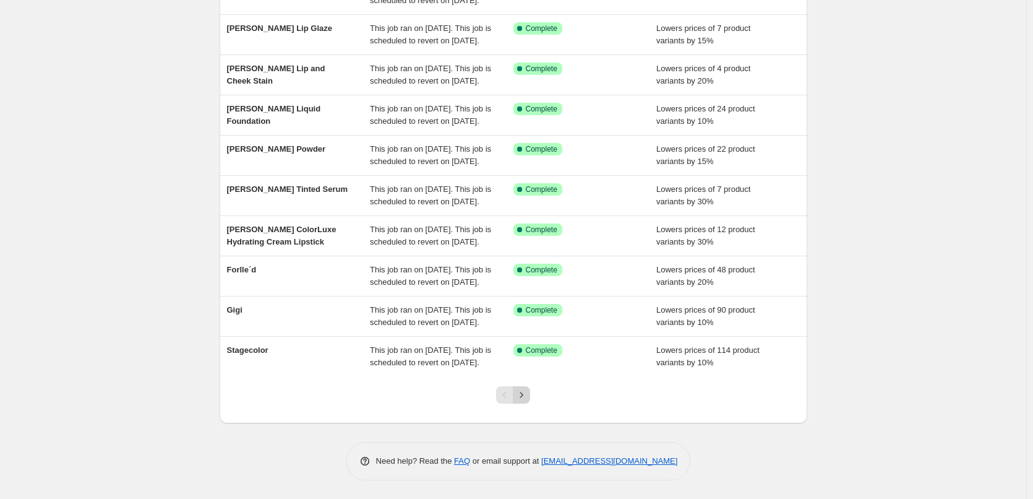
click at [523, 396] on icon "Next" at bounding box center [521, 395] width 3 height 6
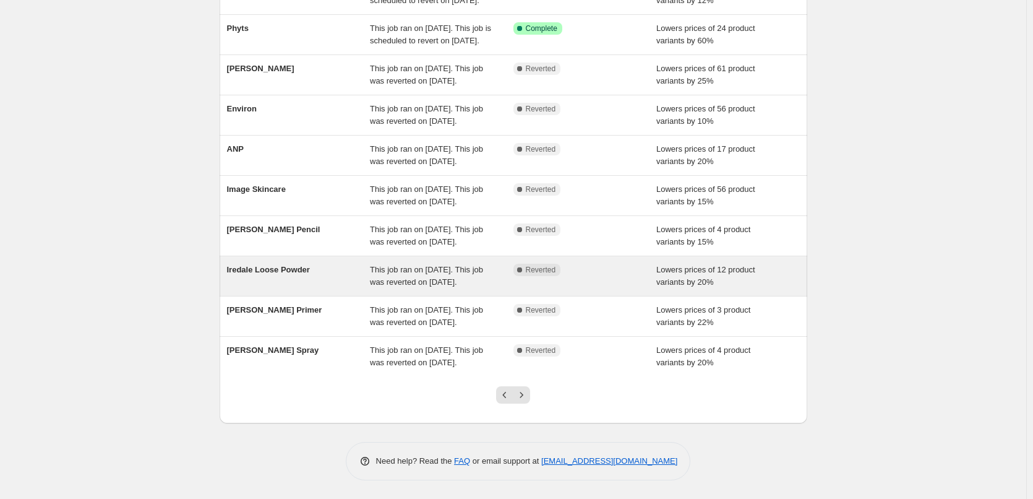
click at [294, 265] on span "Iredale Loose Powder" at bounding box center [268, 269] width 83 height 9
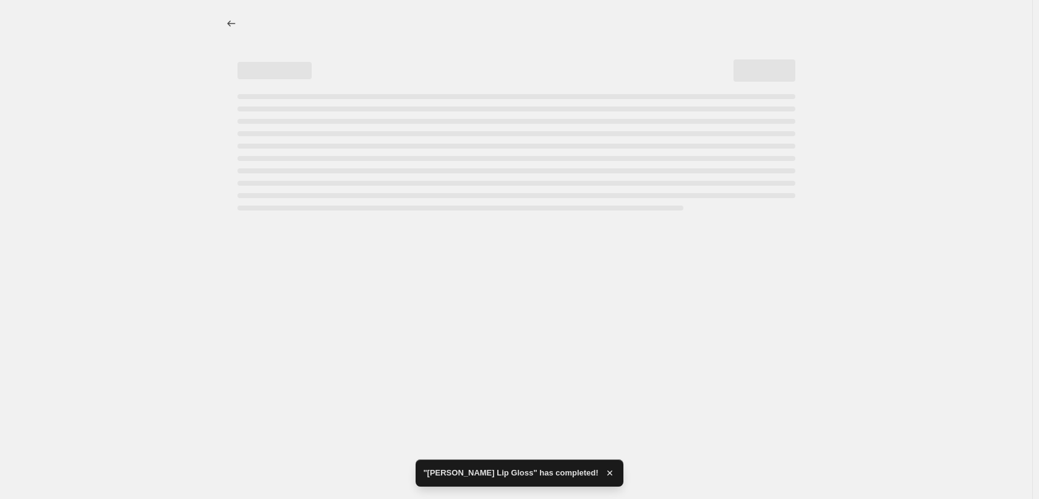
select select "percentage"
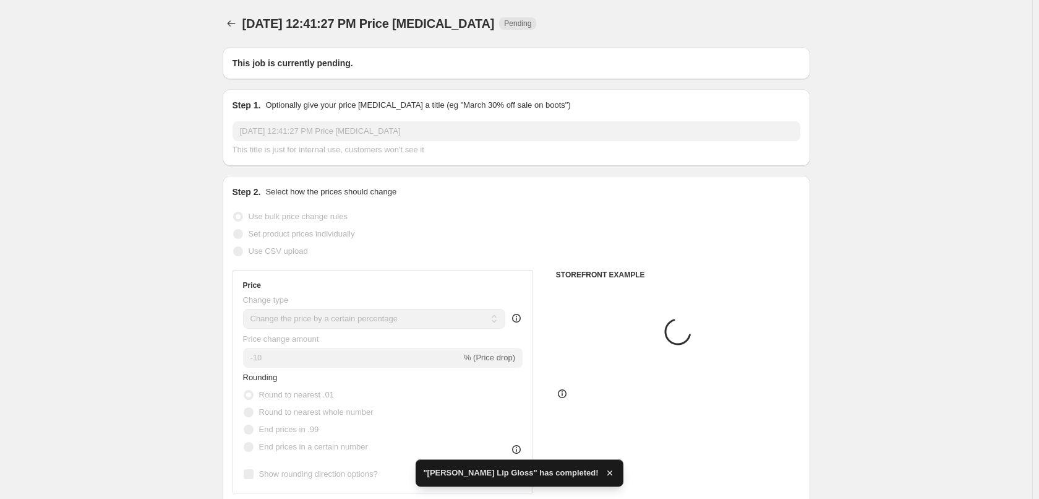
type input "Iredale Loose Powder"
radio input "false"
radio input "true"
checkbox input "true"
select select "tag"
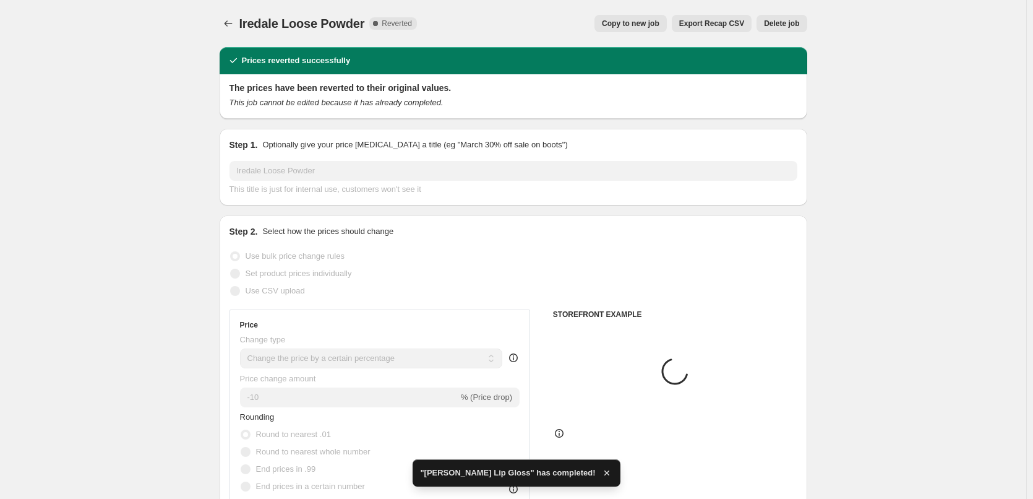
click at [650, 15] on button "Copy to new job" at bounding box center [631, 23] width 72 height 17
select select "percentage"
select select "tag"
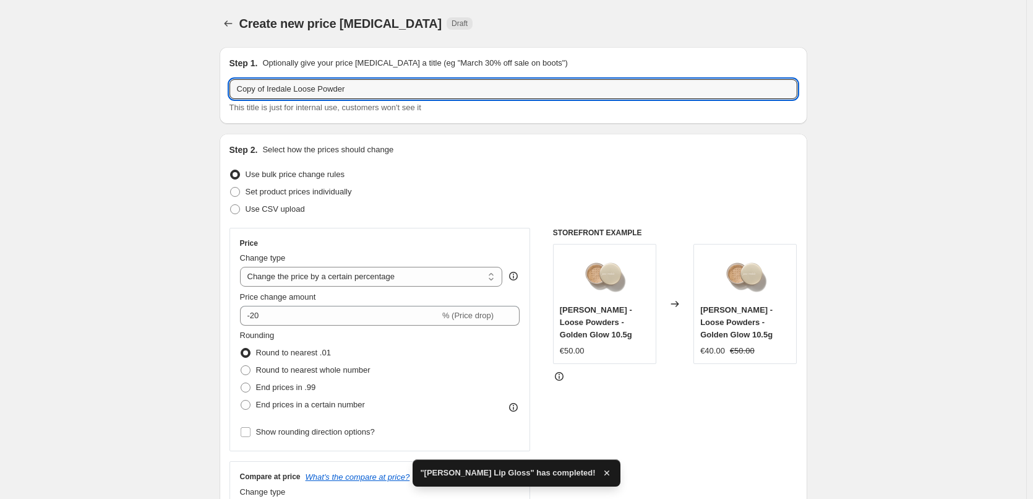
drag, startPoint x: 269, startPoint y: 86, endPoint x: 153, endPoint y: 84, distance: 116.3
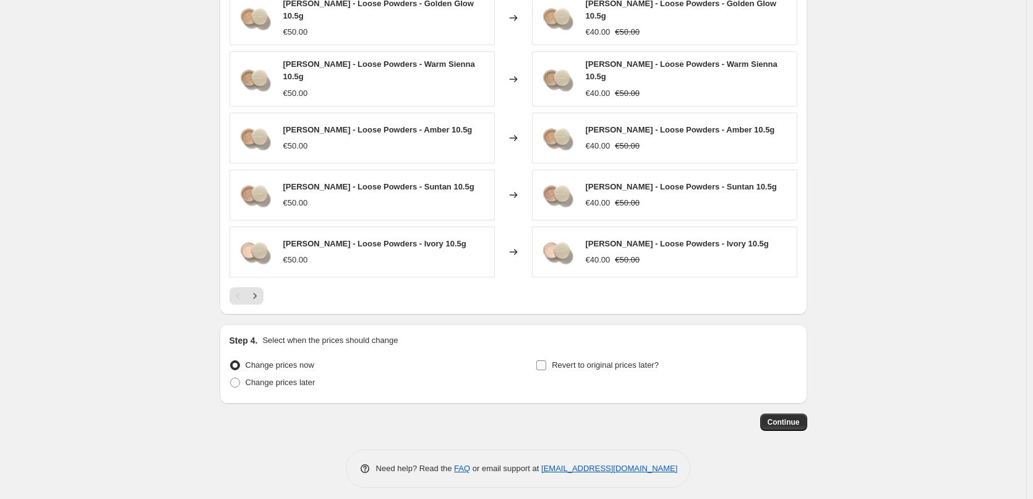
type input "[PERSON_NAME] Loose Powder"
click at [581, 360] on span "Revert to original prices later?" at bounding box center [605, 364] width 107 height 9
click at [546, 360] on input "Revert to original prices later?" at bounding box center [541, 365] width 10 height 10
checkbox input "true"
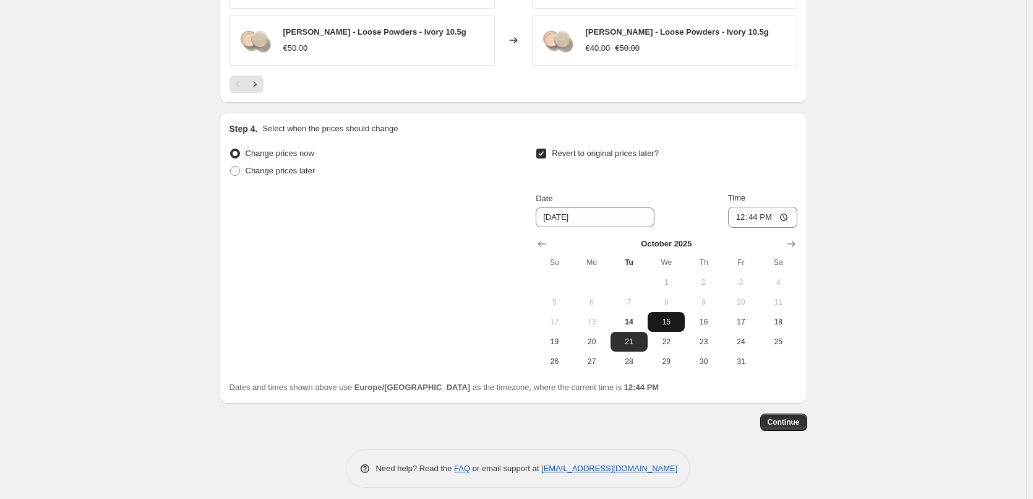
click at [669, 312] on button "15" at bounding box center [666, 322] width 37 height 20
type input "[DATE]"
click at [737, 213] on input "12:44" at bounding box center [762, 217] width 69 height 21
type input "03:00"
click at [791, 417] on span "Continue" at bounding box center [784, 422] width 32 height 10
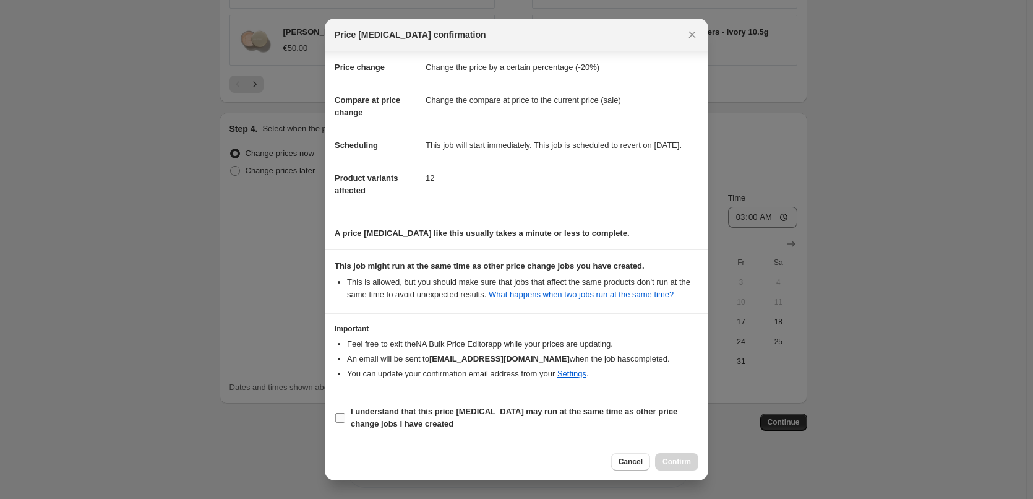
click at [425, 411] on b "I understand that this price [MEDICAL_DATA] may run at the same time as other p…" at bounding box center [514, 417] width 327 height 22
click at [345, 413] on input "I understand that this price [MEDICAL_DATA] may run at the same time as other p…" at bounding box center [340, 418] width 10 height 10
checkbox input "true"
click at [681, 458] on span "Confirm" at bounding box center [677, 462] width 28 height 10
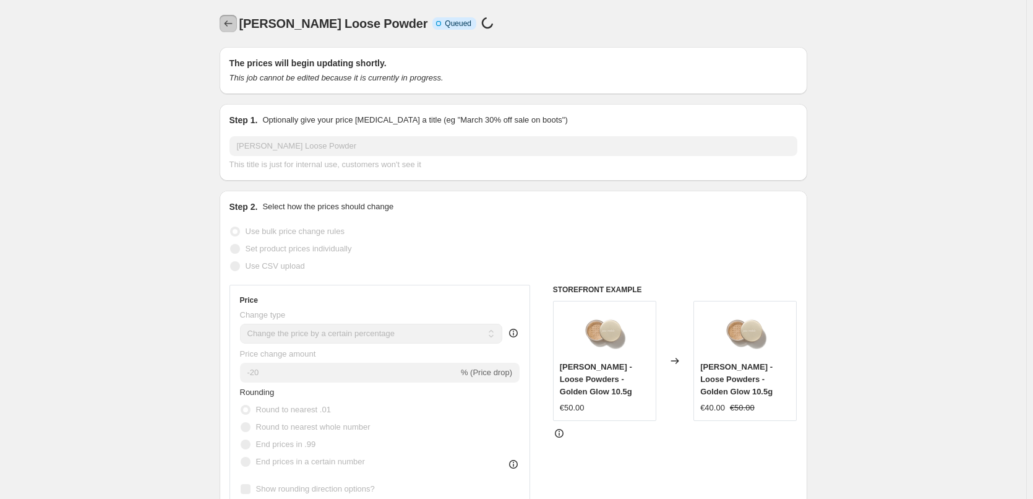
click at [233, 20] on icon "Price change jobs" at bounding box center [228, 23] width 12 height 12
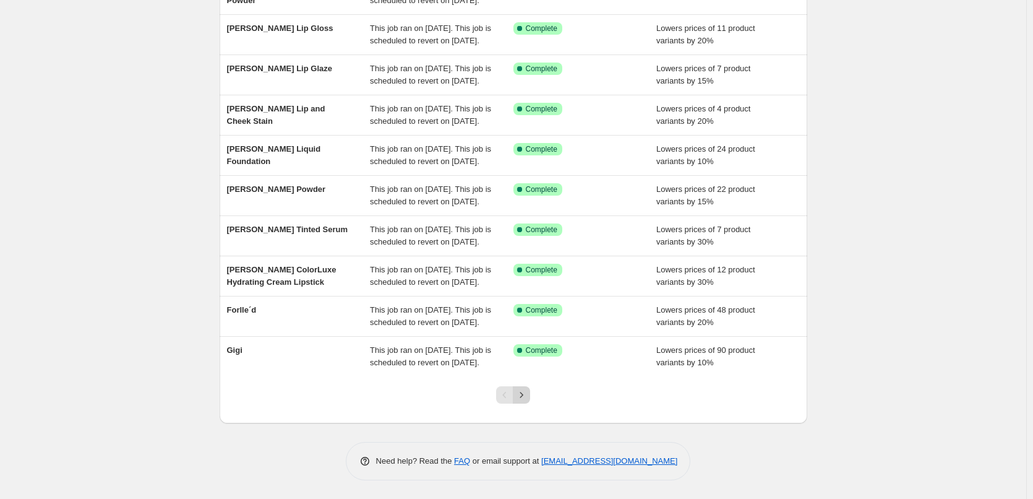
click at [525, 388] on button "Next" at bounding box center [521, 394] width 17 height 17
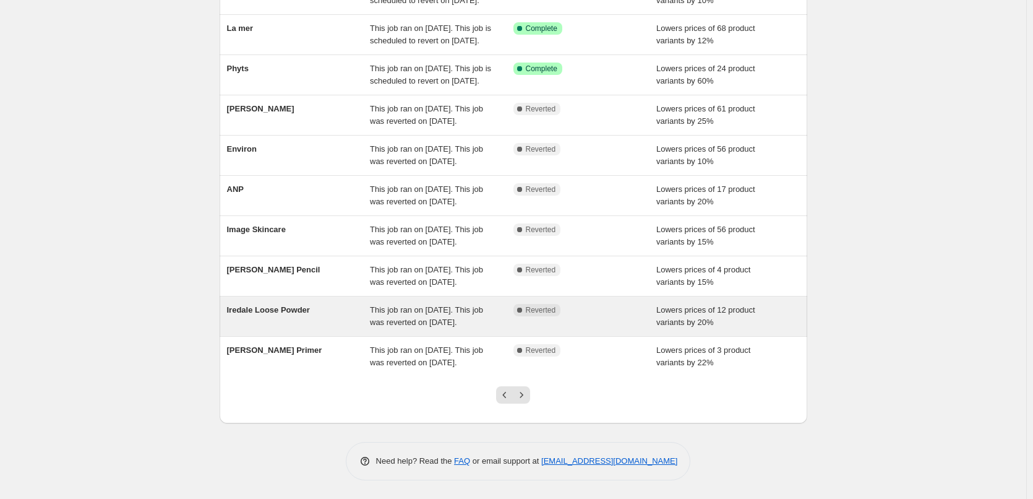
click at [316, 304] on div "Iredale Loose Powder" at bounding box center [299, 316] width 144 height 25
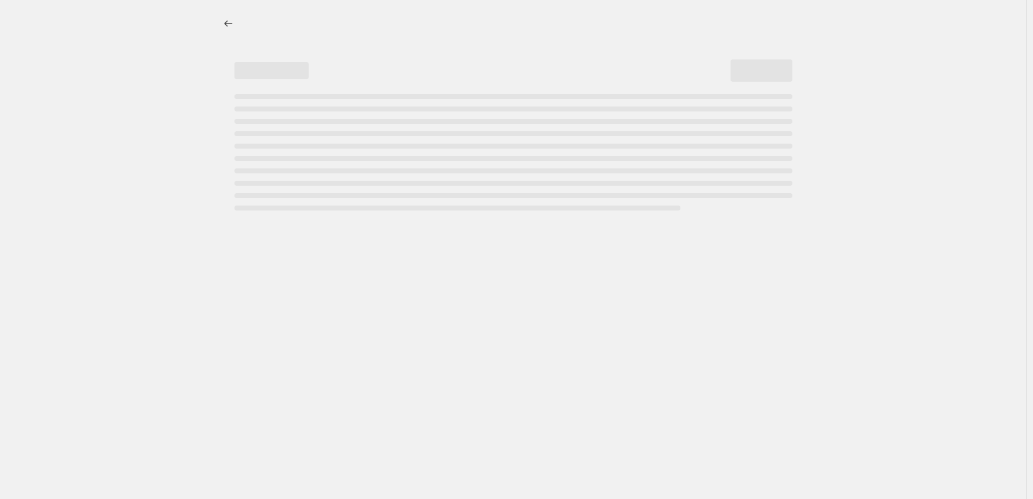
select select "percentage"
select select "tag"
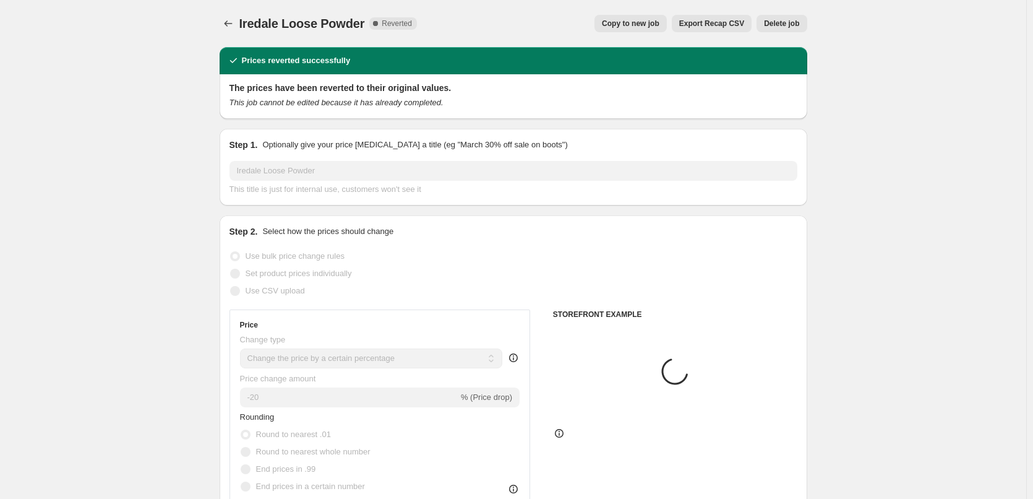
click at [786, 25] on span "Delete job" at bounding box center [781, 24] width 35 height 10
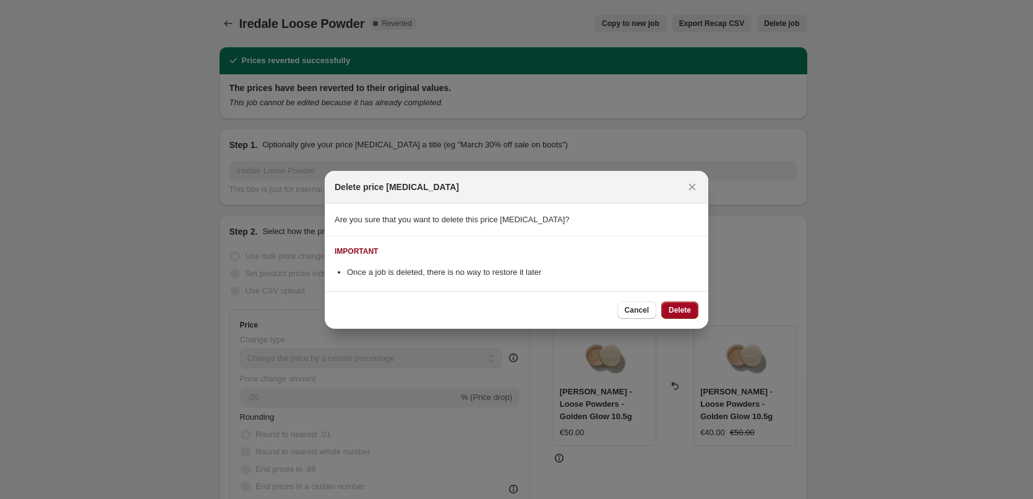
click at [682, 306] on span "Delete" at bounding box center [680, 310] width 22 height 10
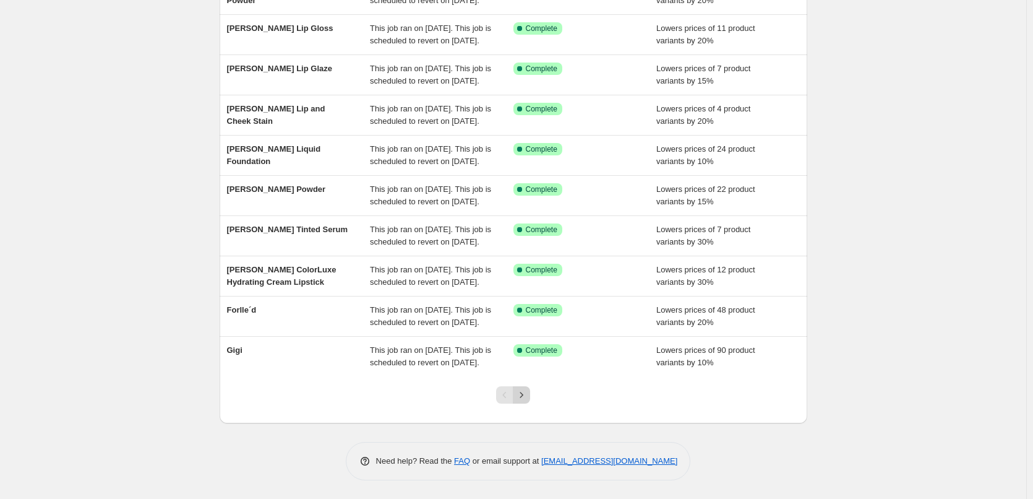
click at [530, 402] on button "Next" at bounding box center [521, 394] width 17 height 17
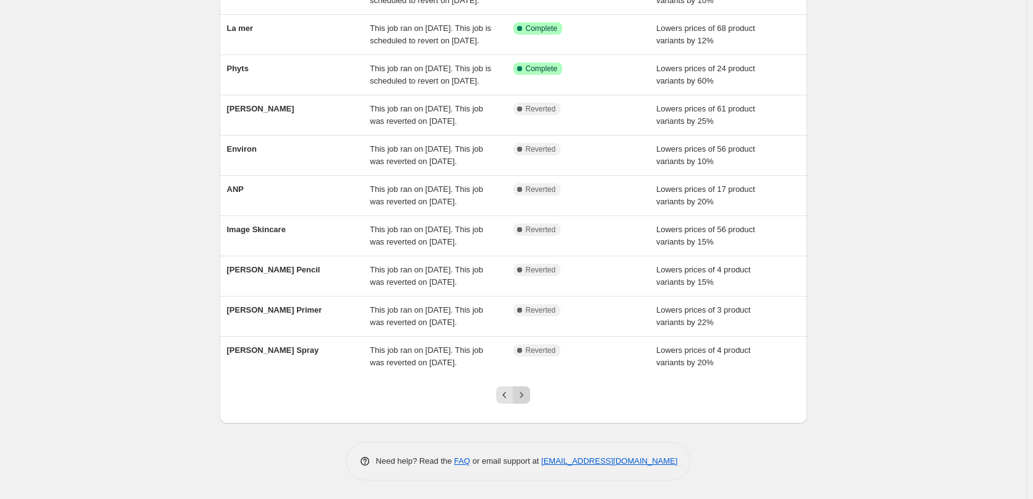
click at [528, 393] on icon "Next" at bounding box center [521, 395] width 12 height 12
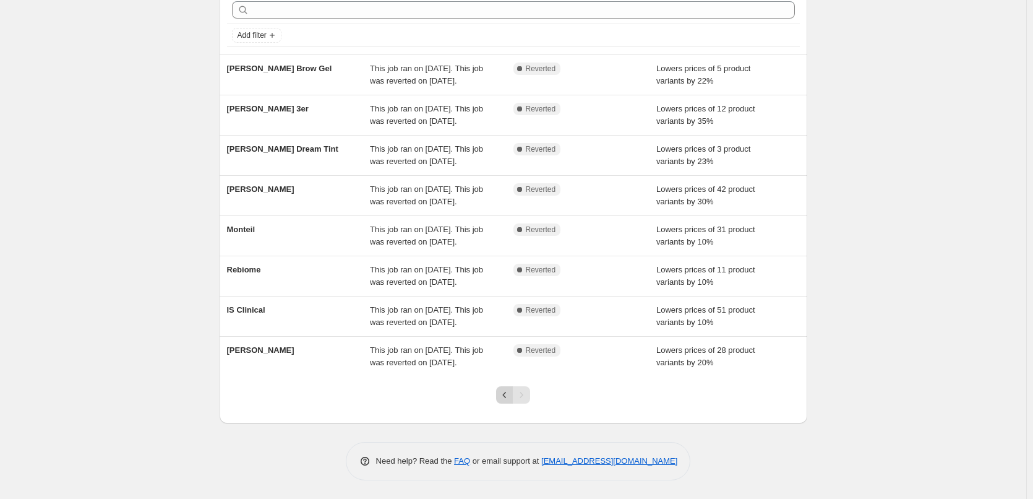
click at [510, 389] on icon "Previous" at bounding box center [505, 395] width 12 height 12
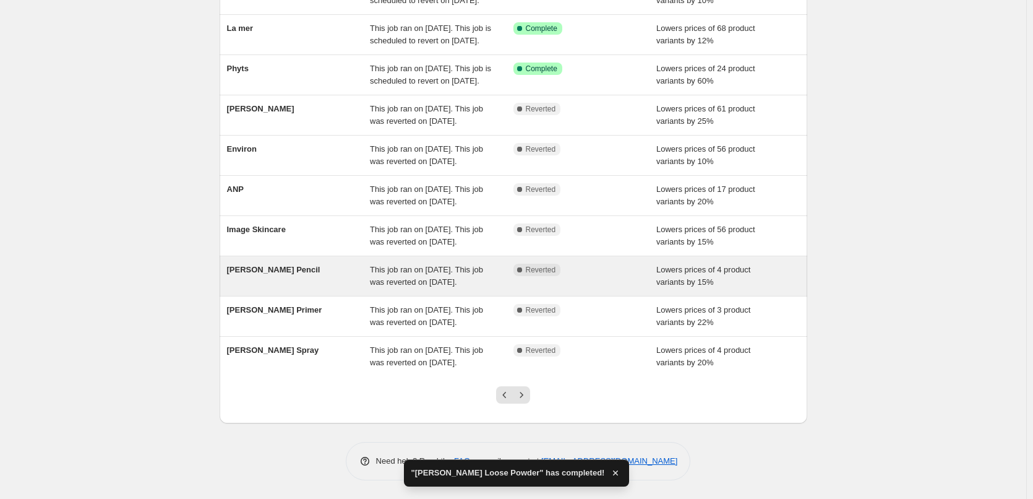
click at [278, 265] on span "[PERSON_NAME] Pencil" at bounding box center [273, 269] width 93 height 9
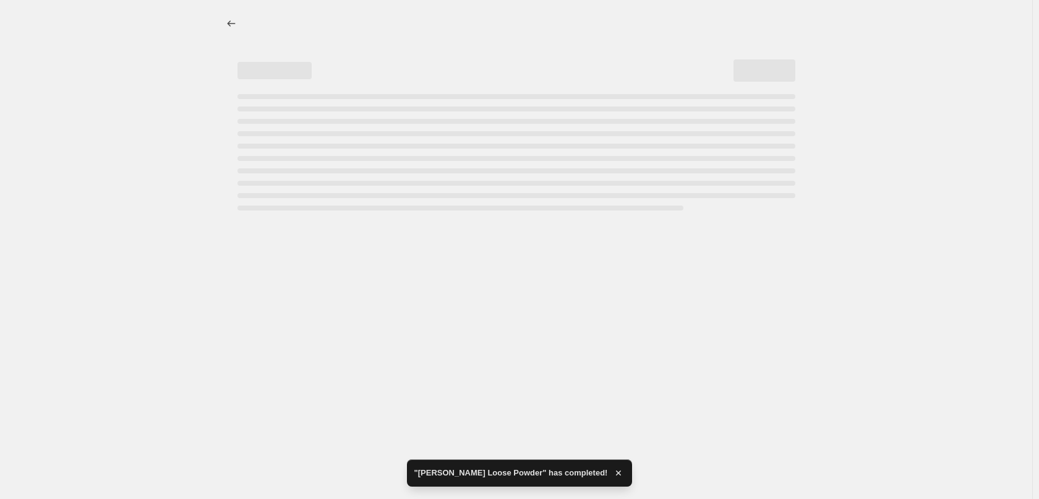
select select "percentage"
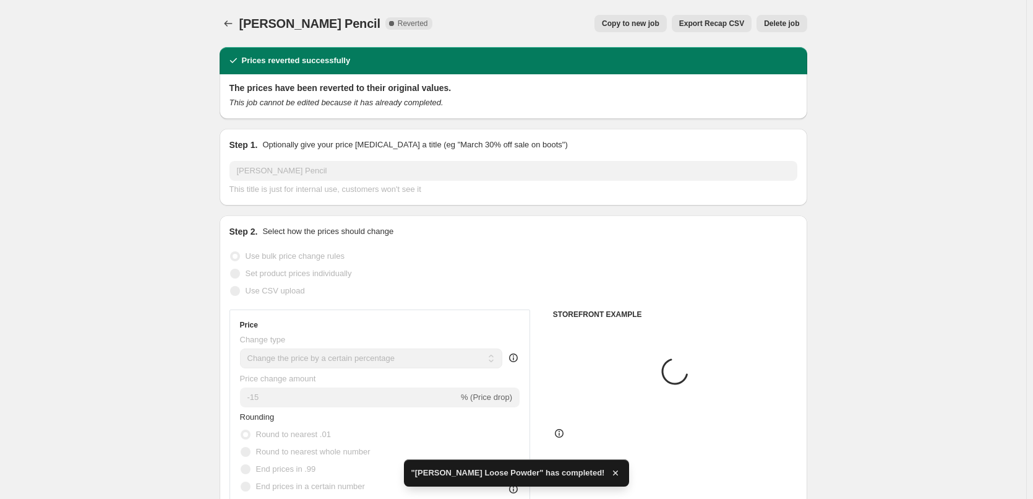
click at [652, 22] on span "Copy to new job" at bounding box center [631, 24] width 58 height 10
select select "percentage"
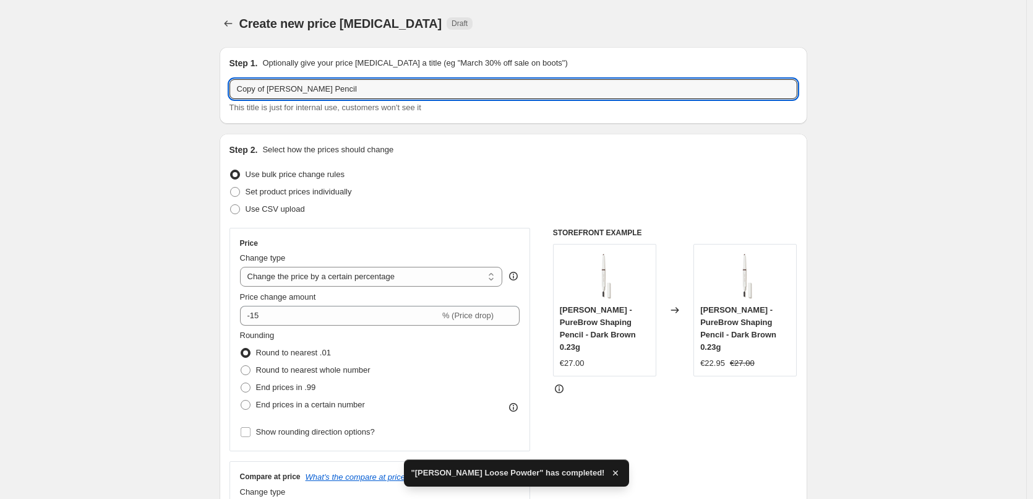
drag, startPoint x: 270, startPoint y: 90, endPoint x: 312, endPoint y: 141, distance: 66.4
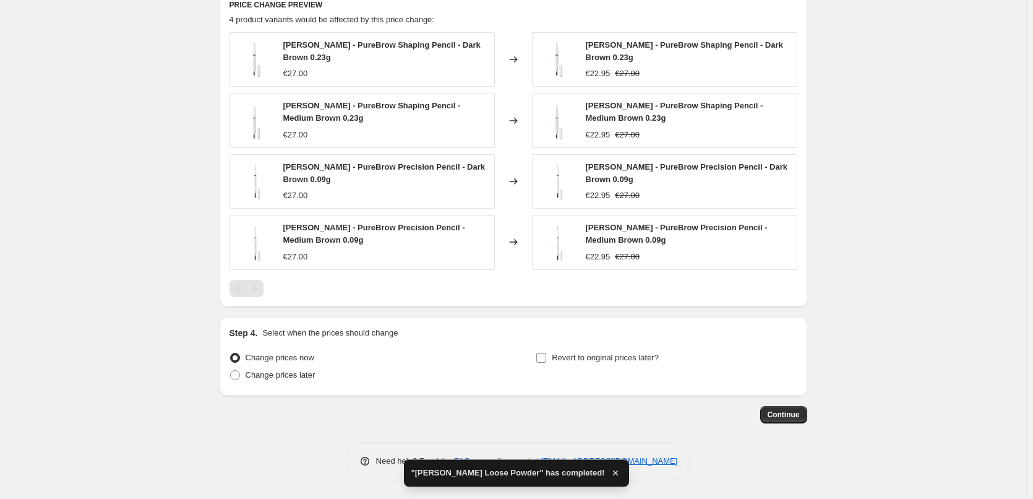
type input "[PERSON_NAME] Pencil"
click at [577, 358] on span "Revert to original prices later?" at bounding box center [605, 357] width 107 height 9
click at [546, 358] on input "Revert to original prices later?" at bounding box center [541, 358] width 10 height 10
checkbox input "true"
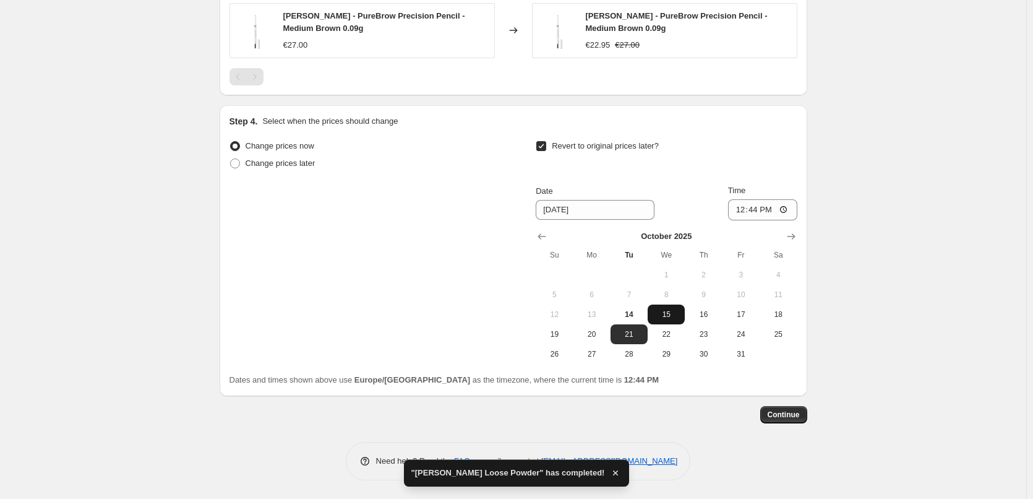
click at [660, 311] on span "15" at bounding box center [666, 314] width 27 height 10
type input "[DATE]"
click at [747, 204] on input "12:44" at bounding box center [762, 209] width 69 height 21
type input "03:00"
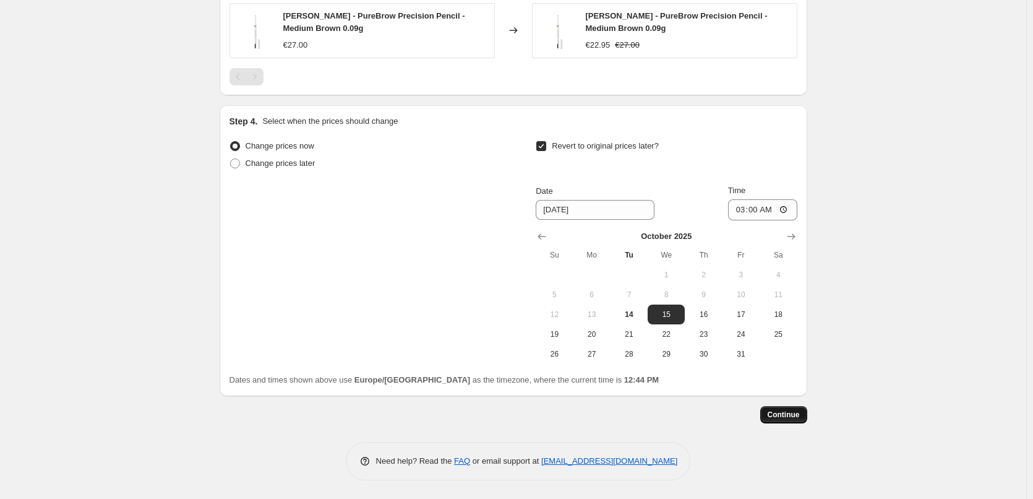
click at [800, 413] on span "Continue" at bounding box center [784, 415] width 32 height 10
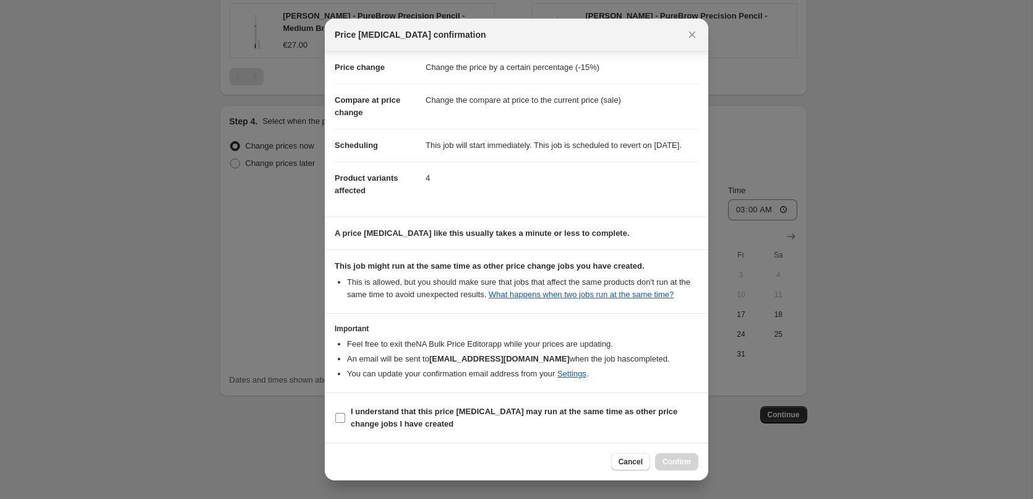
click at [398, 406] on b "I understand that this price [MEDICAL_DATA] may run at the same time as other p…" at bounding box center [514, 417] width 327 height 22
click at [345, 413] on input "I understand that this price [MEDICAL_DATA] may run at the same time as other p…" at bounding box center [340, 418] width 10 height 10
checkbox input "true"
drag, startPoint x: 679, startPoint y: 460, endPoint x: 673, endPoint y: 450, distance: 11.9
click at [679, 460] on span "Confirm" at bounding box center [677, 462] width 28 height 10
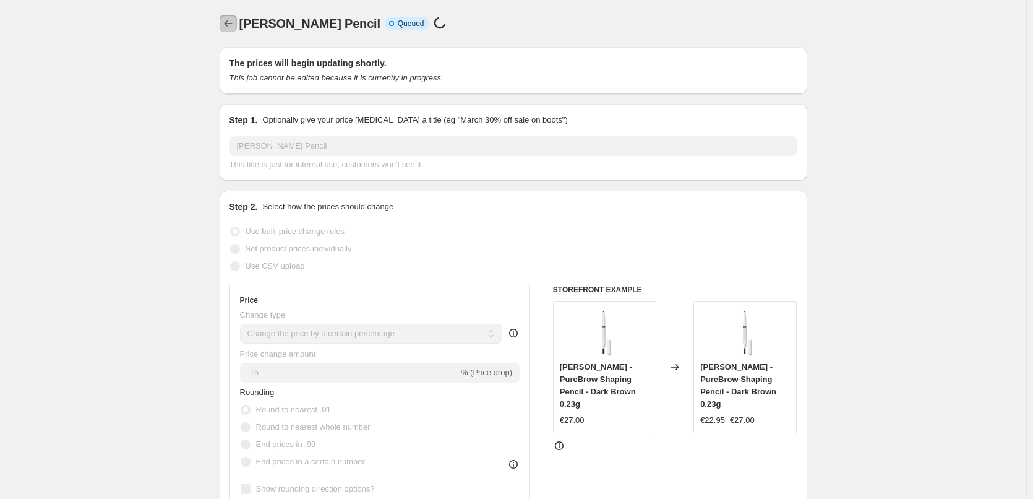
click at [234, 16] on button "Price change jobs" at bounding box center [228, 23] width 17 height 17
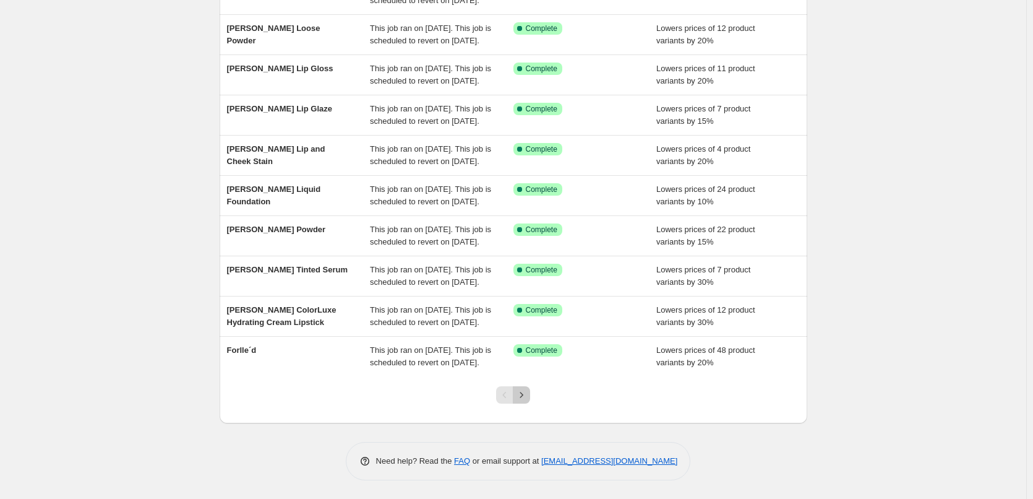
click at [523, 397] on icon "Next" at bounding box center [521, 395] width 12 height 12
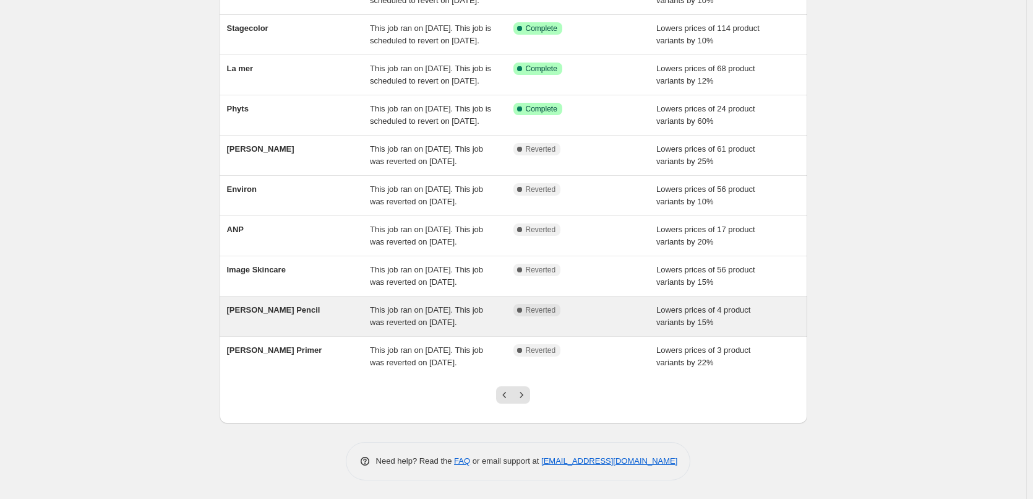
click at [291, 305] on span "[PERSON_NAME] Pencil" at bounding box center [273, 309] width 93 height 9
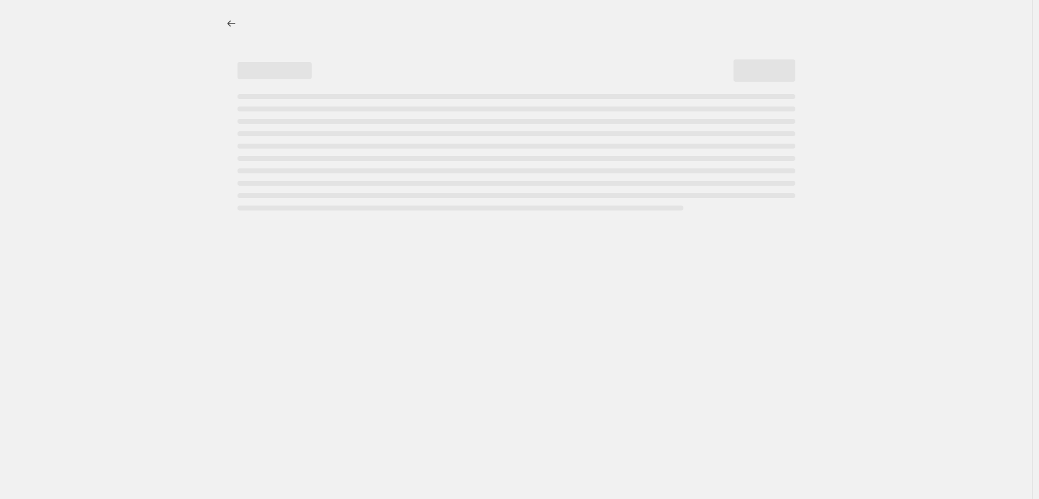
select select "percentage"
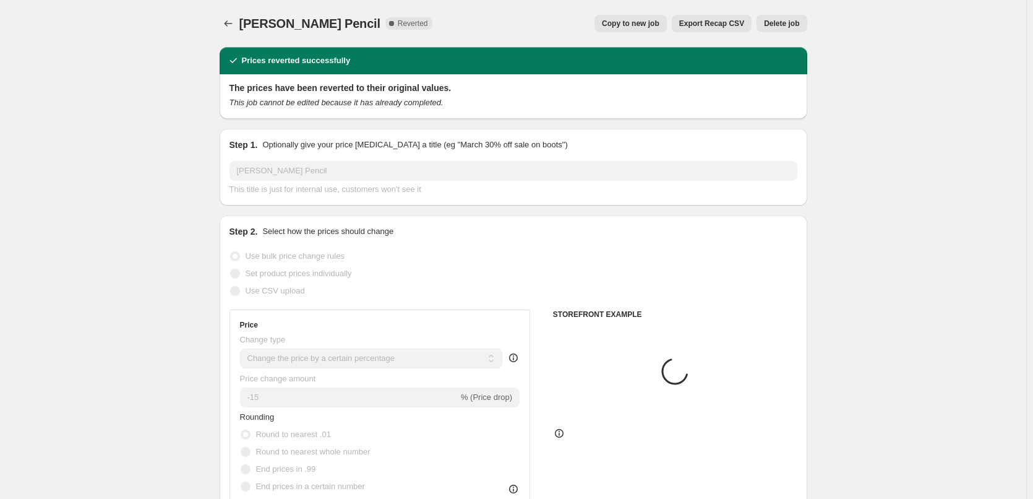
click at [788, 22] on span "Delete job" at bounding box center [781, 24] width 35 height 10
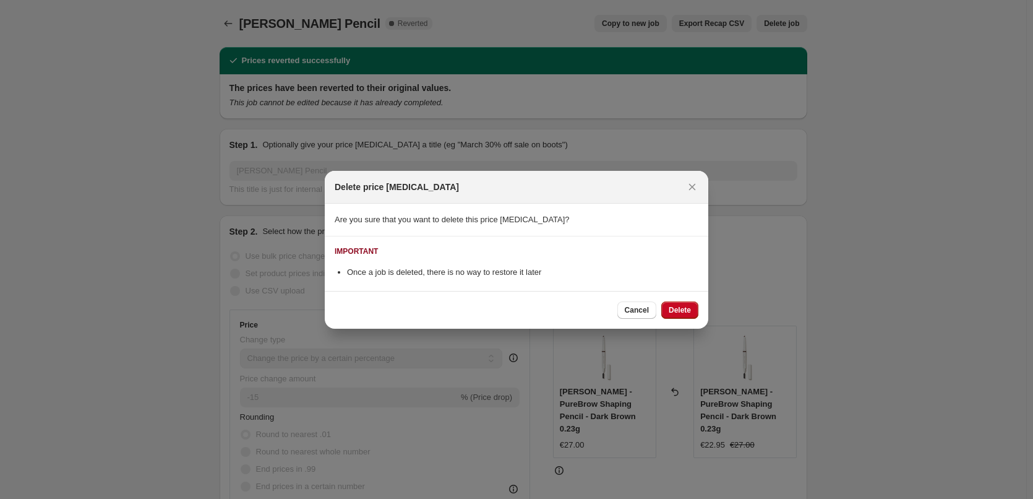
click at [681, 312] on span "Delete" at bounding box center [680, 310] width 22 height 10
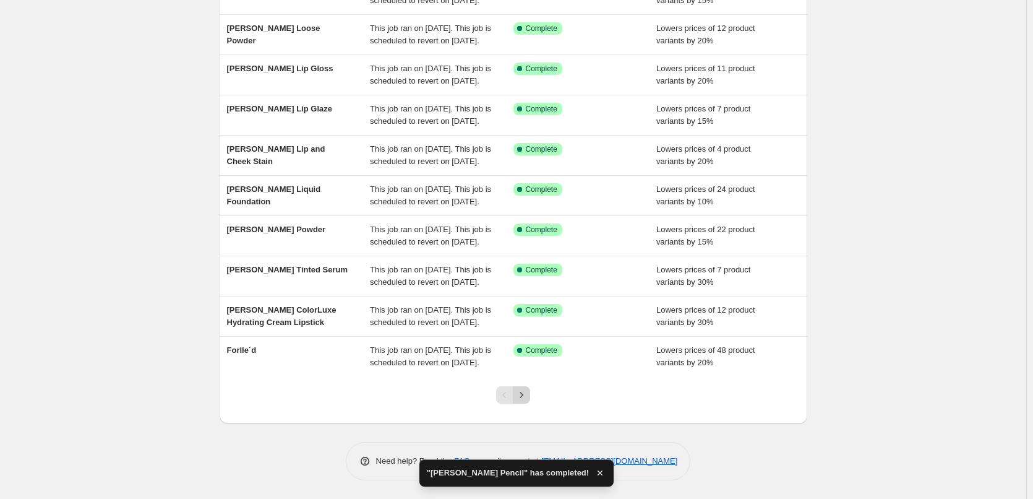
click at [521, 392] on icon "Next" at bounding box center [521, 395] width 12 height 12
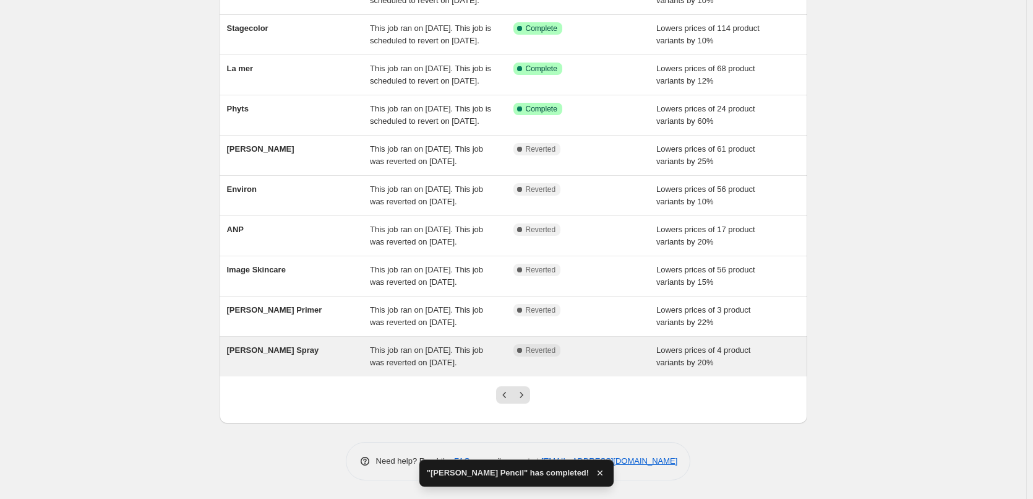
click at [294, 349] on div "[PERSON_NAME] Spray" at bounding box center [299, 356] width 144 height 25
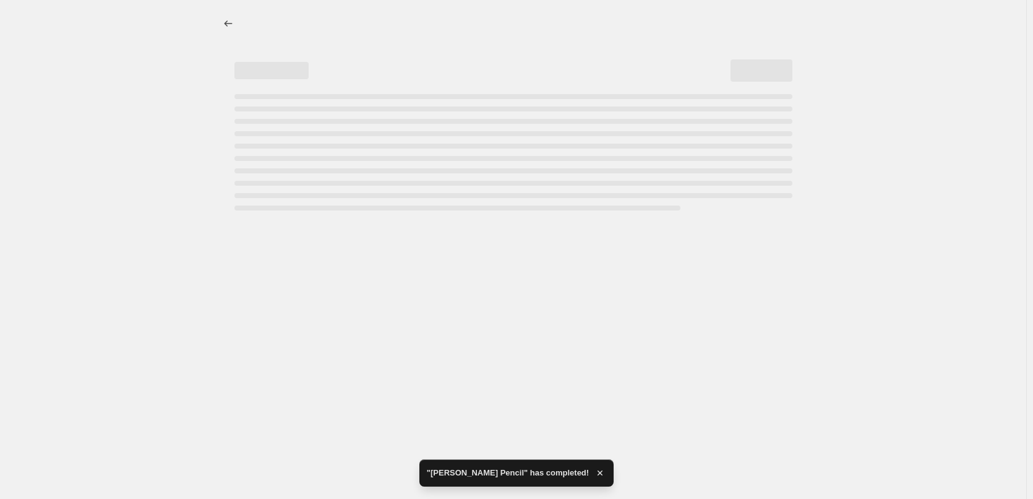
select select "percentage"
select select "tag"
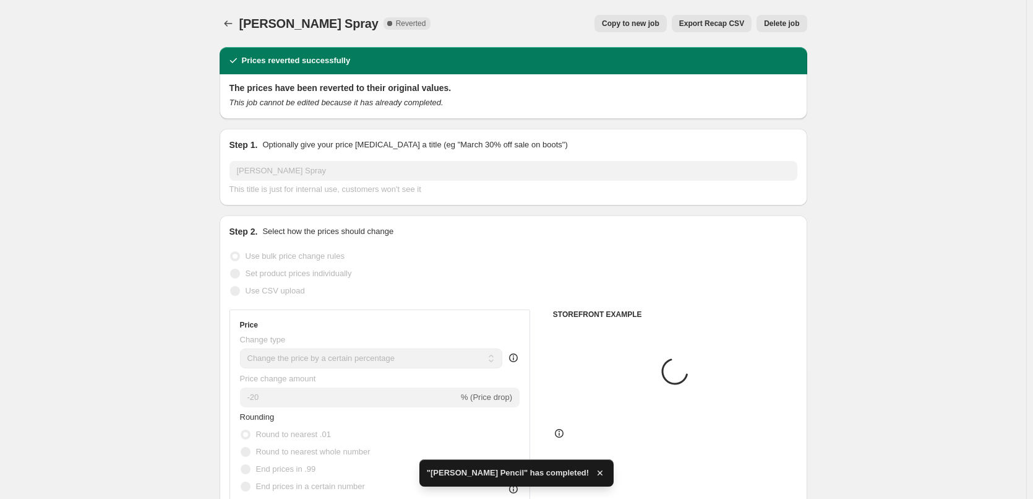
click at [655, 53] on div "Prices reverted successfully" at bounding box center [514, 60] width 588 height 27
click at [660, 32] on button "Copy to new job" at bounding box center [631, 23] width 72 height 17
select select "percentage"
select select "tag"
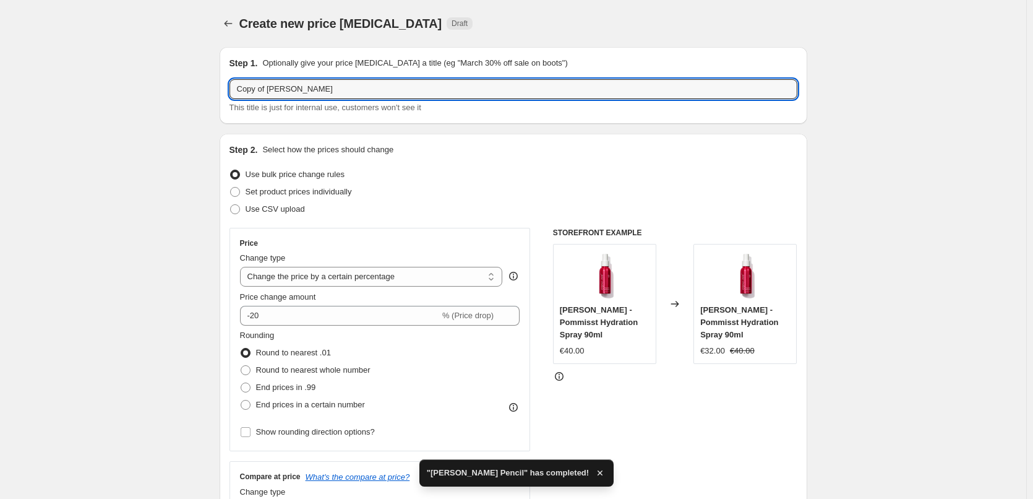
drag, startPoint x: 270, startPoint y: 87, endPoint x: 170, endPoint y: 86, distance: 99.6
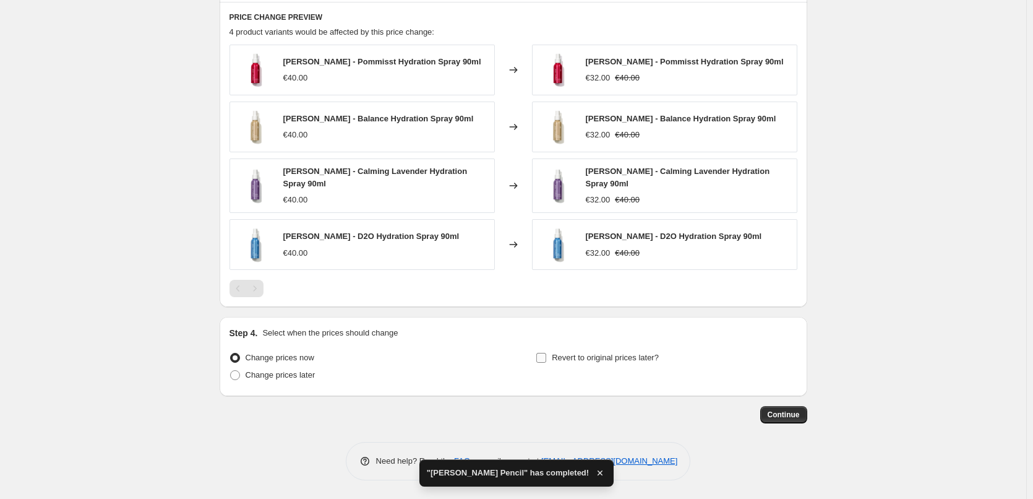
type input "[PERSON_NAME] Spray"
click at [570, 353] on span "Revert to original prices later?" at bounding box center [605, 357] width 107 height 9
click at [546, 353] on input "Revert to original prices later?" at bounding box center [541, 358] width 10 height 10
checkbox input "true"
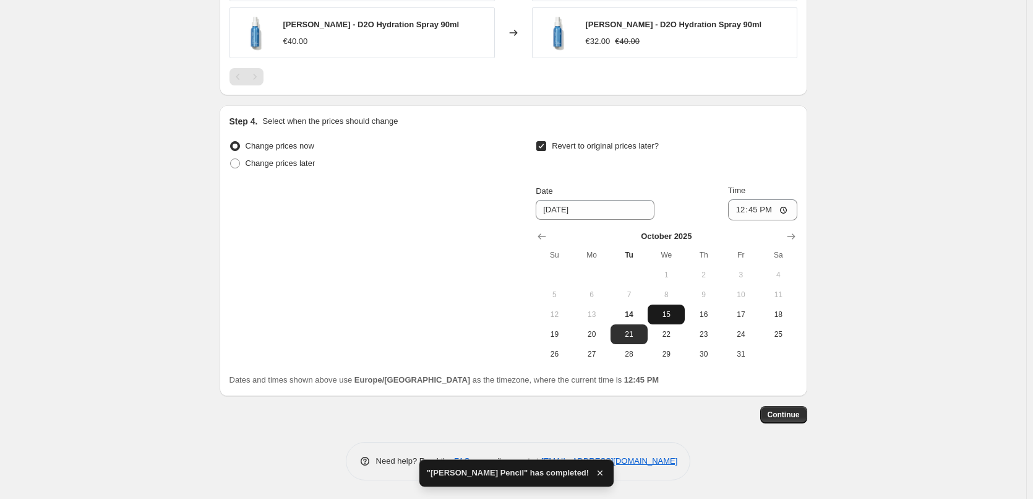
click at [669, 311] on span "15" at bounding box center [666, 314] width 27 height 10
type input "[DATE]"
click at [751, 202] on input "12:45" at bounding box center [762, 209] width 69 height 21
click at [746, 205] on input "12:45" at bounding box center [762, 209] width 69 height 21
type input "03:00"
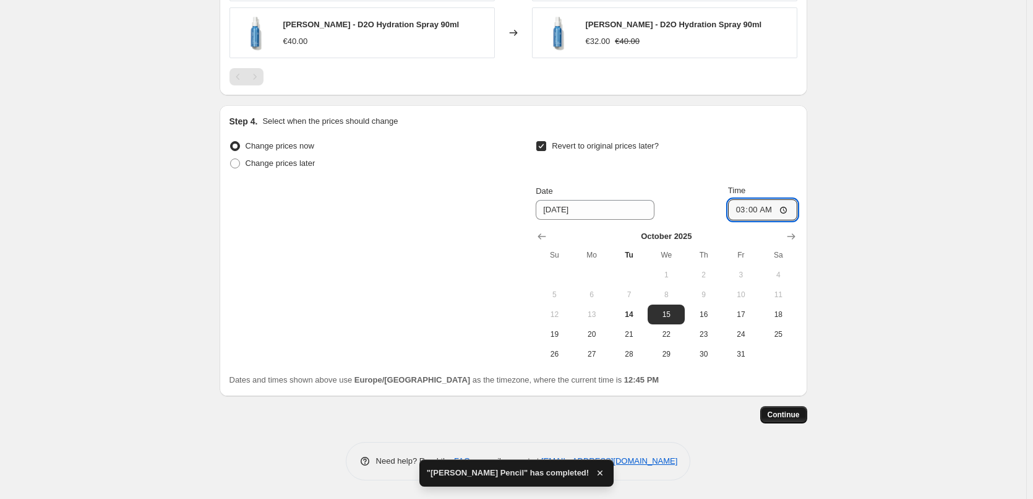
click at [791, 414] on span "Continue" at bounding box center [784, 415] width 32 height 10
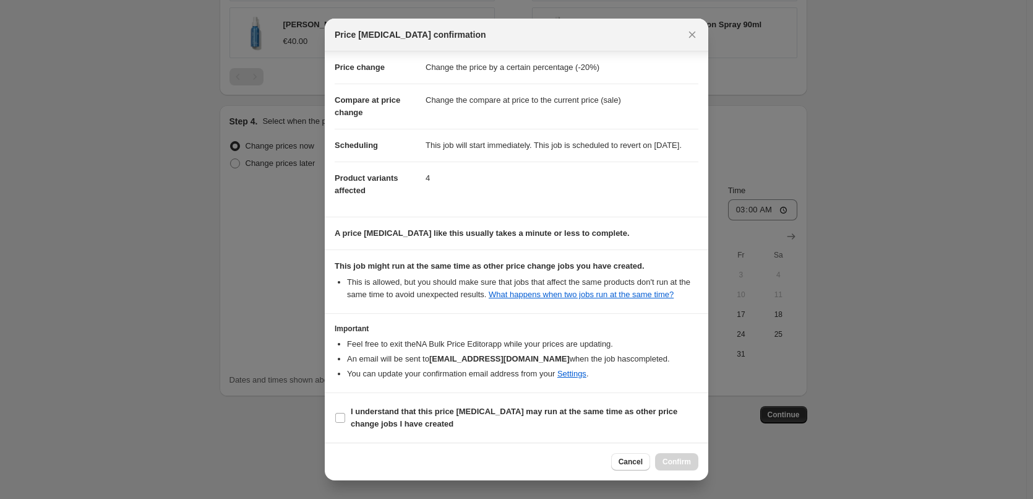
drag, startPoint x: 364, startPoint y: 462, endPoint x: 371, endPoint y: 424, distance: 37.9
click at [364, 457] on div "Cancel Confirm" at bounding box center [517, 461] width 364 height 17
click at [371, 424] on b "I understand that this price [MEDICAL_DATA] may run at the same time as other p…" at bounding box center [514, 417] width 327 height 22
click at [345, 423] on input "I understand that this price [MEDICAL_DATA] may run at the same time as other p…" at bounding box center [340, 418] width 10 height 10
checkbox input "true"
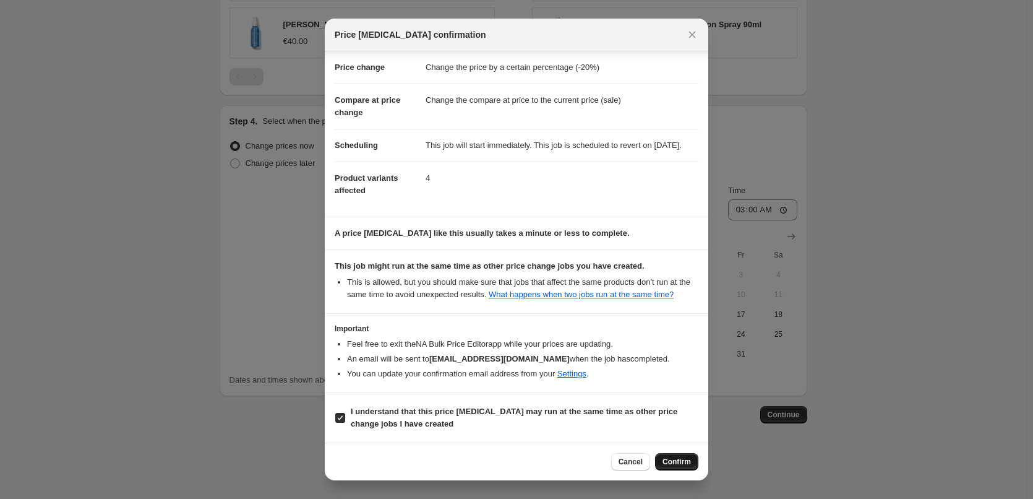
click at [687, 462] on span "Confirm" at bounding box center [677, 462] width 28 height 10
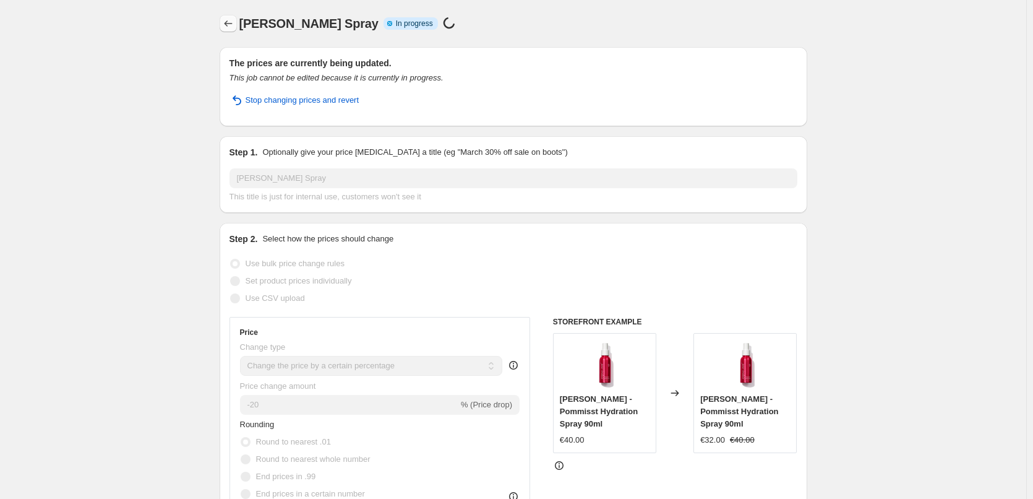
click at [231, 32] on button "Price change jobs" at bounding box center [228, 23] width 17 height 17
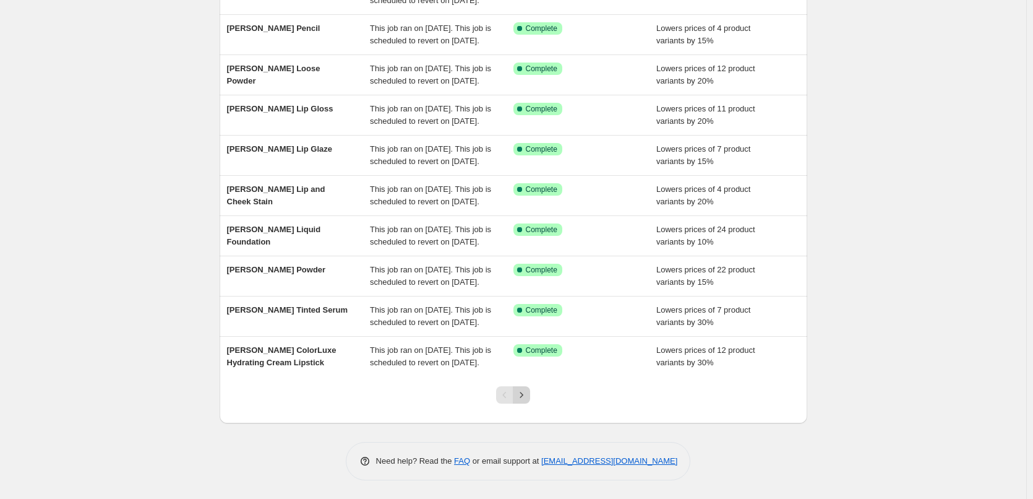
click at [525, 390] on icon "Next" at bounding box center [521, 395] width 12 height 12
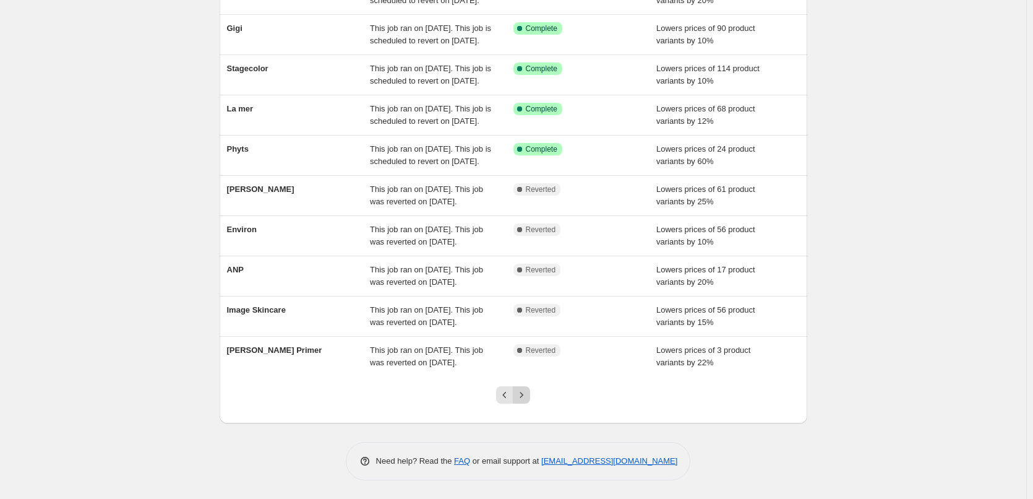
click at [525, 392] on icon "Next" at bounding box center [521, 395] width 12 height 12
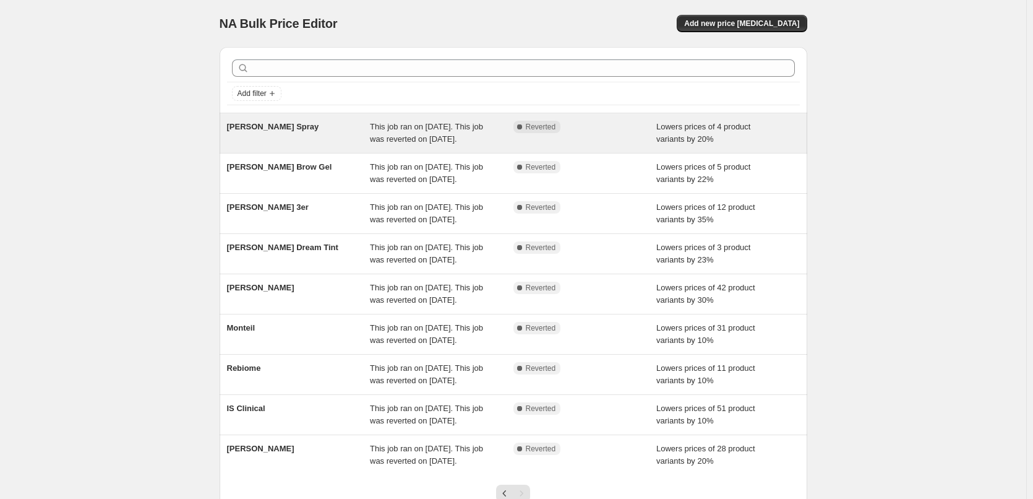
click at [284, 133] on div "[PERSON_NAME] Spray" at bounding box center [299, 133] width 144 height 25
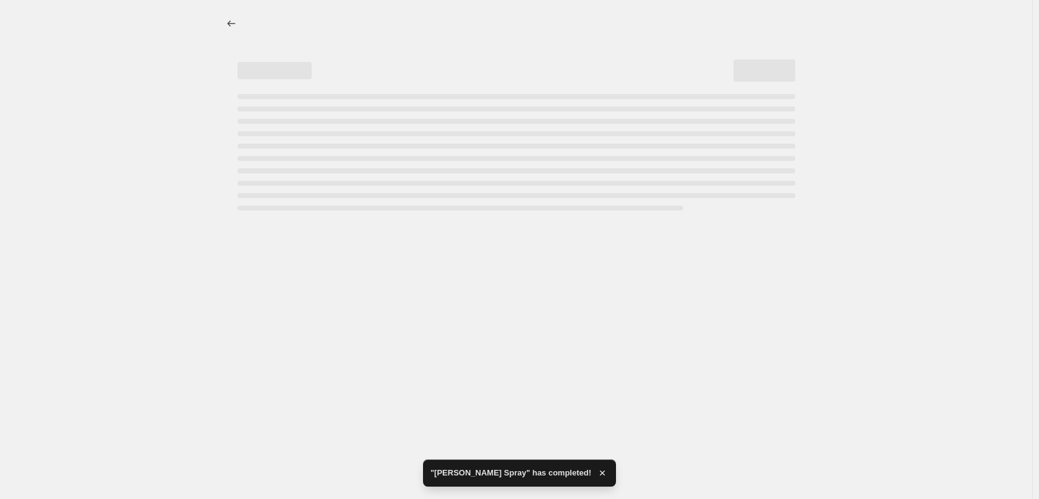
select select "percentage"
select select "tag"
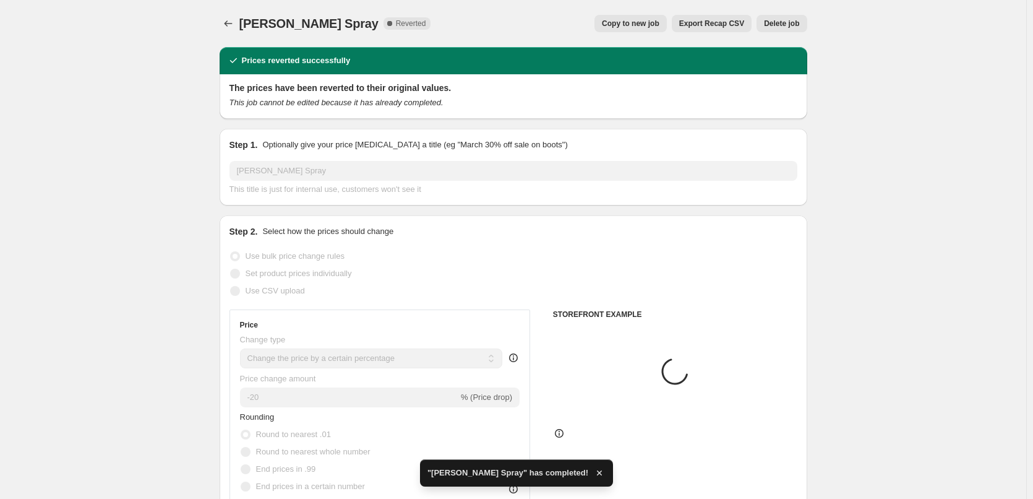
click at [783, 23] on span "Delete job" at bounding box center [781, 24] width 35 height 10
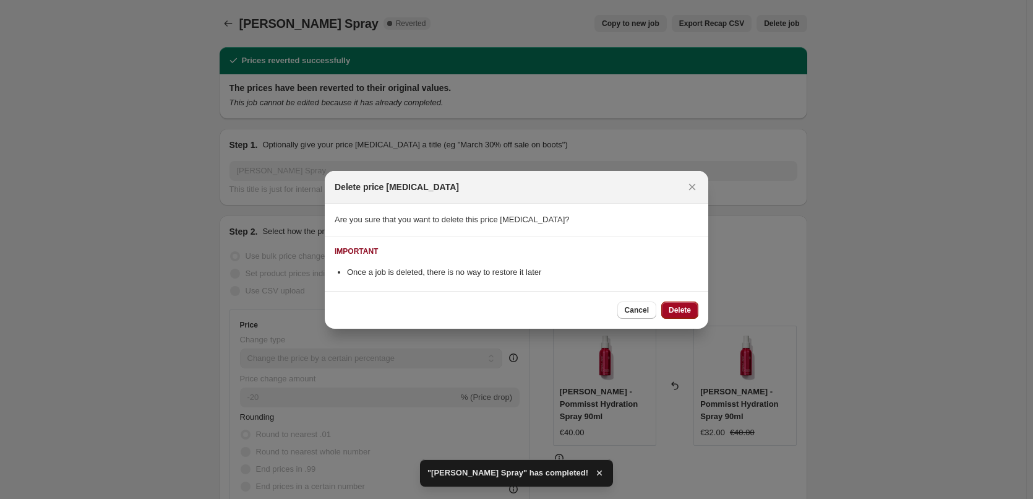
click at [667, 314] on button "Delete" at bounding box center [679, 309] width 37 height 17
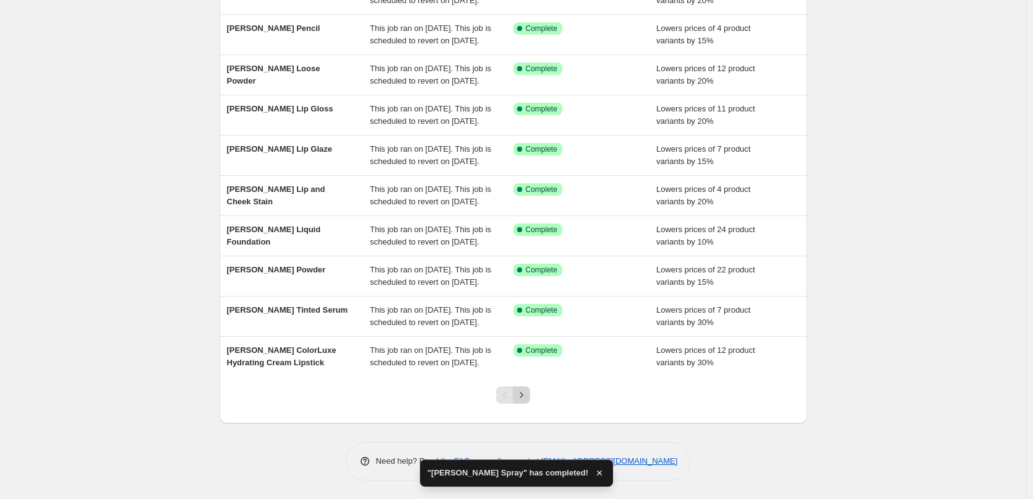
click at [525, 389] on button "Next" at bounding box center [521, 394] width 17 height 17
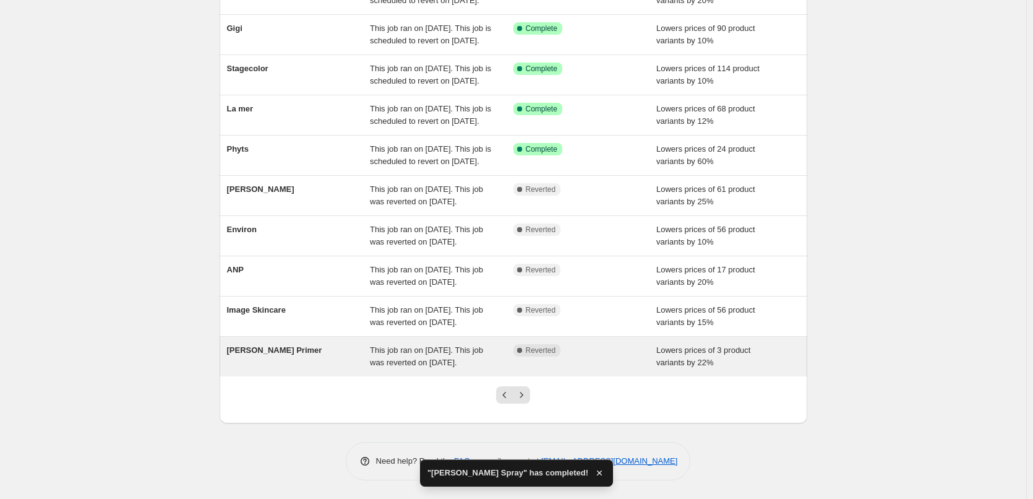
click at [306, 345] on div "[PERSON_NAME] Primer" at bounding box center [299, 356] width 144 height 25
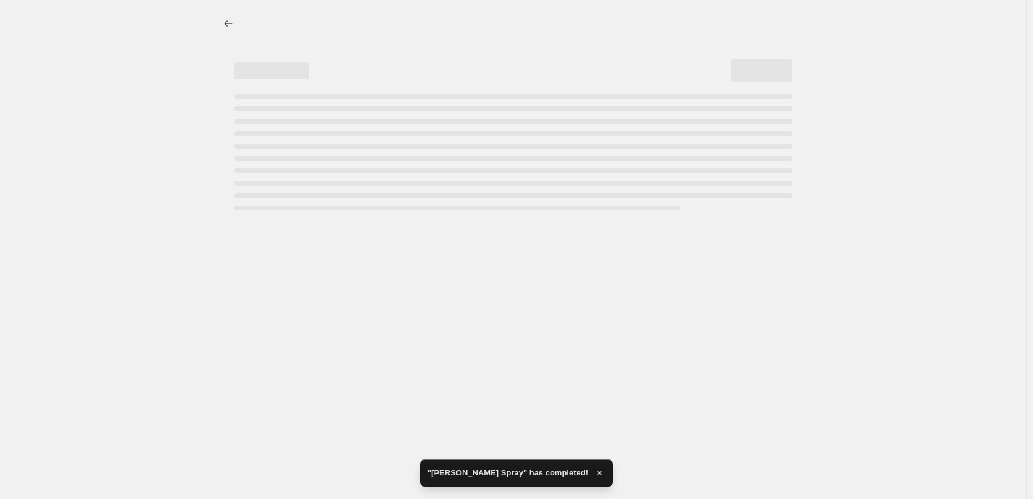
select select "percentage"
select select "tag"
select select "vendor"
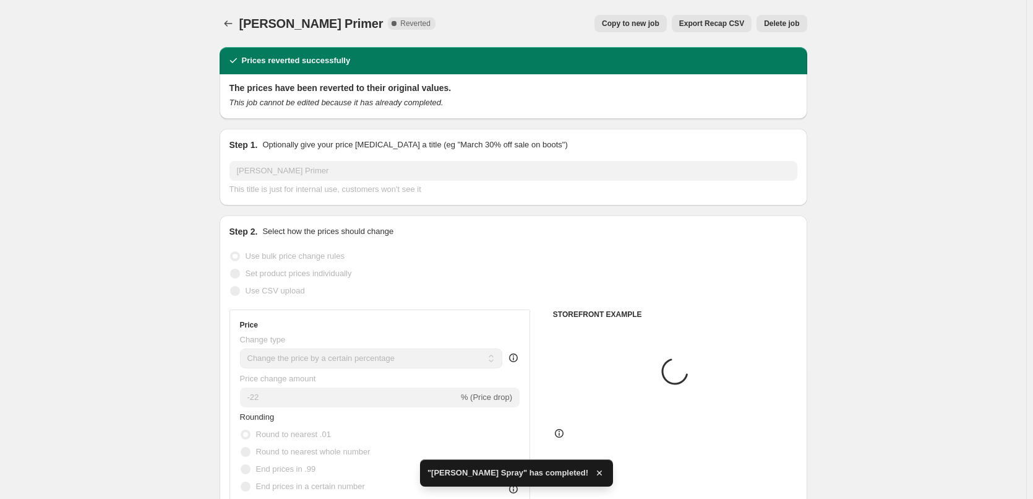
click at [630, 49] on div "Prices reverted successfully" at bounding box center [514, 60] width 588 height 27
click at [634, 32] on div "[PERSON_NAME] Primer. This page is ready [PERSON_NAME] Primer Complete Reverted…" at bounding box center [514, 23] width 588 height 47
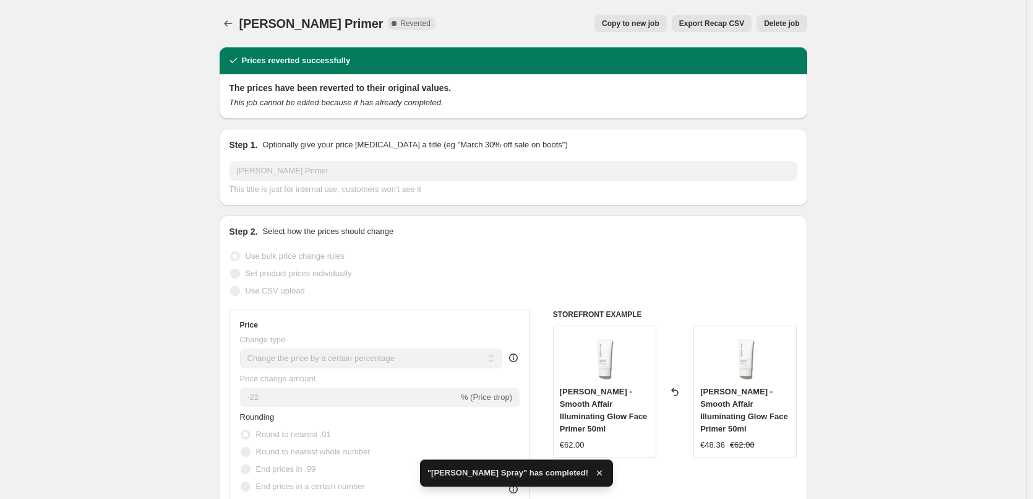
click at [634, 20] on span "Copy to new job" at bounding box center [631, 24] width 58 height 10
select select "percentage"
select select "tag"
select select "vendor"
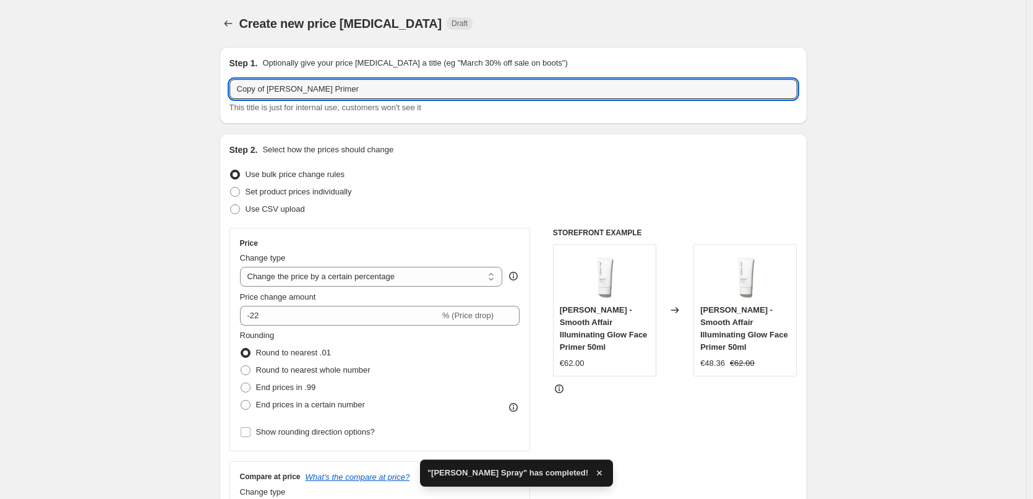
drag, startPoint x: 270, startPoint y: 88, endPoint x: 203, endPoint y: 88, distance: 66.8
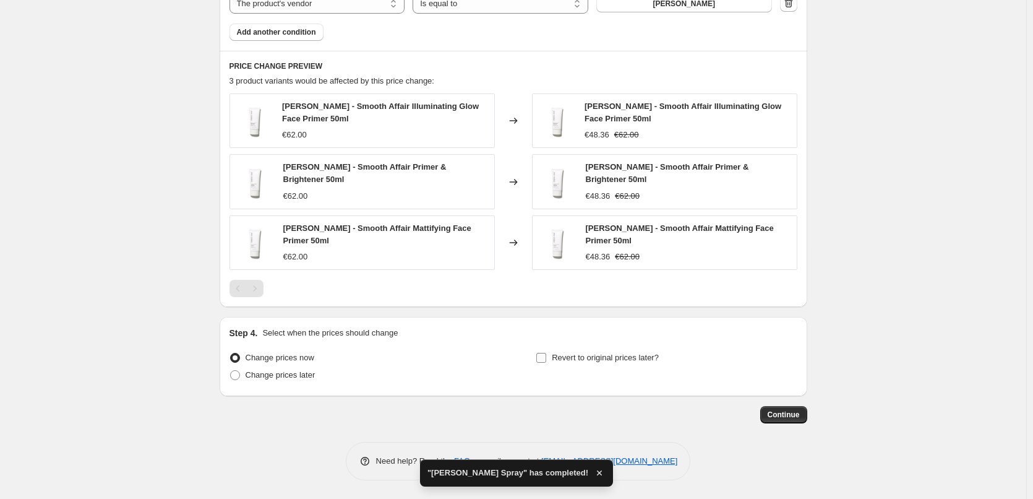
type input "[PERSON_NAME] Primer"
click at [574, 356] on span "Revert to original prices later?" at bounding box center [605, 357] width 107 height 9
click at [546, 356] on input "Revert to original prices later?" at bounding box center [541, 358] width 10 height 10
checkbox input "true"
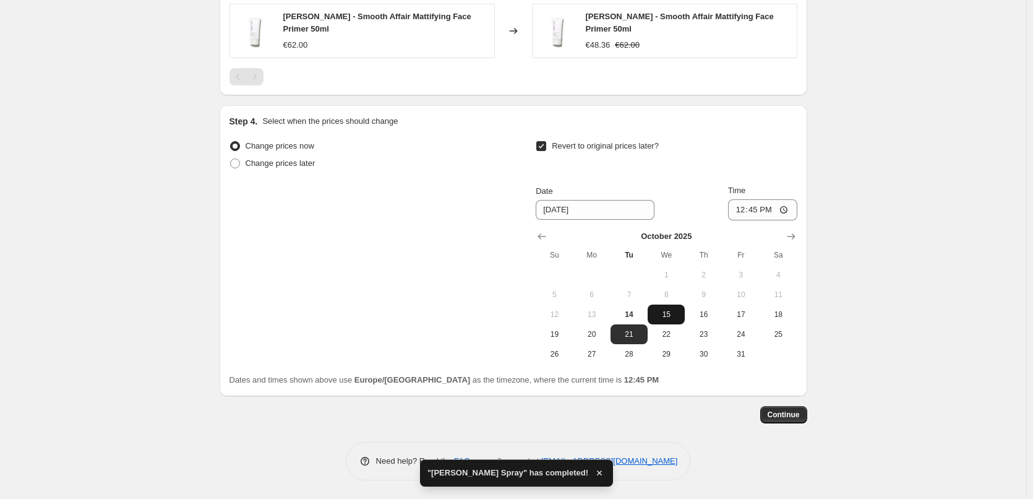
click at [667, 314] on span "15" at bounding box center [666, 314] width 27 height 10
type input "[DATE]"
click at [744, 208] on input "12:45" at bounding box center [762, 209] width 69 height 21
type input "03:00"
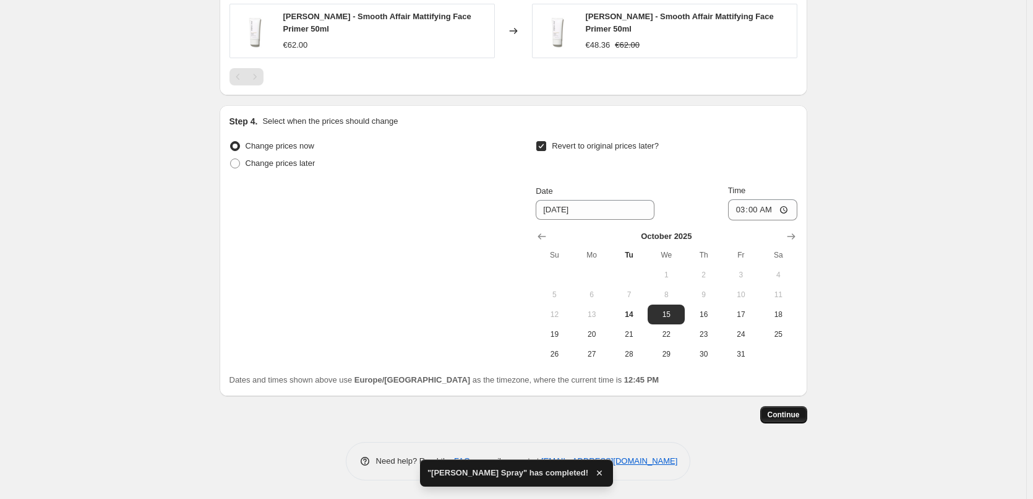
click at [784, 415] on span "Continue" at bounding box center [784, 415] width 32 height 10
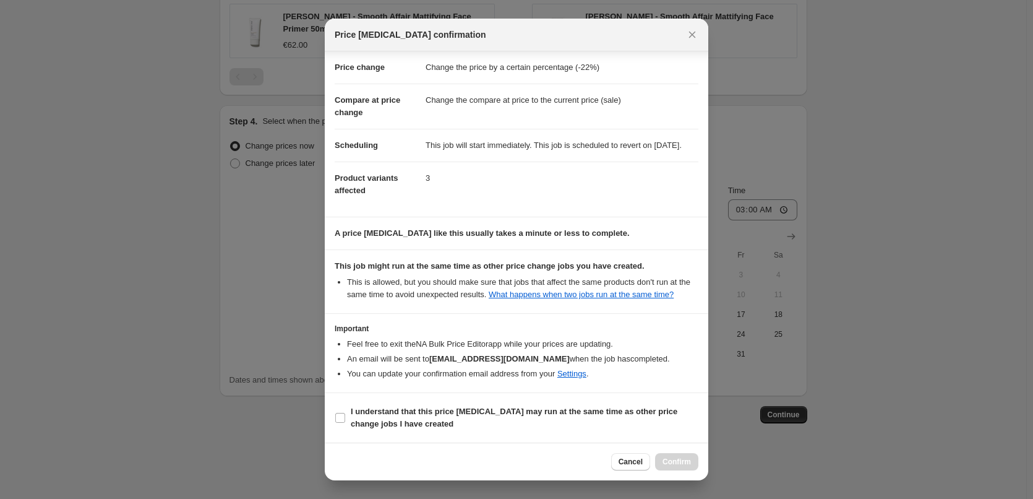
click at [396, 436] on section "I understand that this price [MEDICAL_DATA] may run at the same time as other p…" at bounding box center [517, 417] width 384 height 49
click at [402, 428] on b "I understand that this price [MEDICAL_DATA] may run at the same time as other p…" at bounding box center [514, 417] width 327 height 22
click at [345, 423] on input "I understand that this price [MEDICAL_DATA] may run at the same time as other p…" at bounding box center [340, 418] width 10 height 10
checkbox input "true"
click at [689, 449] on div "Cancel Confirm" at bounding box center [517, 461] width 384 height 38
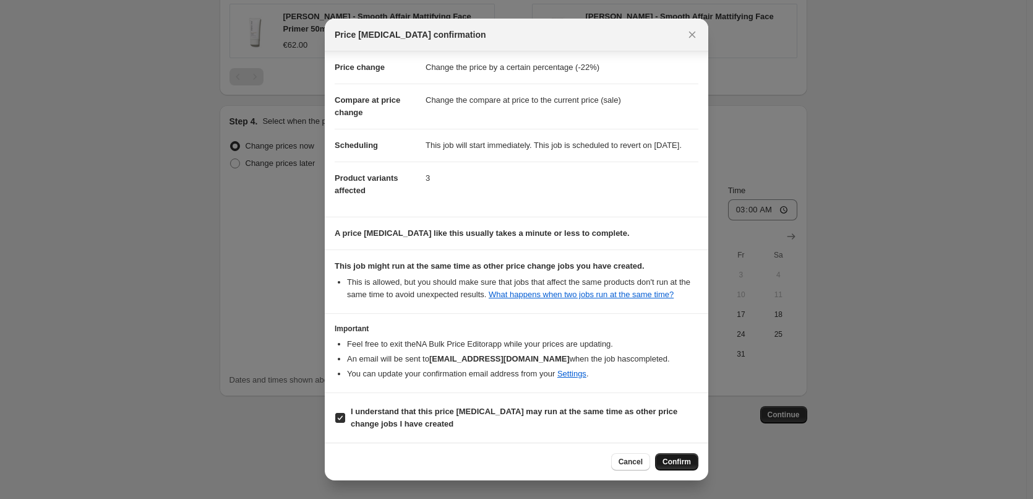
click at [684, 457] on button "Confirm" at bounding box center [676, 461] width 43 height 17
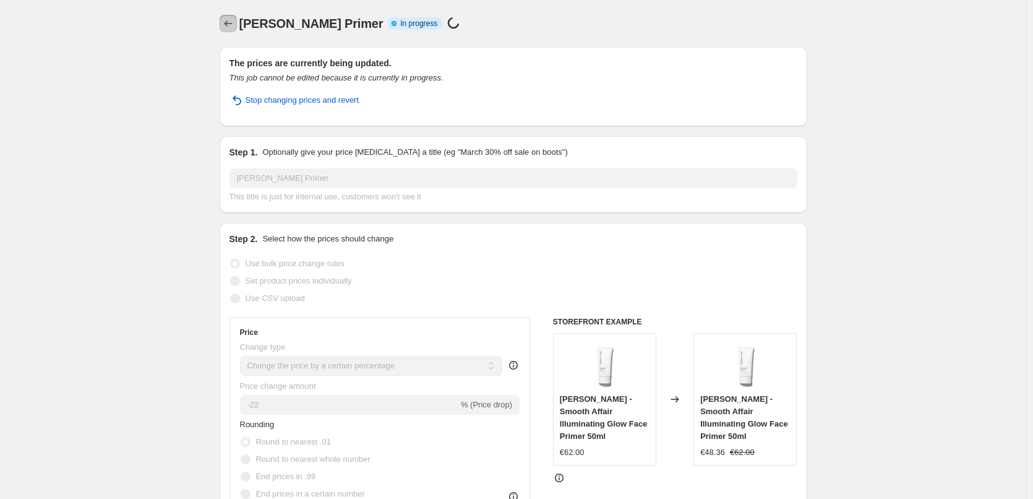
click at [237, 19] on button "Price change jobs" at bounding box center [228, 23] width 17 height 17
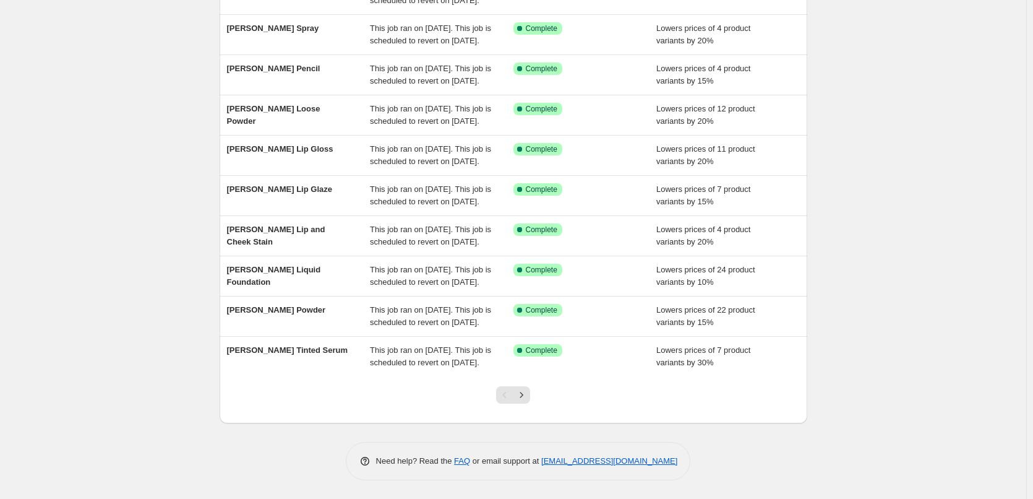
click at [522, 385] on div at bounding box center [513, 399] width 50 height 47
click at [524, 387] on button "Next" at bounding box center [521, 394] width 17 height 17
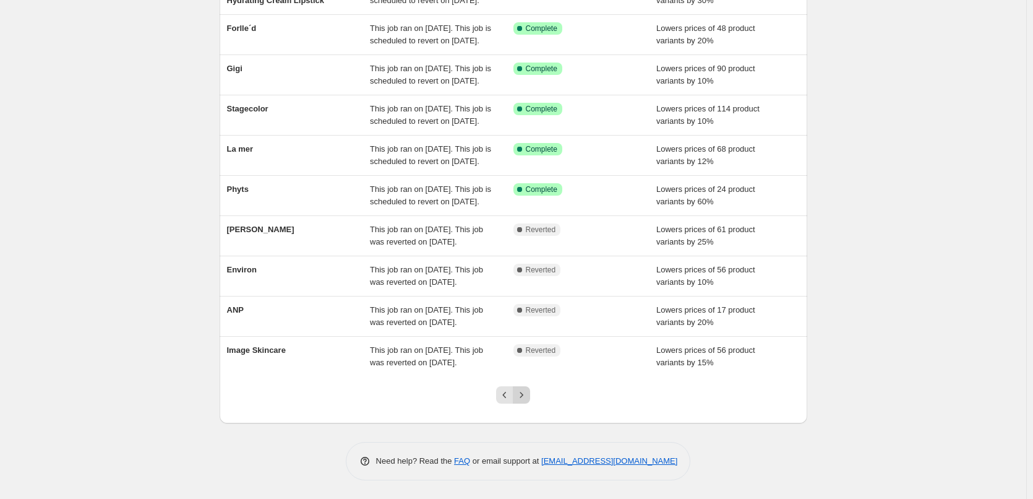
click at [523, 397] on icon "Next" at bounding box center [521, 395] width 12 height 12
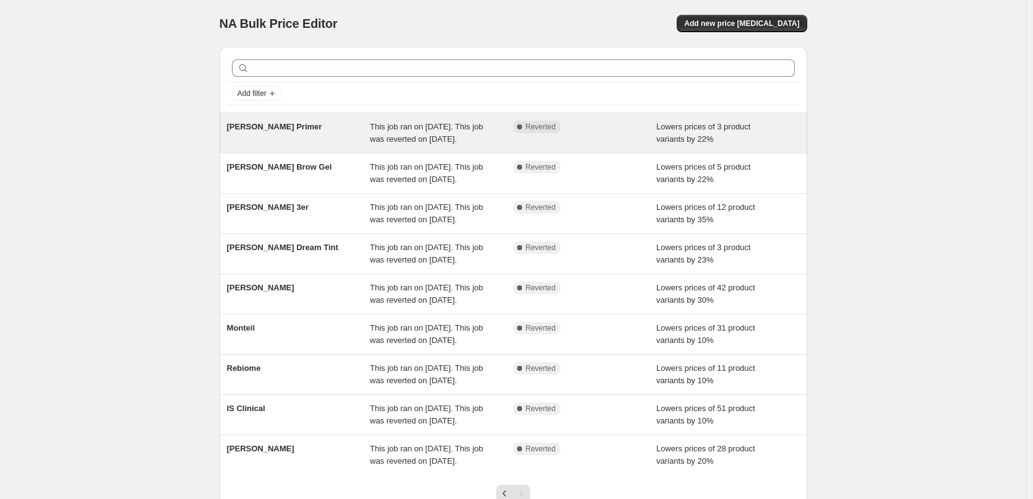
click at [294, 137] on div "[PERSON_NAME] Primer" at bounding box center [299, 133] width 144 height 25
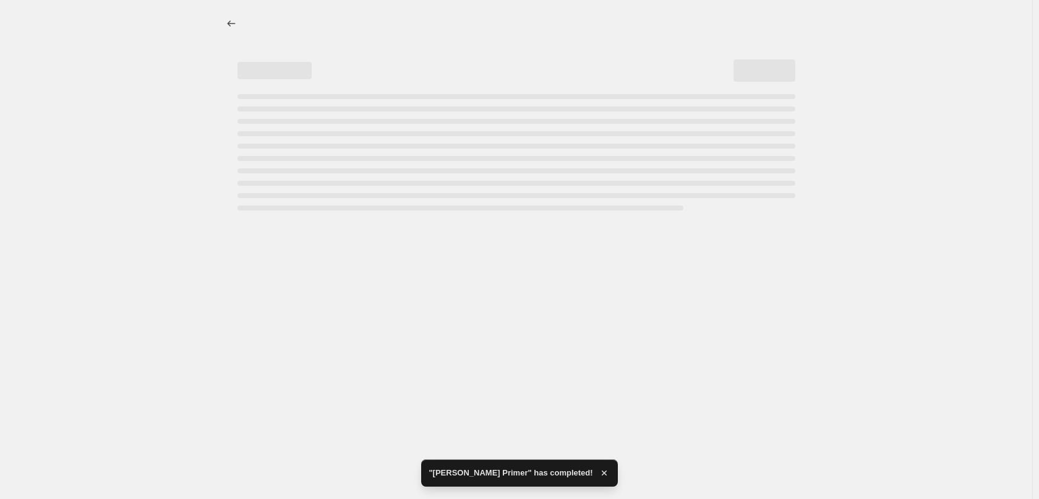
select select "percentage"
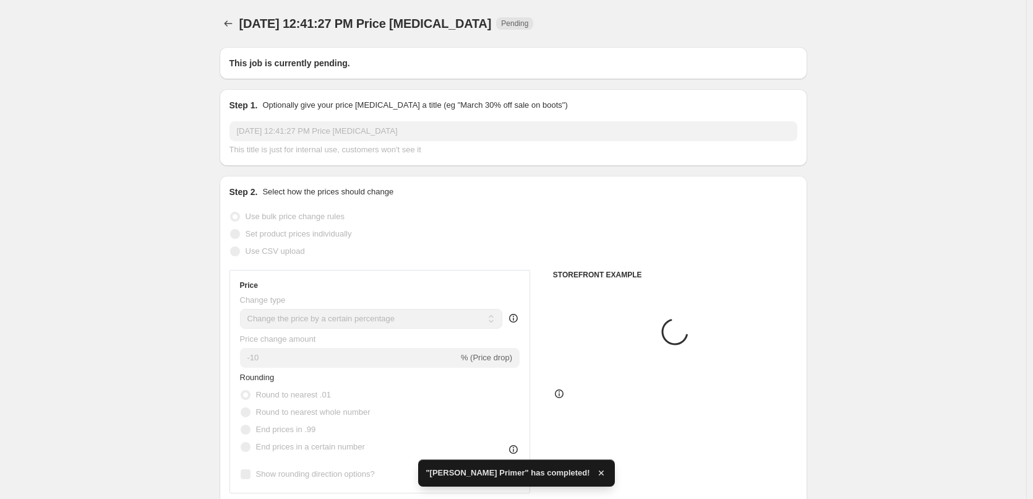
type input "[PERSON_NAME] Primer"
radio input "false"
radio input "true"
checkbox input "true"
select select "tag"
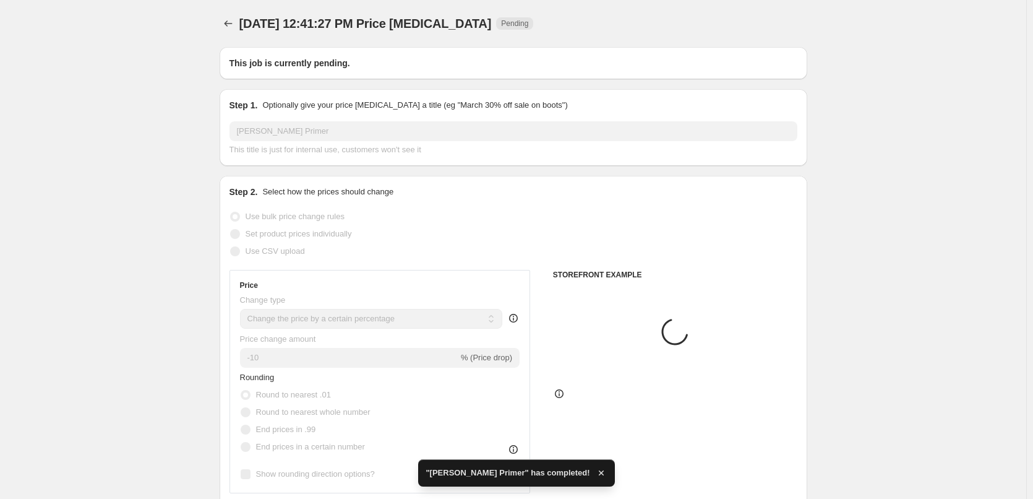
select select "vendor"
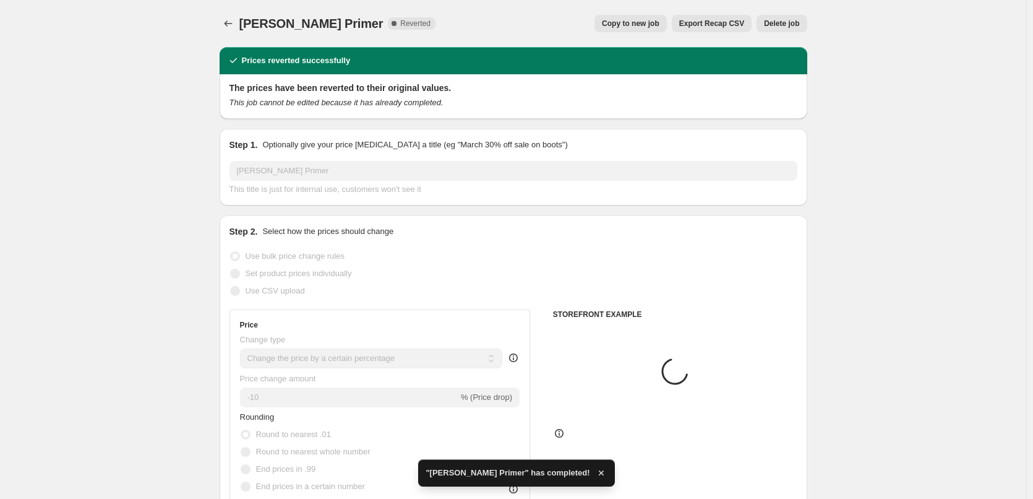
click at [783, 24] on span "Delete job" at bounding box center [781, 24] width 35 height 10
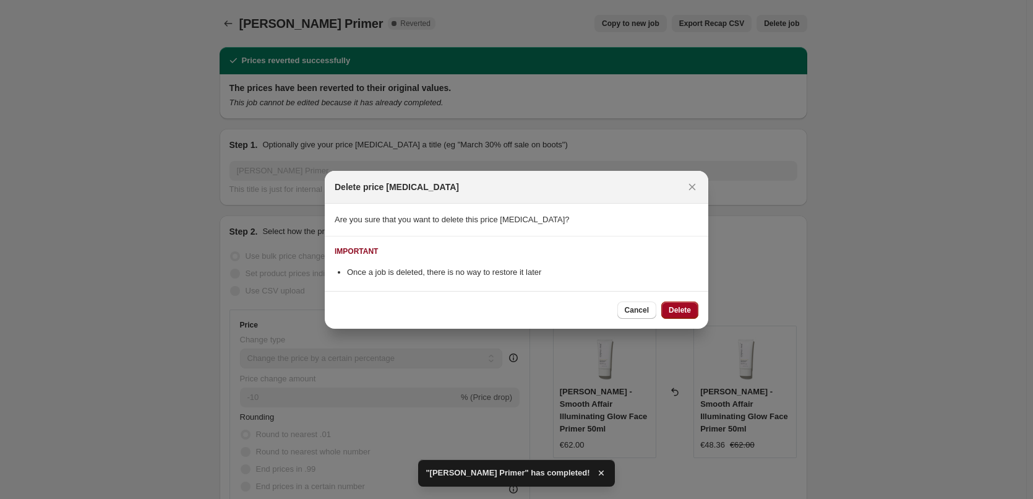
click at [695, 313] on button "Delete" at bounding box center [679, 309] width 37 height 17
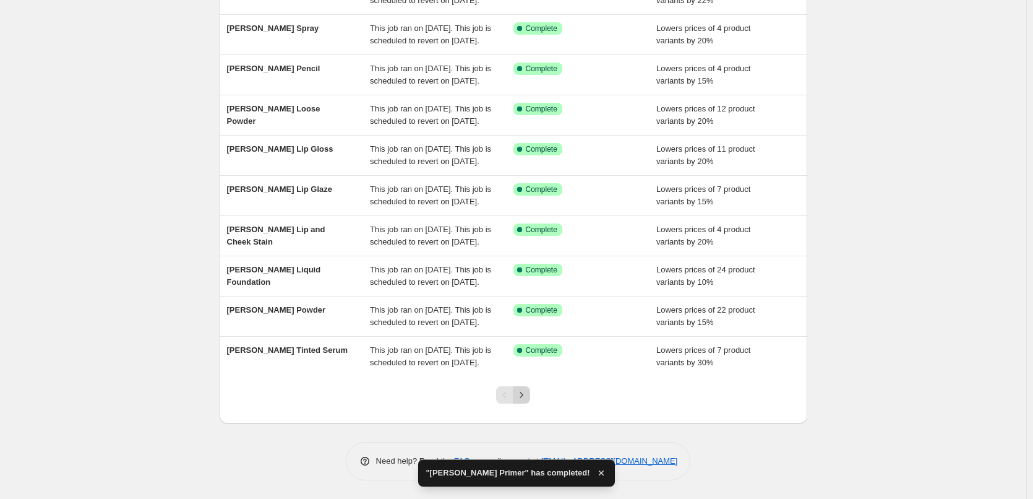
click at [528, 395] on icon "Next" at bounding box center [521, 395] width 12 height 12
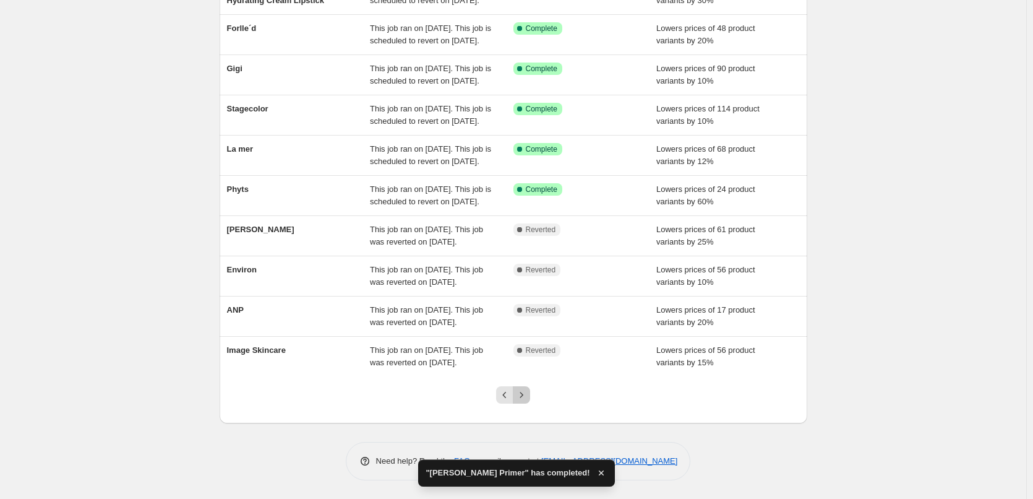
click at [528, 395] on icon "Next" at bounding box center [521, 395] width 12 height 12
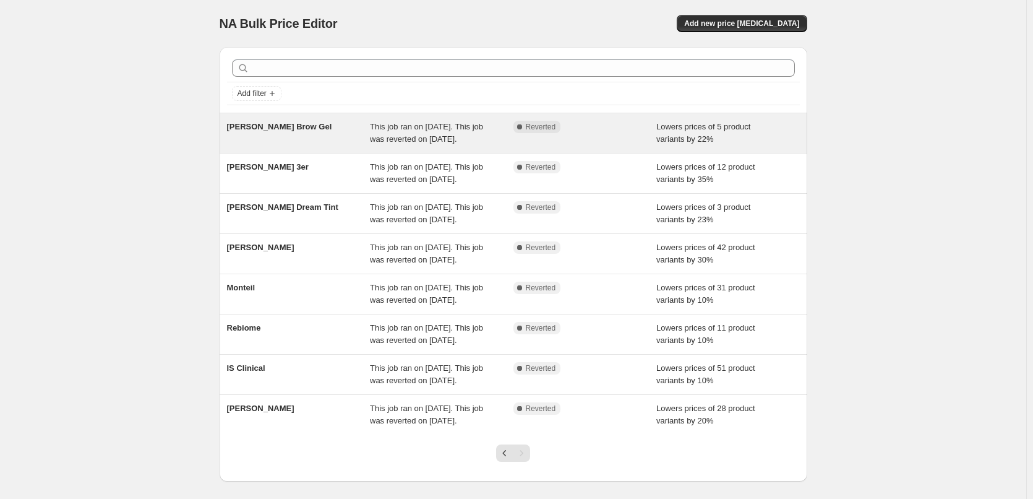
click at [335, 137] on div "[PERSON_NAME] Brow Gel" at bounding box center [299, 133] width 144 height 25
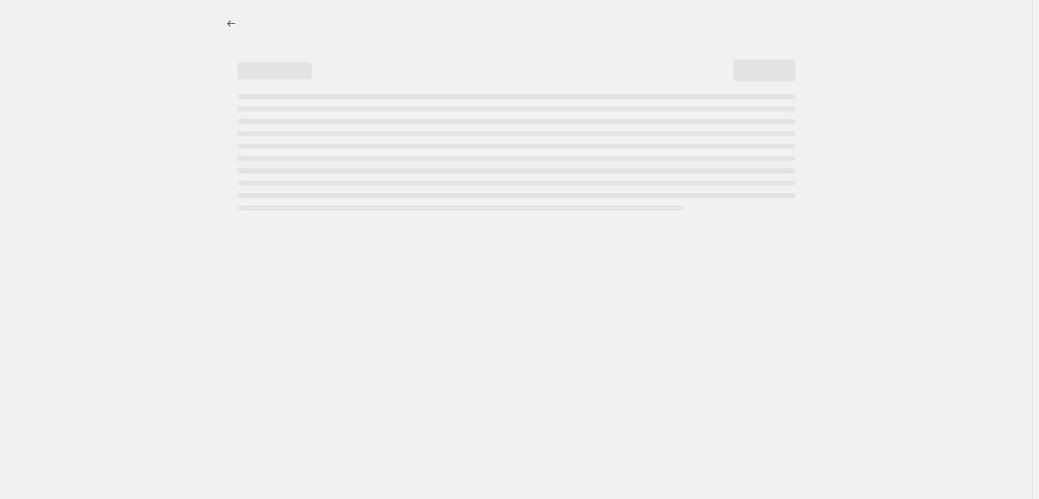
select select "percentage"
select select "tag"
select select "vendor"
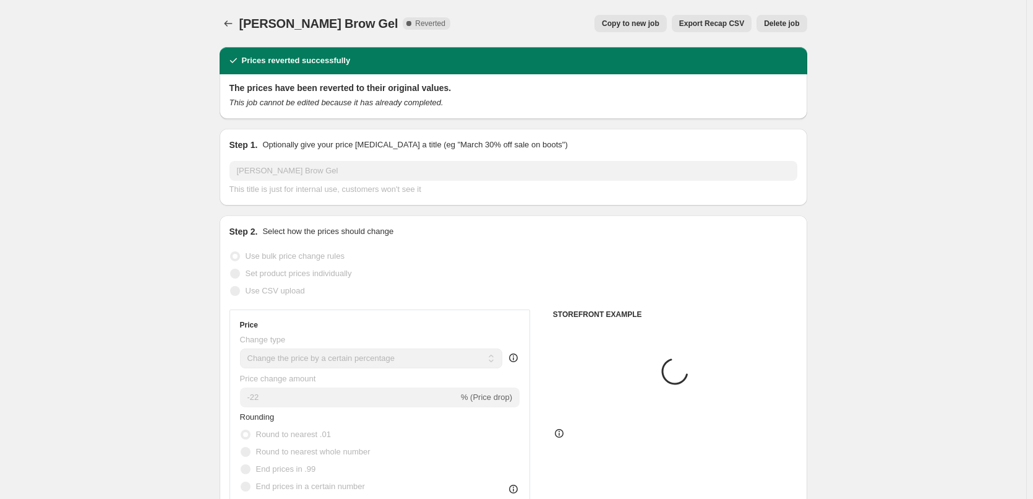
click at [619, 26] on span "Copy to new job" at bounding box center [631, 24] width 58 height 10
select select "percentage"
select select "tag"
select select "vendor"
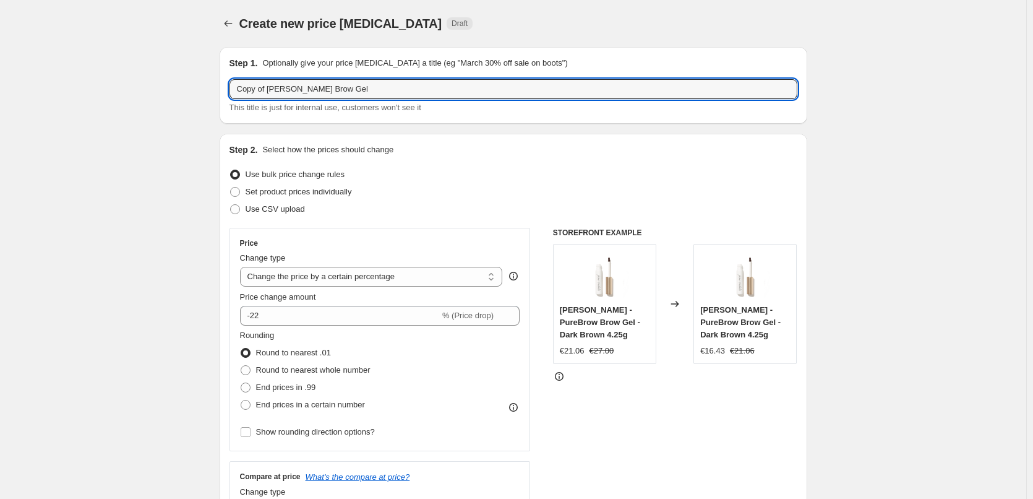
drag, startPoint x: 269, startPoint y: 89, endPoint x: 197, endPoint y: 93, distance: 71.2
click at [271, 90] on input "Copy of [PERSON_NAME] Brow Gel" at bounding box center [514, 89] width 568 height 20
drag, startPoint x: 270, startPoint y: 89, endPoint x: 174, endPoint y: 85, distance: 96.0
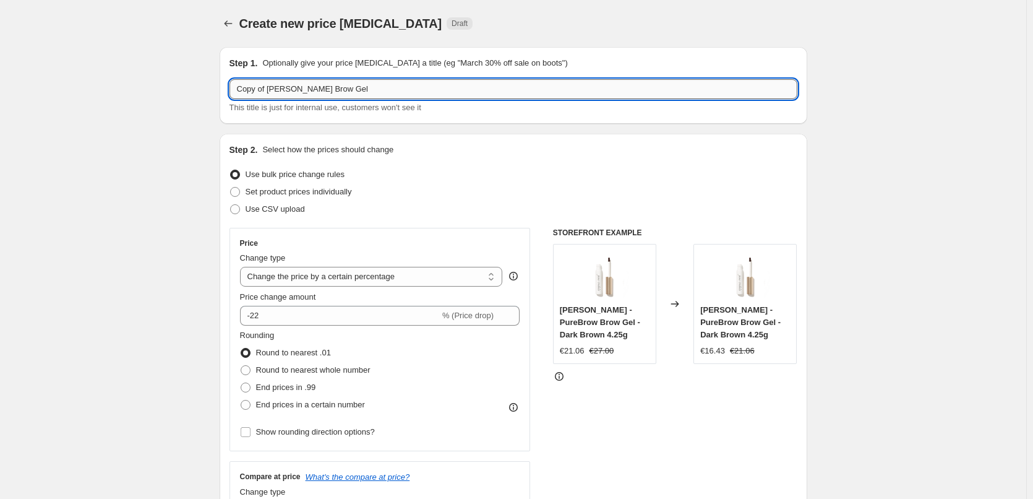
click at [264, 93] on input "Copy of [PERSON_NAME] Brow Gel" at bounding box center [514, 89] width 568 height 20
drag, startPoint x: 269, startPoint y: 87, endPoint x: 161, endPoint y: 88, distance: 107.0
click at [242, 90] on input "Copy of [PERSON_NAME] Brow Gel" at bounding box center [514, 89] width 568 height 20
click at [236, 90] on input "Copy of [PERSON_NAME] Brow Gel" at bounding box center [514, 89] width 568 height 20
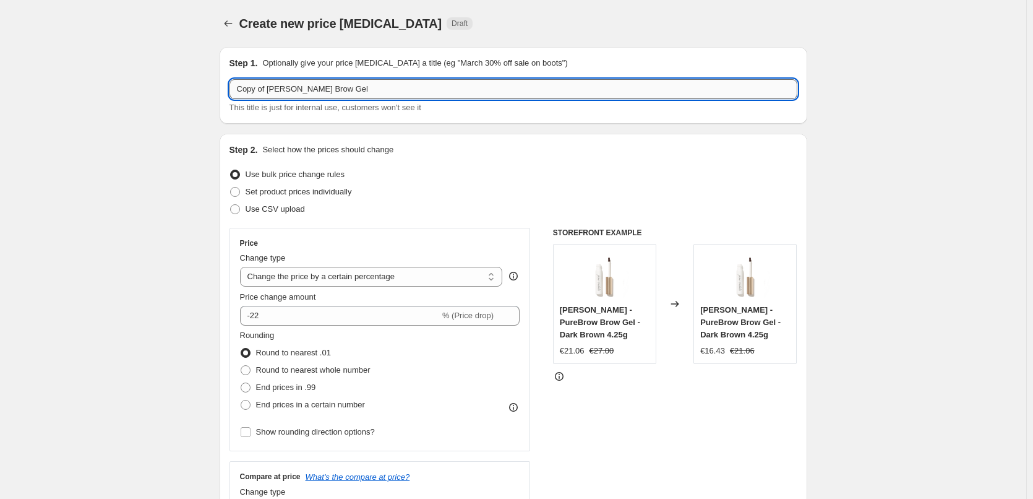
drag, startPoint x: 242, startPoint y: 90, endPoint x: 270, endPoint y: 87, distance: 28.0
click at [270, 87] on input "Copy of [PERSON_NAME] Brow Gel" at bounding box center [514, 89] width 568 height 20
click at [270, 90] on input "Copy of [PERSON_NAME] Brow Gel" at bounding box center [514, 89] width 568 height 20
drag, startPoint x: 276, startPoint y: 103, endPoint x: 271, endPoint y: 93, distance: 10.5
click at [273, 98] on div "Copy of [PERSON_NAME] Brow Gel This title is just for internal use, customers w…" at bounding box center [514, 96] width 568 height 35
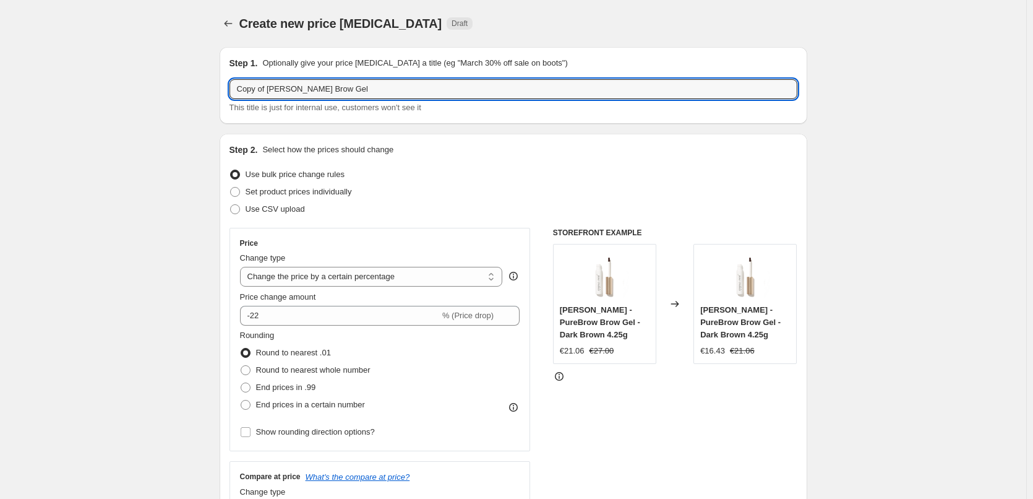
drag, startPoint x: 270, startPoint y: 91, endPoint x: 163, endPoint y: 84, distance: 107.2
click at [270, 88] on input "Copy of [PERSON_NAME] Brow Gel" at bounding box center [514, 89] width 568 height 20
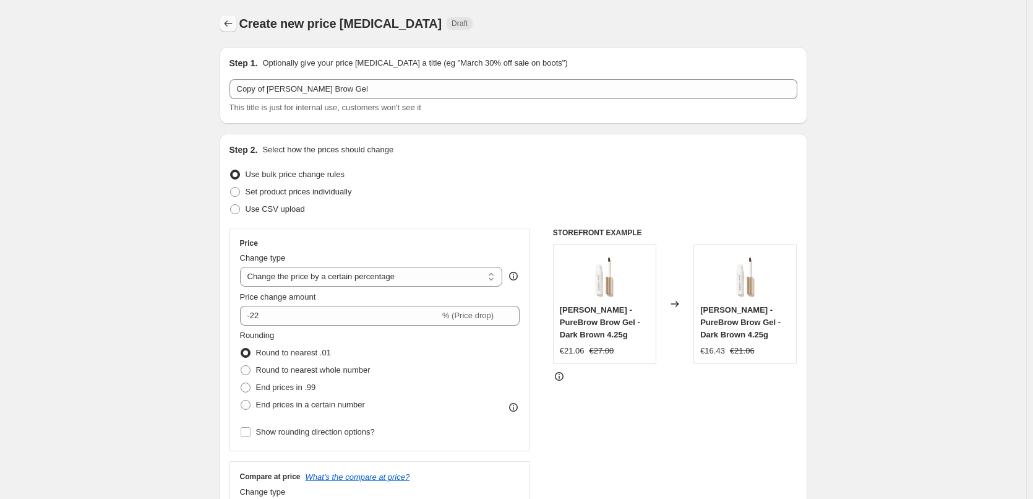
click at [226, 19] on icon "Price change jobs" at bounding box center [228, 23] width 12 height 12
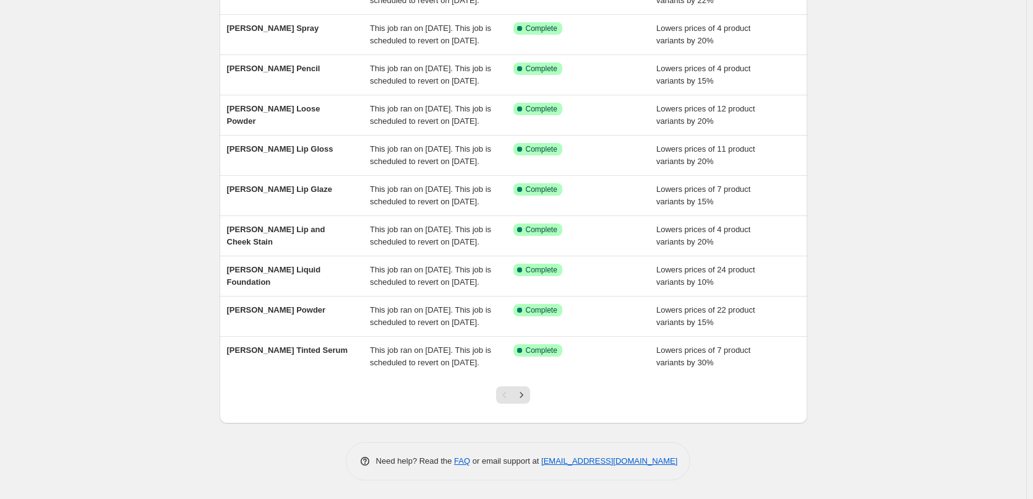
scroll to position [262, 0]
click at [537, 405] on div at bounding box center [513, 399] width 50 height 47
click at [535, 398] on div at bounding box center [513, 399] width 50 height 47
click at [528, 396] on icon "Next" at bounding box center [521, 395] width 12 height 12
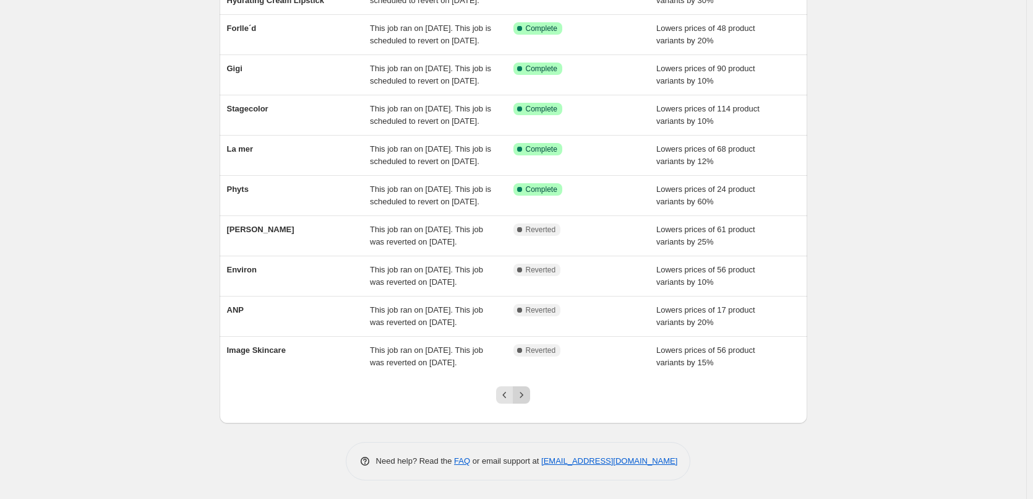
click at [526, 393] on icon "Next" at bounding box center [521, 395] width 12 height 12
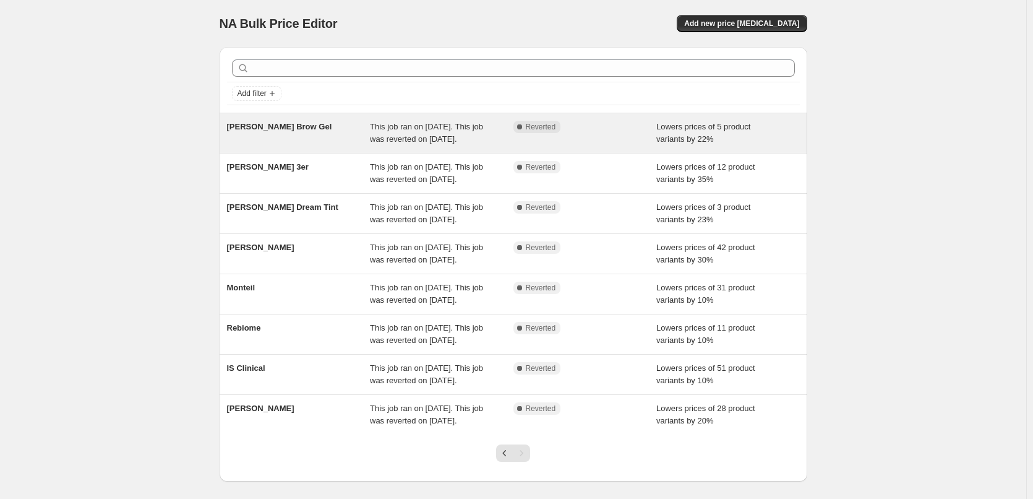
click at [281, 134] on div "[PERSON_NAME] Brow Gel" at bounding box center [299, 133] width 144 height 25
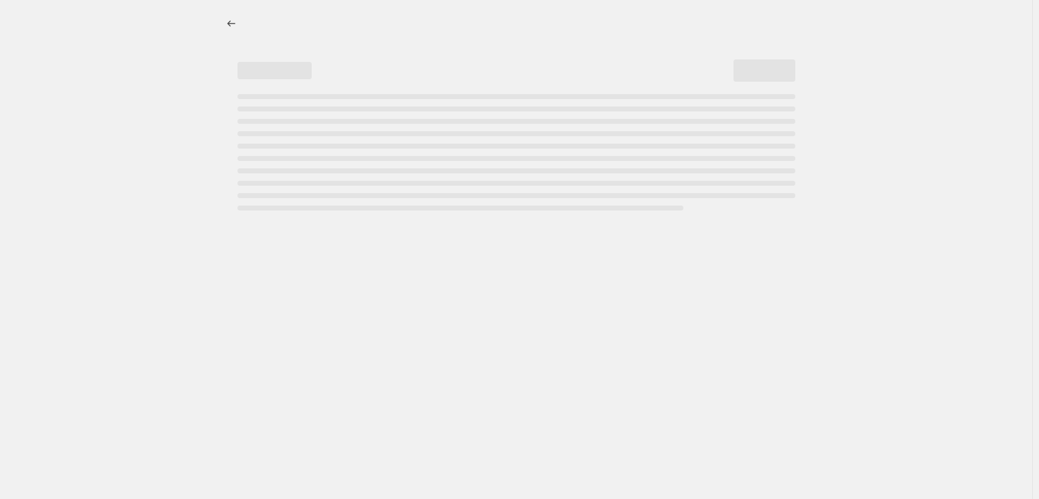
select select "percentage"
select select "tag"
select select "vendor"
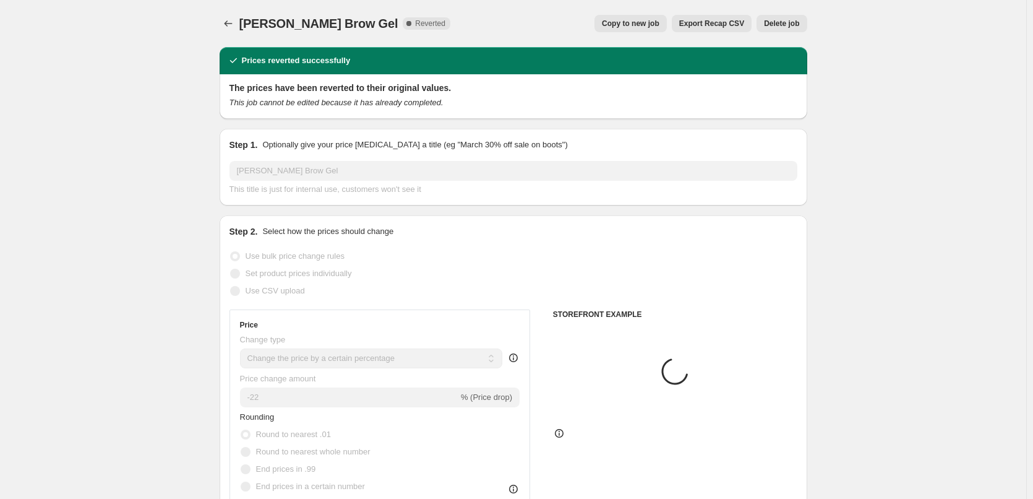
click at [648, 23] on span "Copy to new job" at bounding box center [631, 24] width 58 height 10
select select "percentage"
select select "tag"
select select "vendor"
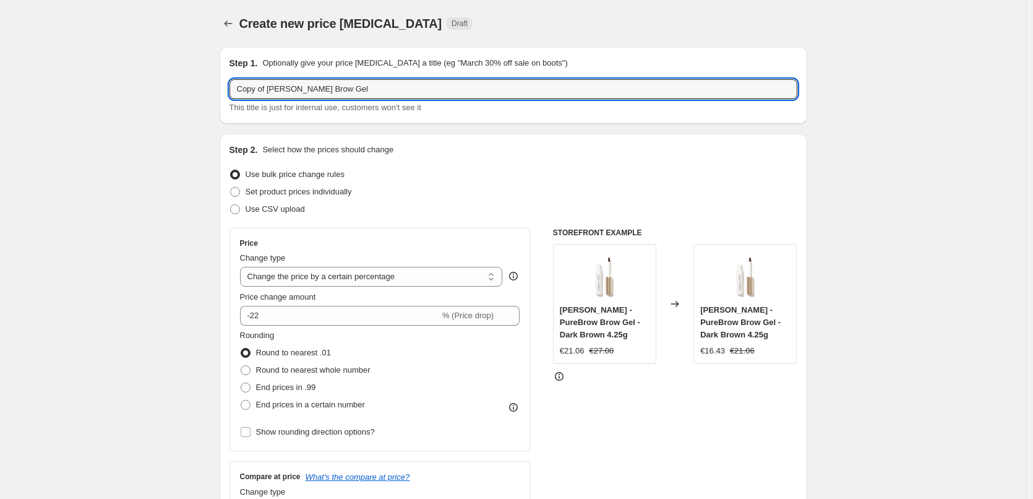
drag, startPoint x: 268, startPoint y: 87, endPoint x: 182, endPoint y: 87, distance: 86.0
click at [260, 89] on input "[PERSON_NAME] Brow Gel" at bounding box center [514, 89] width 568 height 20
click at [244, 87] on input "[PERSON_NAME] Brow Gel" at bounding box center [514, 89] width 568 height 20
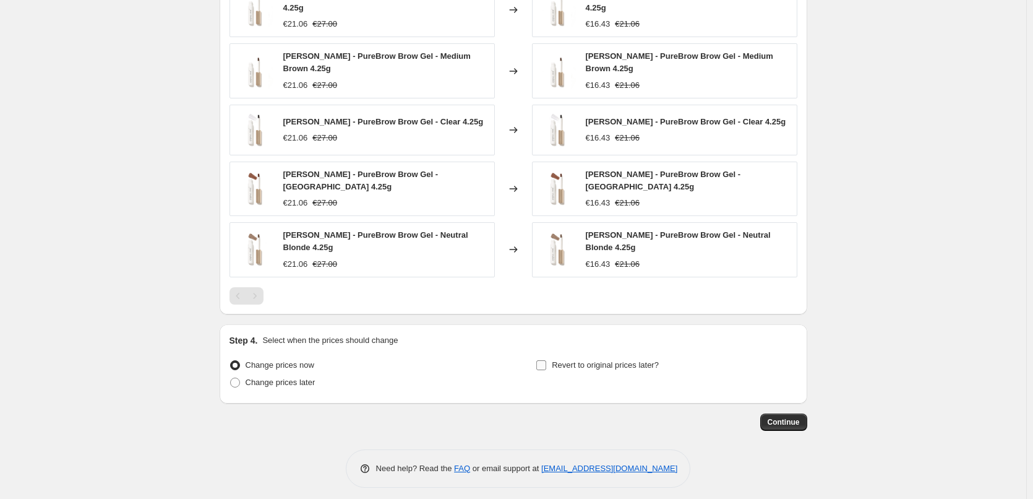
type input "[PERSON_NAME] Brow Gel"
click at [590, 360] on span "Revert to original prices later?" at bounding box center [605, 364] width 107 height 9
click at [546, 360] on input "Revert to original prices later?" at bounding box center [541, 365] width 10 height 10
checkbox input "true"
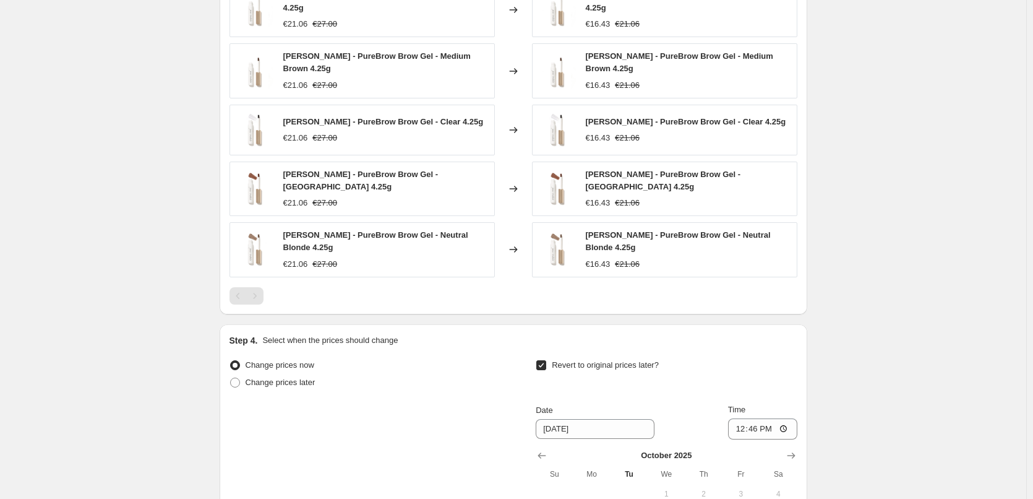
scroll to position [1125, 0]
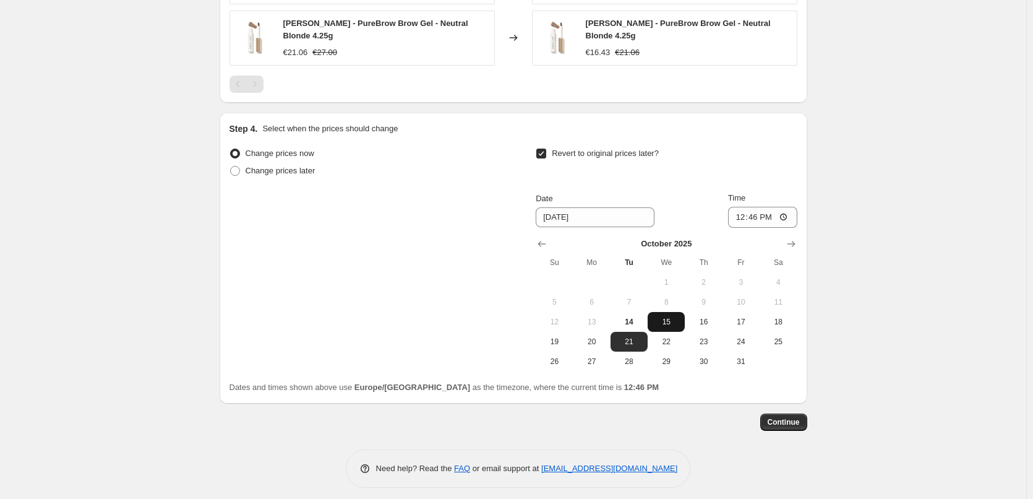
click at [673, 317] on span "15" at bounding box center [666, 322] width 27 height 10
type input "[DATE]"
click at [739, 210] on input "12:46" at bounding box center [762, 217] width 69 height 21
click at [743, 209] on input "14:00" at bounding box center [762, 217] width 69 height 21
type input "03:00"
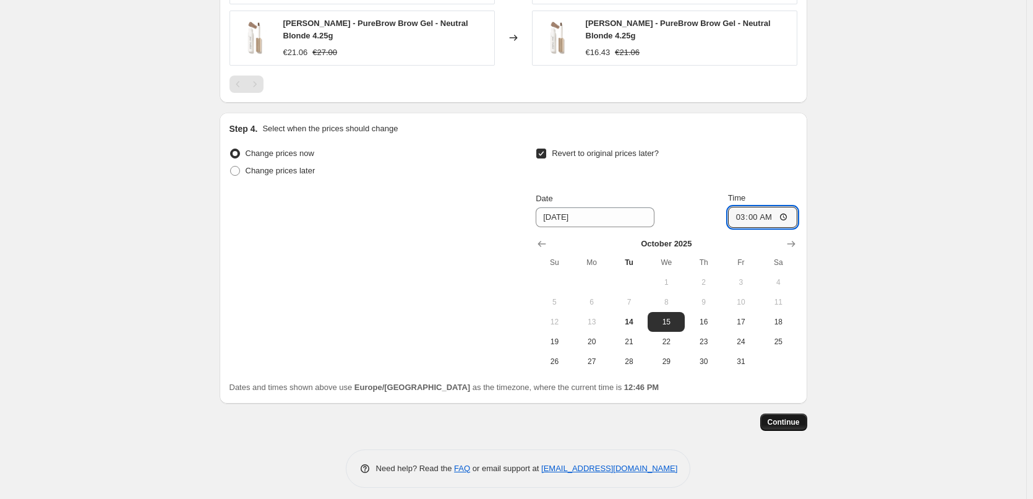
click at [789, 417] on span "Continue" at bounding box center [784, 422] width 32 height 10
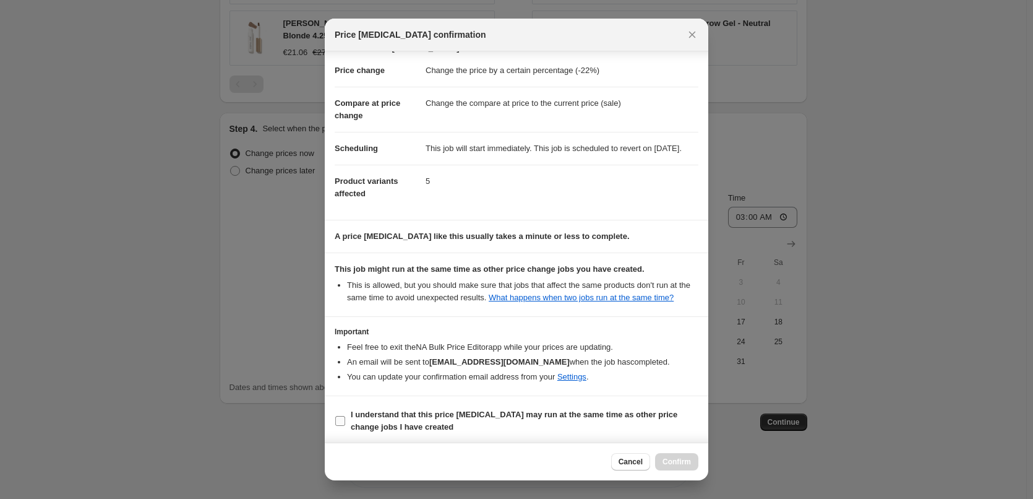
scroll to position [35, 0]
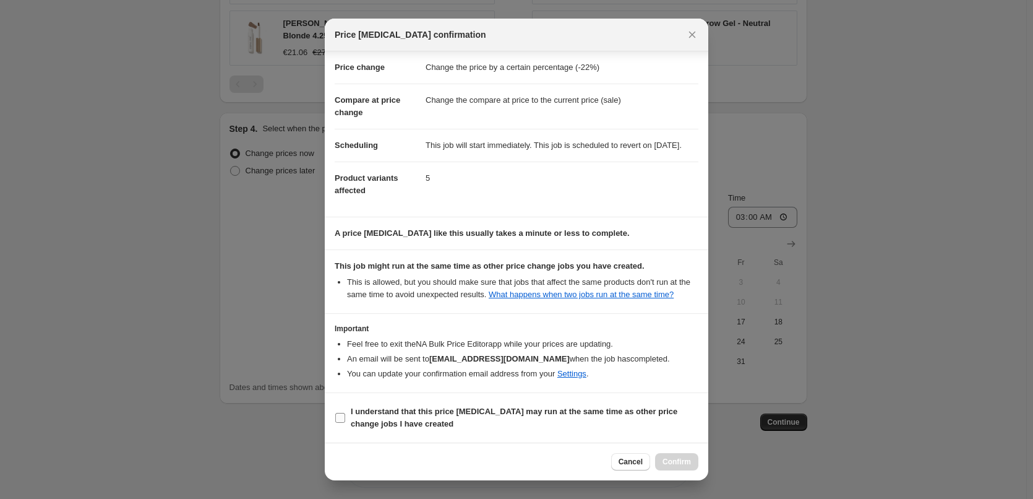
click at [409, 424] on b "I understand that this price [MEDICAL_DATA] may run at the same time as other p…" at bounding box center [514, 417] width 327 height 22
click at [345, 423] on input "I understand that this price [MEDICAL_DATA] may run at the same time as other p…" at bounding box center [340, 418] width 10 height 10
checkbox input "true"
click at [676, 461] on span "Confirm" at bounding box center [677, 462] width 28 height 10
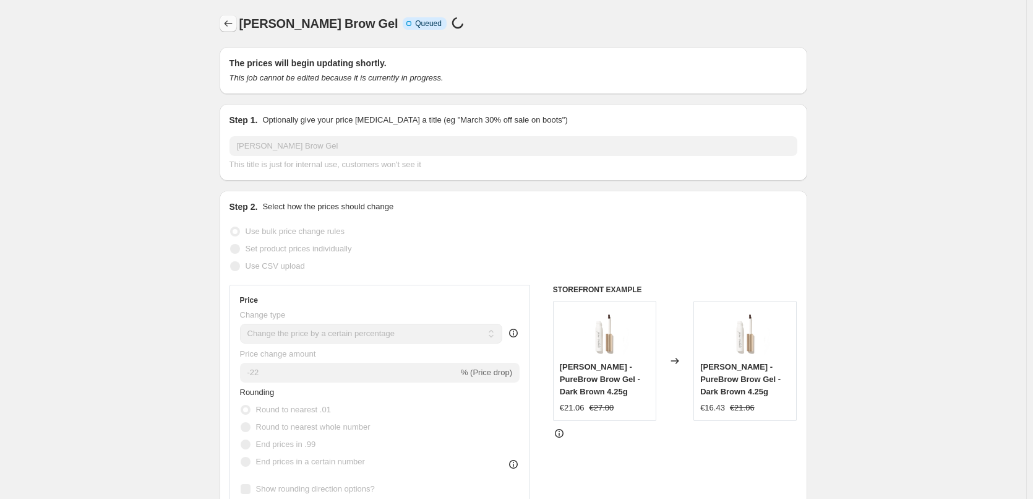
click at [230, 25] on icon "Price change jobs" at bounding box center [228, 23] width 12 height 12
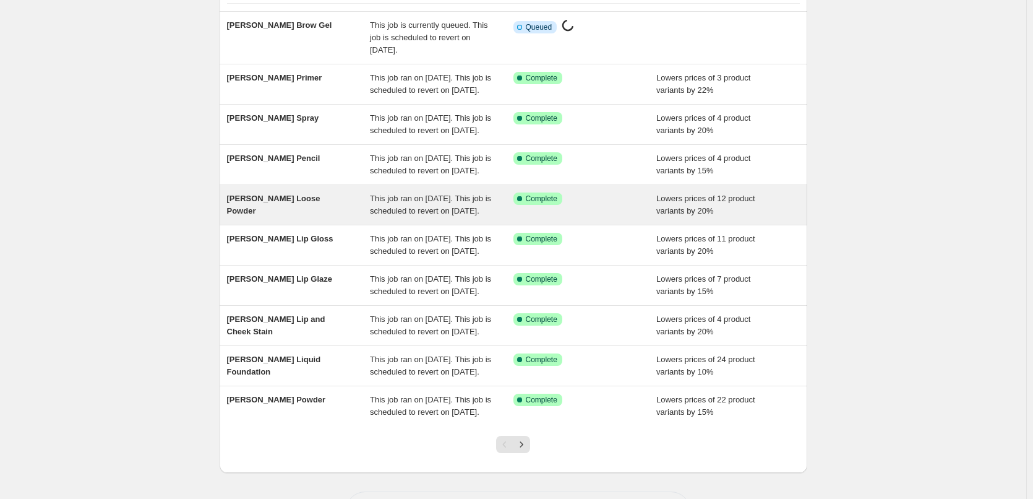
scroll to position [262, 0]
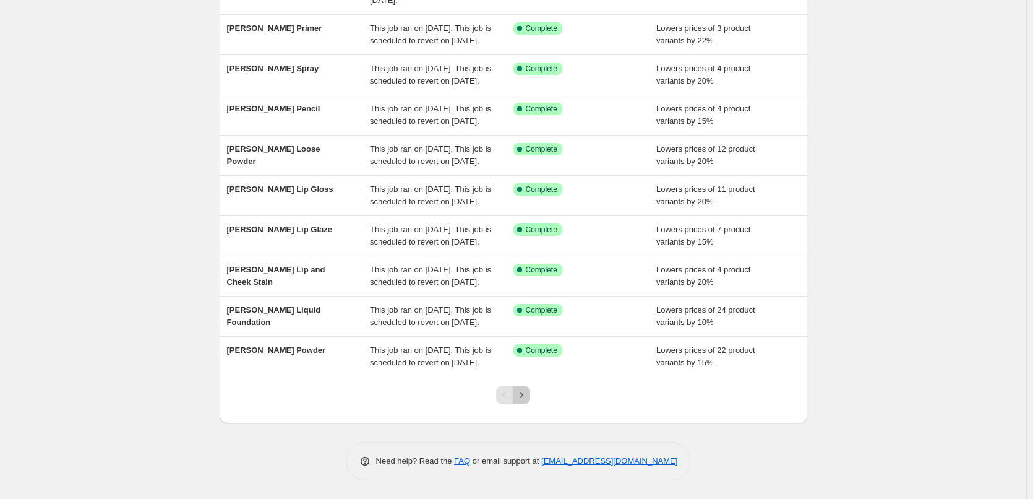
click at [528, 397] on icon "Next" at bounding box center [521, 395] width 12 height 12
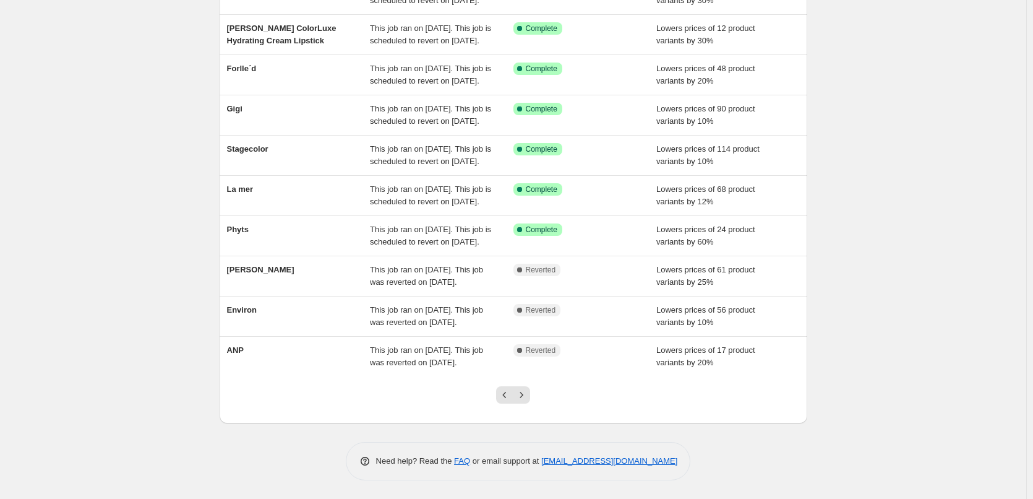
click at [528, 397] on icon "Next" at bounding box center [521, 395] width 12 height 12
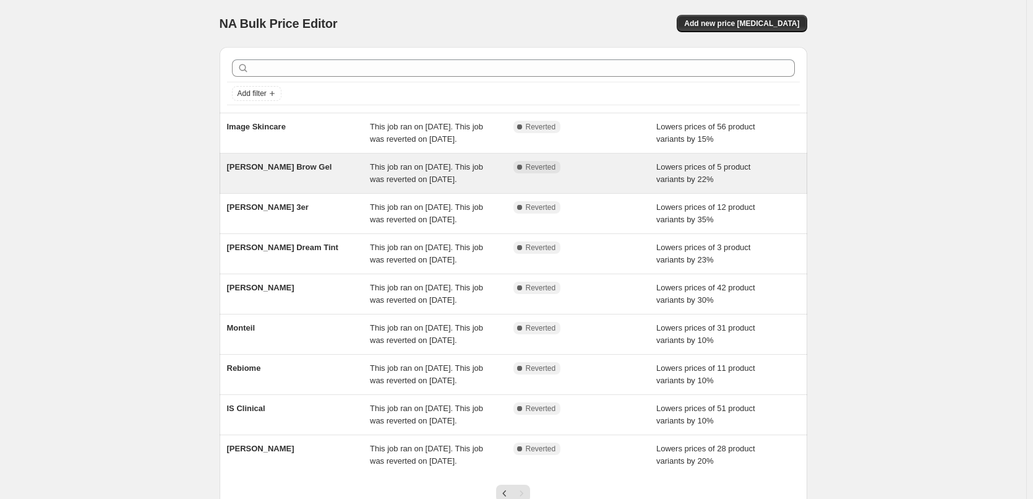
click at [290, 171] on span "[PERSON_NAME] Brow Gel" at bounding box center [279, 166] width 105 height 9
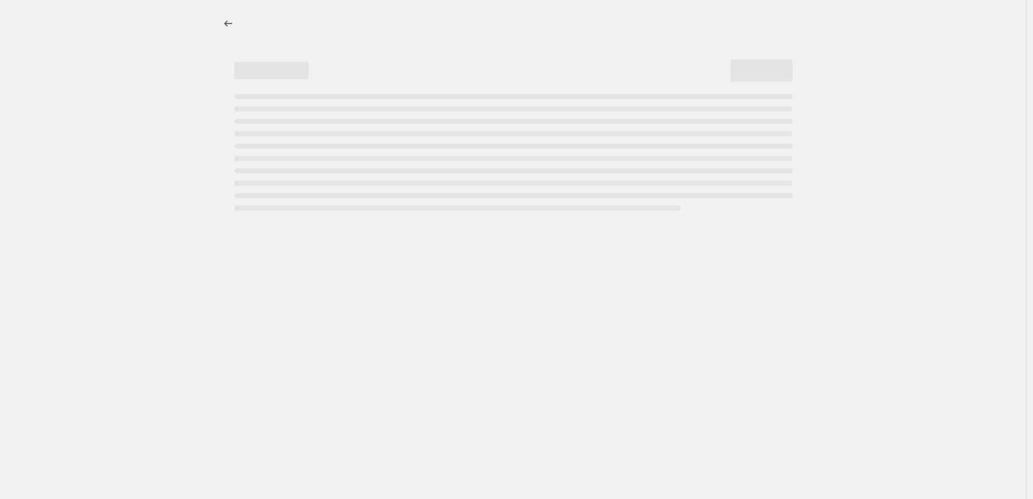
select select "percentage"
select select "tag"
select select "vendor"
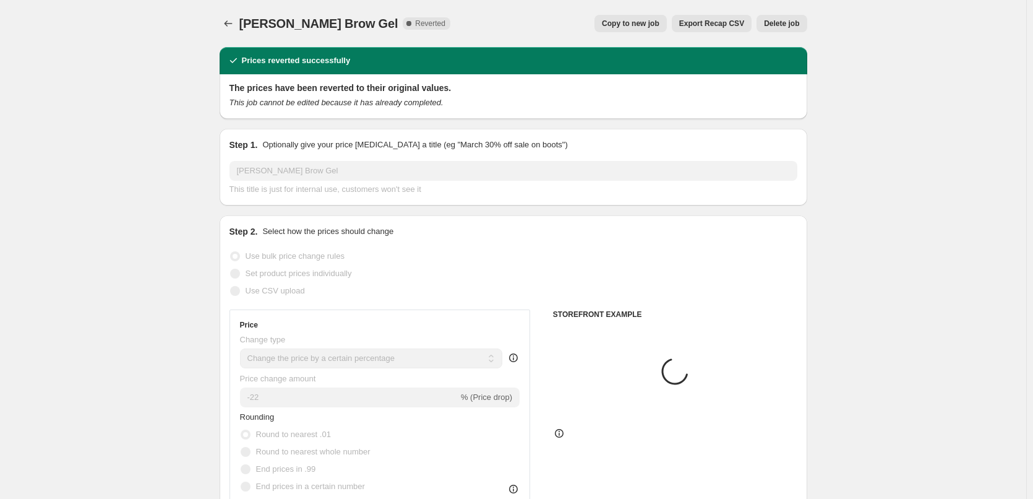
click at [786, 22] on span "Delete job" at bounding box center [781, 24] width 35 height 10
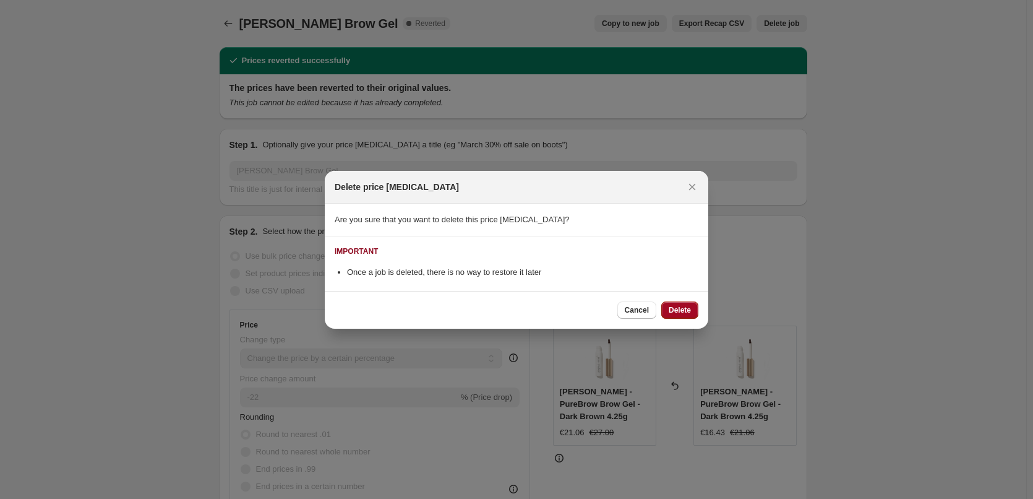
click at [677, 304] on button "Delete" at bounding box center [679, 309] width 37 height 17
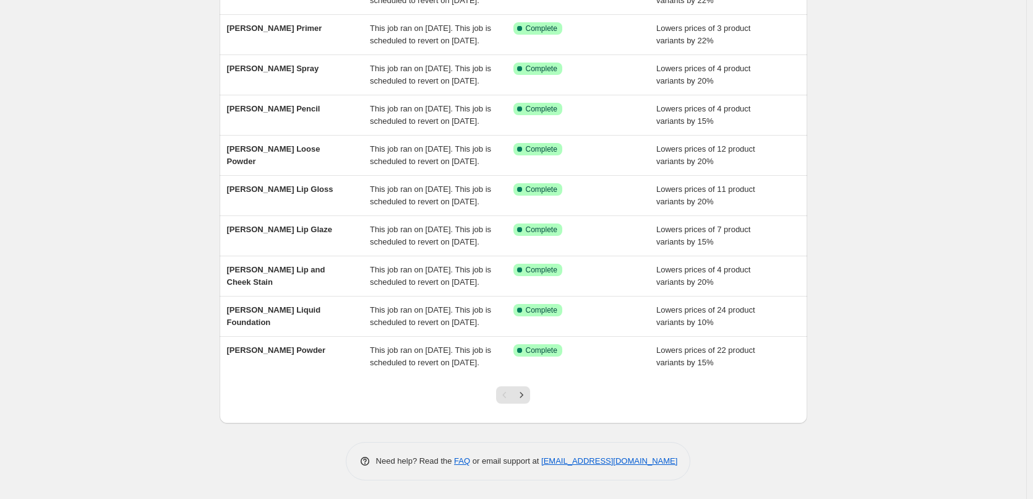
scroll to position [262, 0]
click at [530, 395] on button "Next" at bounding box center [521, 394] width 17 height 17
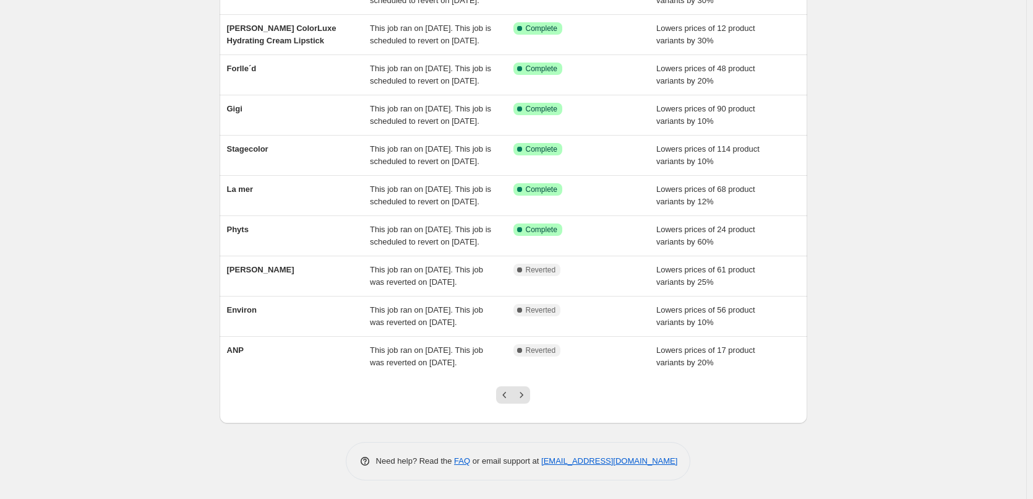
click at [530, 395] on button "Next" at bounding box center [521, 394] width 17 height 17
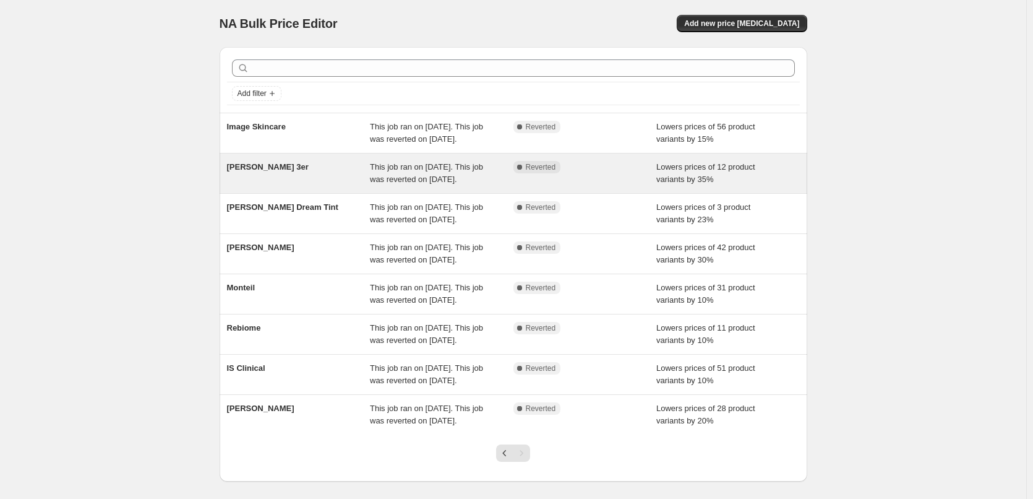
click at [264, 171] on span "[PERSON_NAME] 3er" at bounding box center [268, 166] width 82 height 9
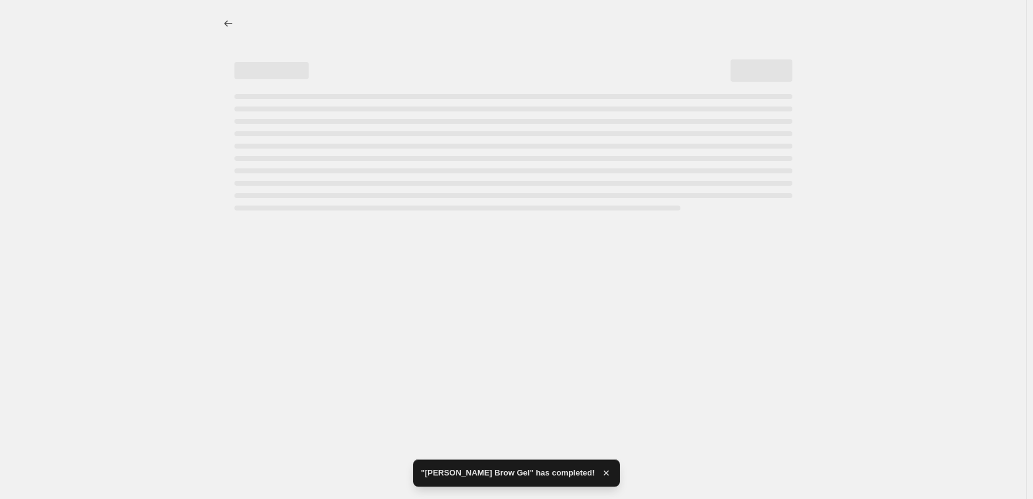
select select "percentage"
select select "tag"
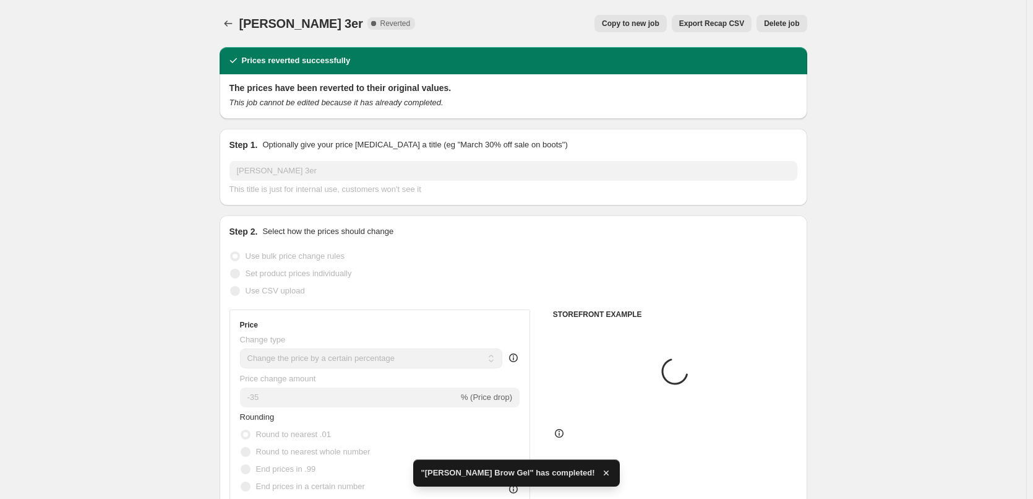
click at [648, 24] on span "Copy to new job" at bounding box center [631, 24] width 58 height 10
select select "percentage"
select select "tag"
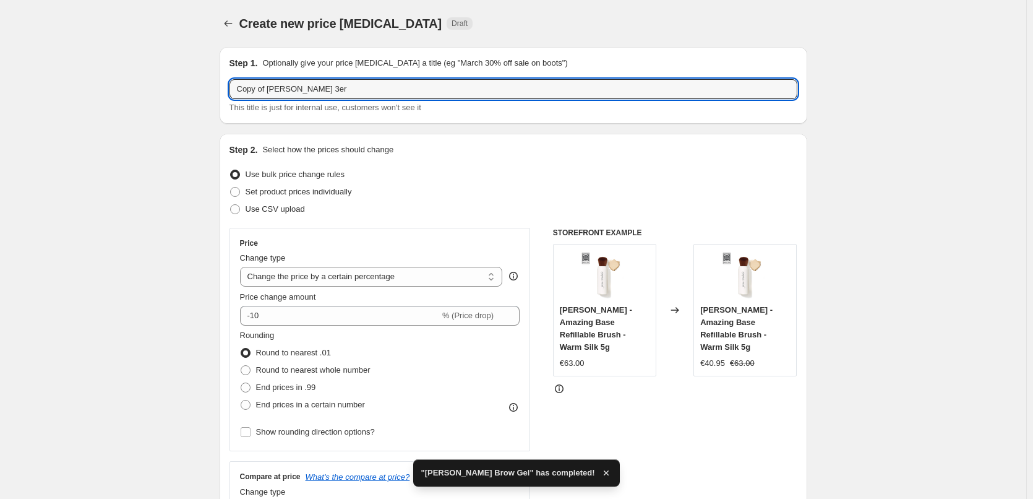
drag, startPoint x: 270, startPoint y: 90, endPoint x: 152, endPoint y: 82, distance: 117.8
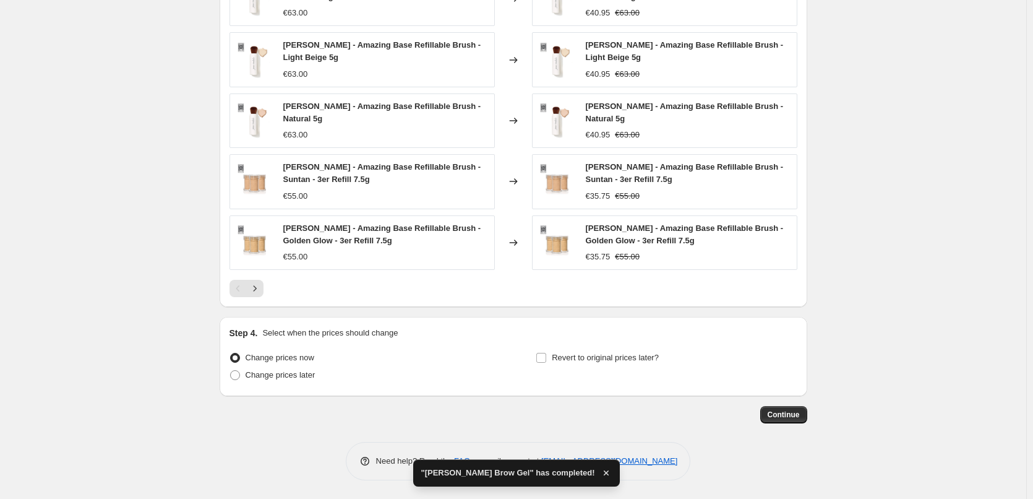
type input "[PERSON_NAME] 3er"
click at [619, 343] on div "Step 4. Select when the prices should change Change prices now Change prices la…" at bounding box center [514, 356] width 568 height 59
click at [619, 353] on span "Revert to original prices later?" at bounding box center [605, 357] width 107 height 9
click at [546, 353] on input "Revert to original prices later?" at bounding box center [541, 358] width 10 height 10
checkbox input "true"
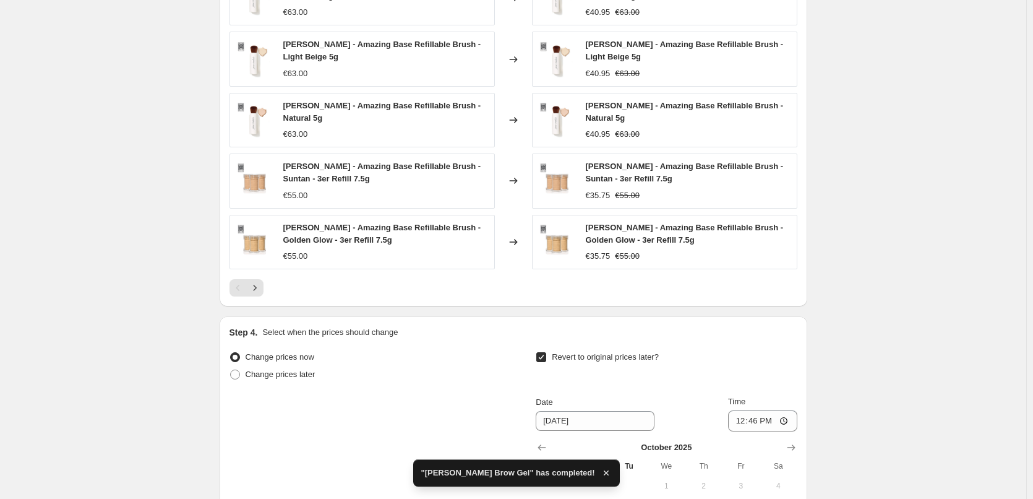
scroll to position [1109, 0]
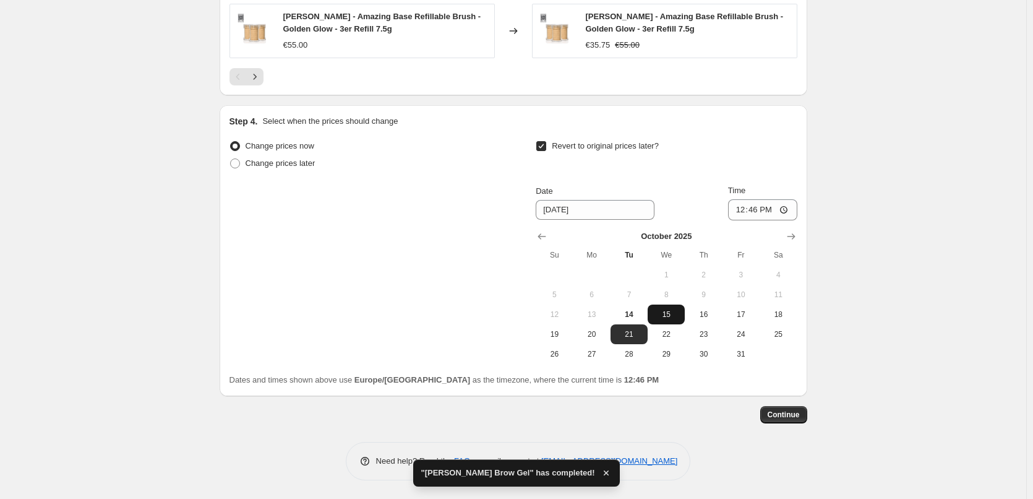
click at [661, 316] on span "15" at bounding box center [666, 314] width 27 height 10
type input "[DATE]"
click at [735, 205] on input "12:46" at bounding box center [762, 209] width 69 height 21
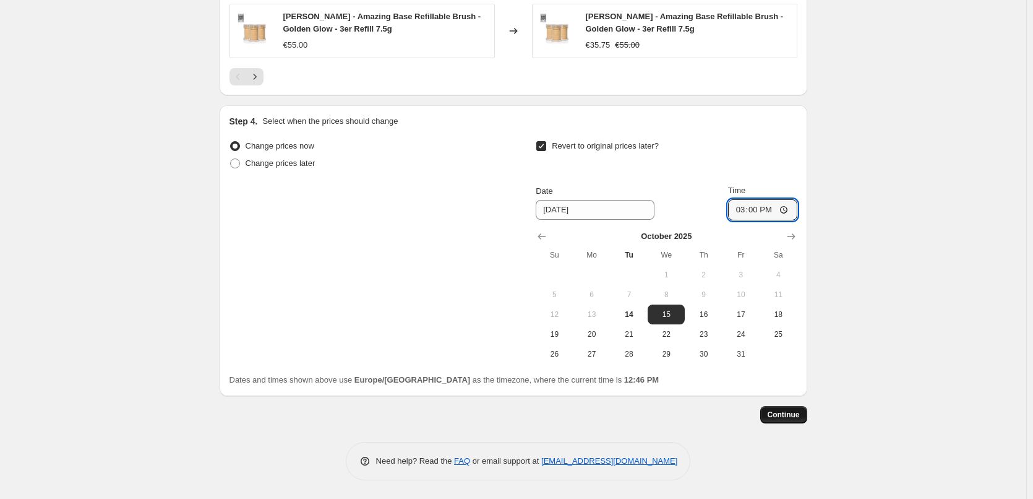
type input "03:00"
click at [785, 418] on span "Continue" at bounding box center [784, 415] width 32 height 10
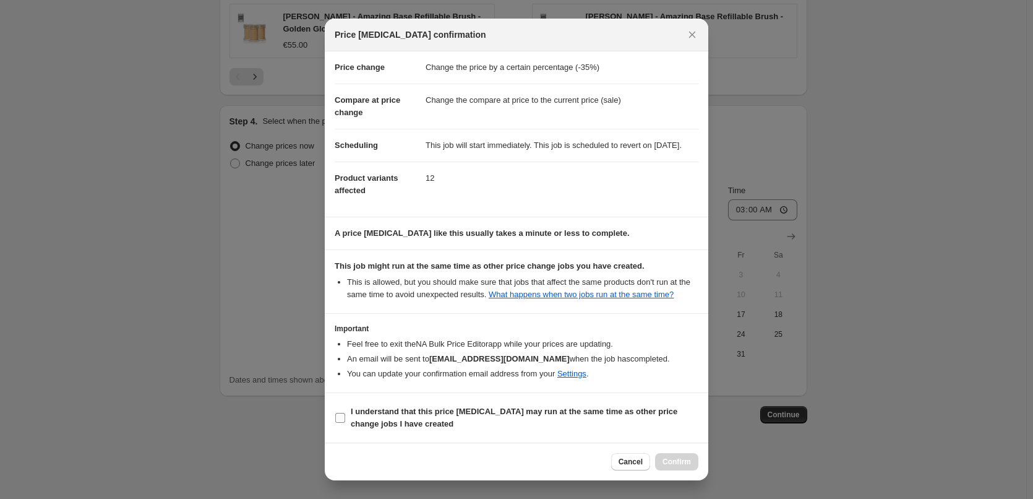
scroll to position [35, 0]
click at [406, 418] on b "I understand that this price [MEDICAL_DATA] may run at the same time as other p…" at bounding box center [514, 417] width 327 height 22
click at [345, 418] on input "I understand that this price [MEDICAL_DATA] may run at the same time as other p…" at bounding box center [340, 418] width 10 height 10
checkbox input "true"
click at [692, 459] on button "Confirm" at bounding box center [676, 461] width 43 height 17
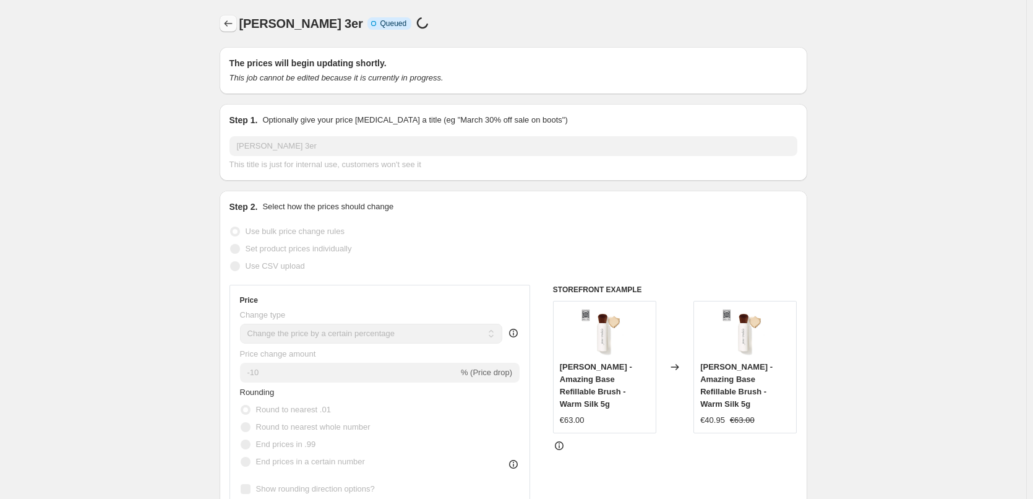
click at [236, 17] on button "Price change jobs" at bounding box center [228, 23] width 17 height 17
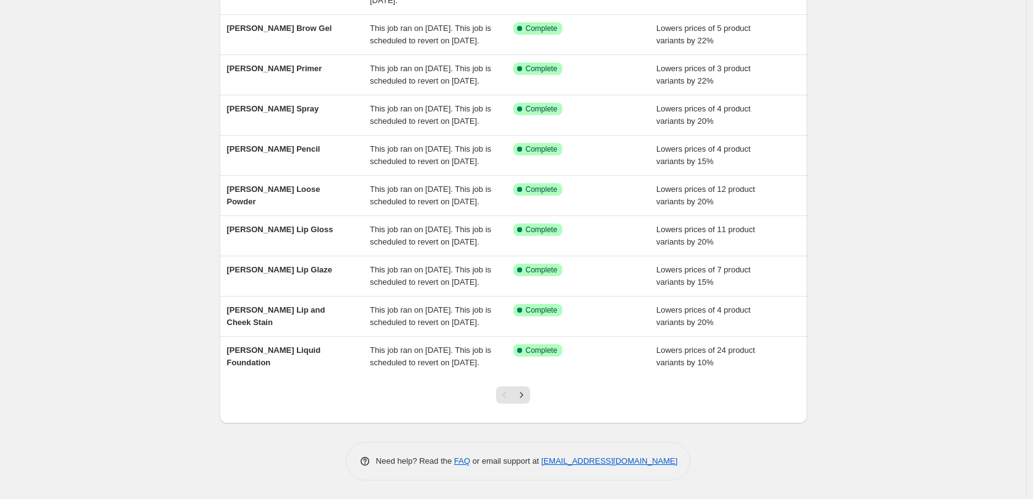
scroll to position [262, 0]
click at [536, 398] on div at bounding box center [513, 399] width 50 height 47
click at [535, 397] on div at bounding box center [513, 399] width 50 height 47
click at [527, 397] on icon "Next" at bounding box center [521, 395] width 12 height 12
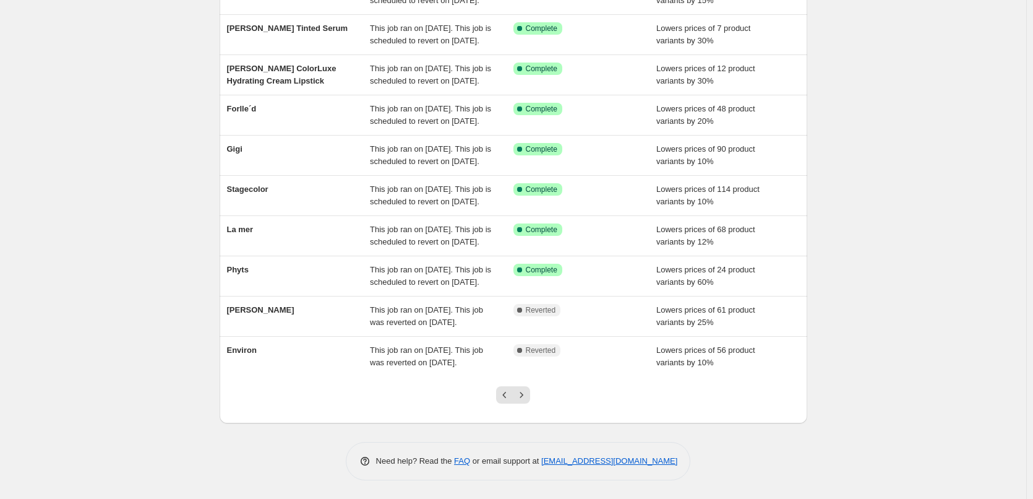
click at [527, 397] on icon "Next" at bounding box center [521, 395] width 12 height 12
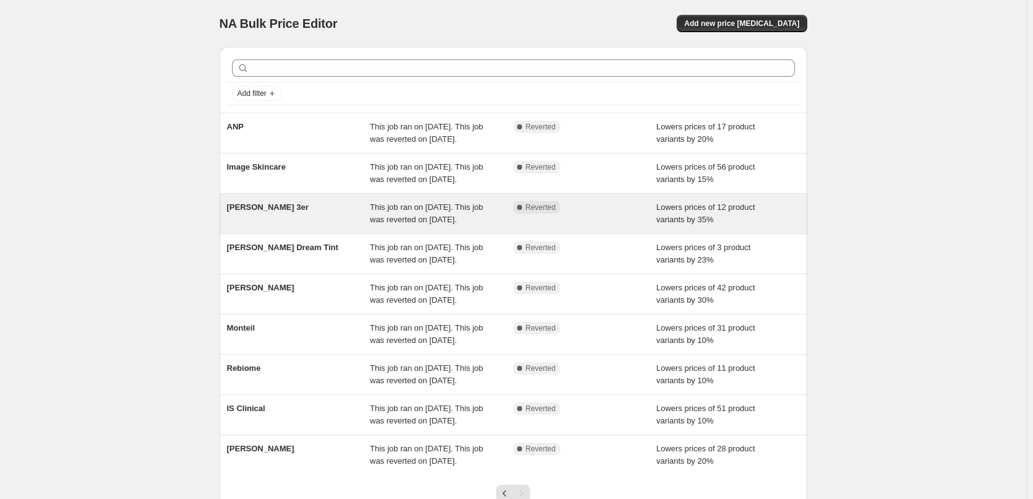
click at [279, 212] on span "[PERSON_NAME] 3er" at bounding box center [268, 206] width 82 height 9
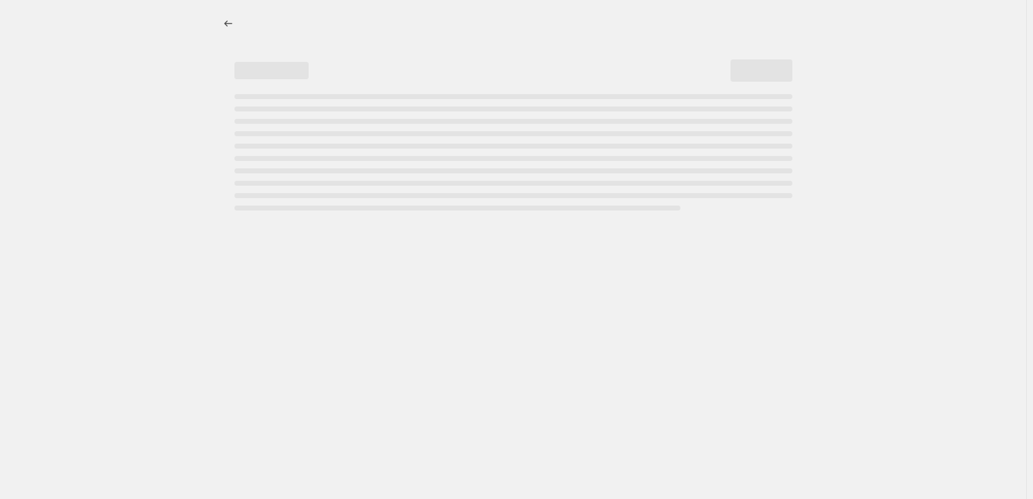
select select "percentage"
select select "tag"
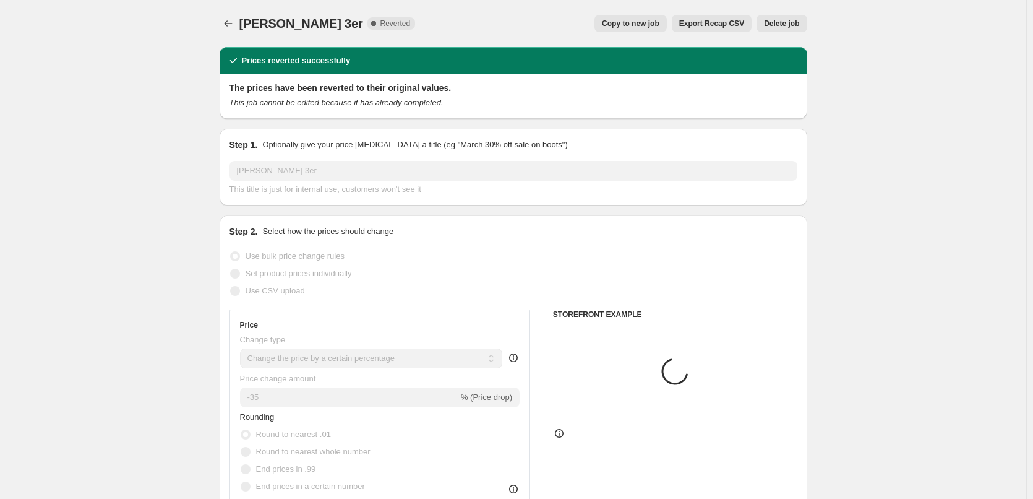
click at [783, 30] on button "Delete job" at bounding box center [782, 23] width 50 height 17
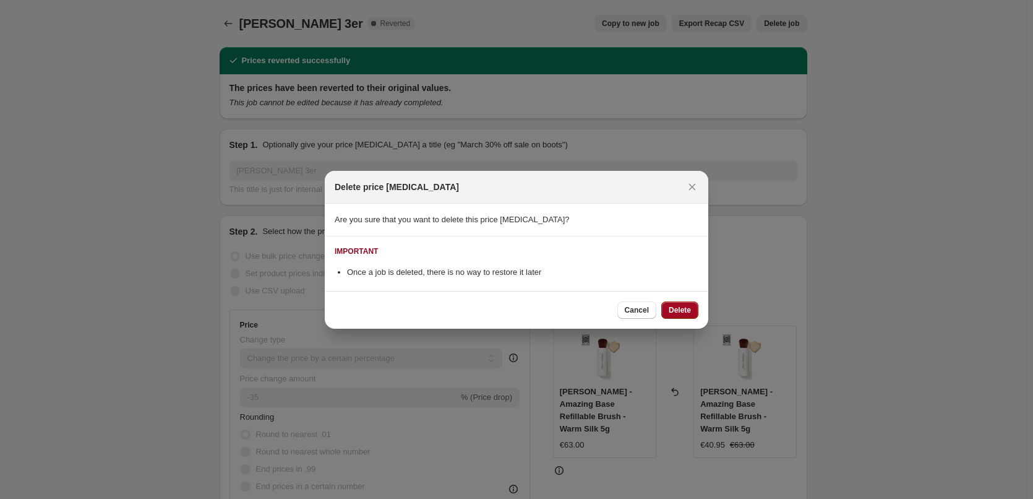
click at [670, 312] on span "Delete" at bounding box center [680, 310] width 22 height 10
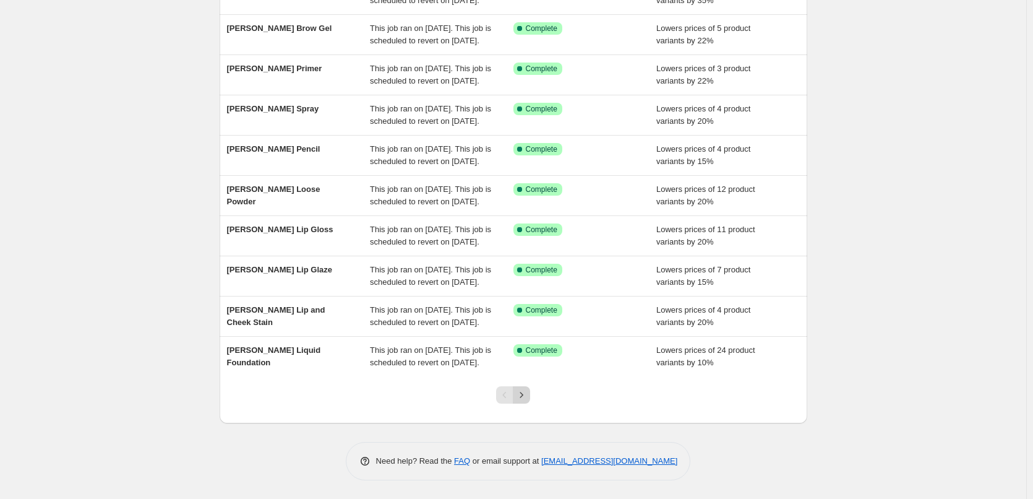
click at [526, 393] on icon "Next" at bounding box center [521, 395] width 12 height 12
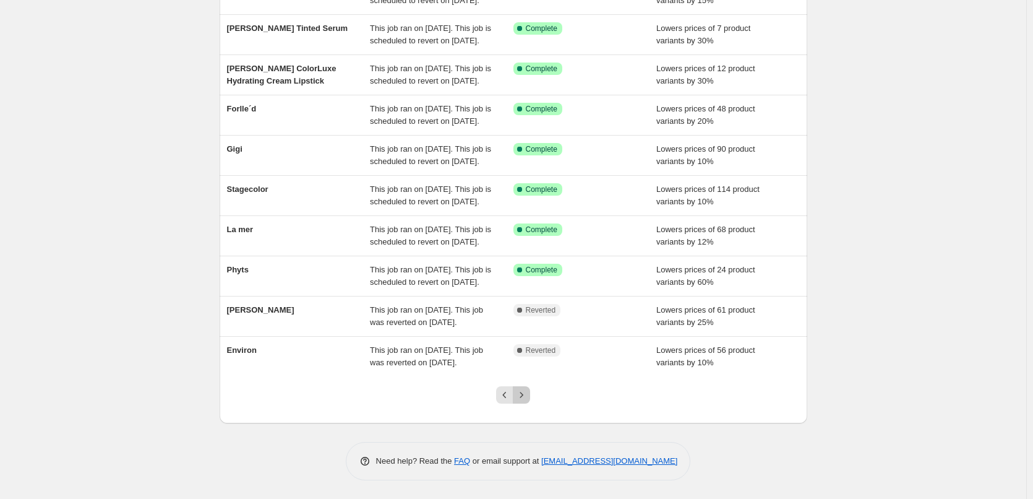
click at [528, 395] on icon "Next" at bounding box center [521, 395] width 12 height 12
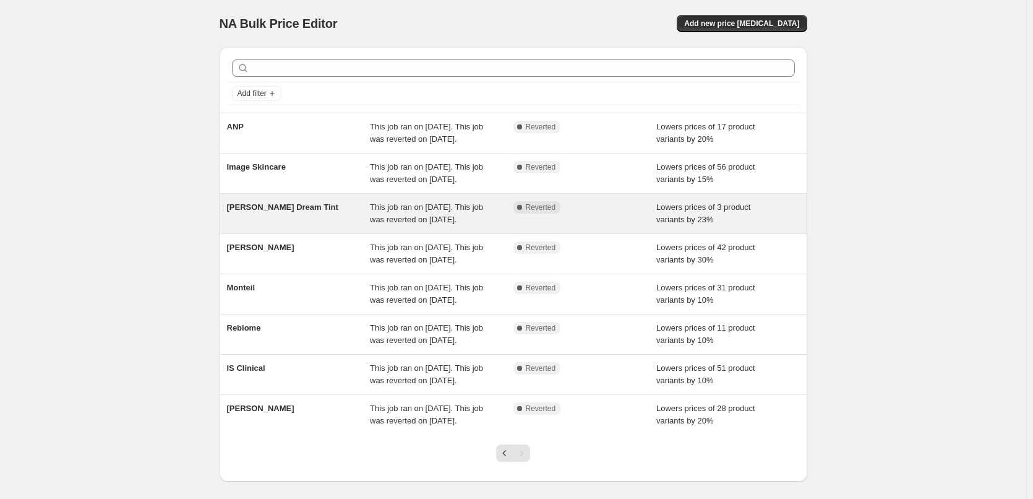
click at [284, 226] on div "[PERSON_NAME] Dream Tint" at bounding box center [299, 213] width 144 height 25
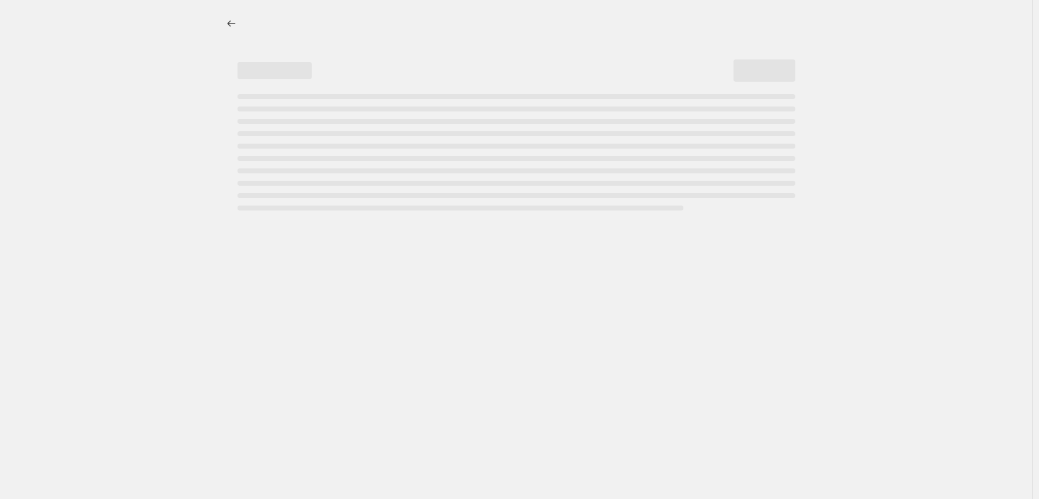
select select "percentage"
select select "vendor"
select select "tag"
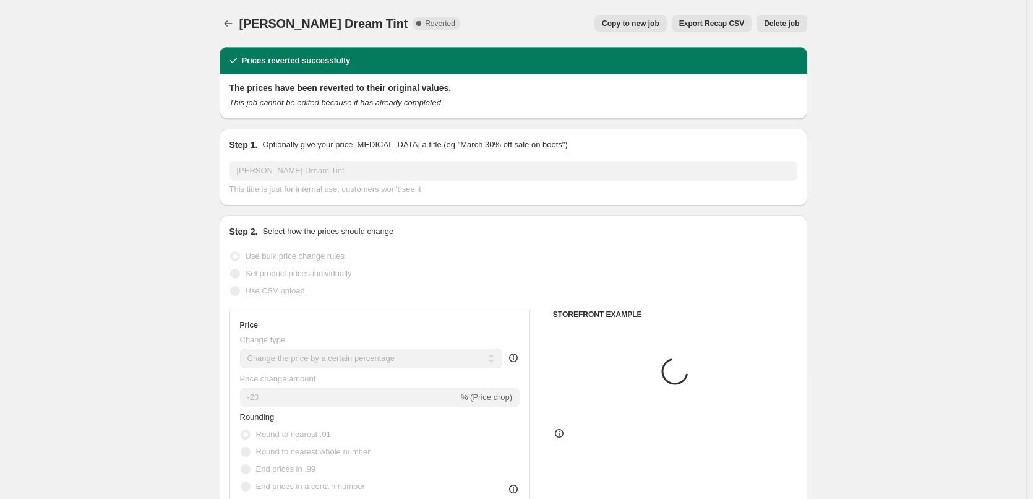
click at [665, 28] on button "Copy to new job" at bounding box center [631, 23] width 72 height 17
select select "percentage"
select select "vendor"
select select "tag"
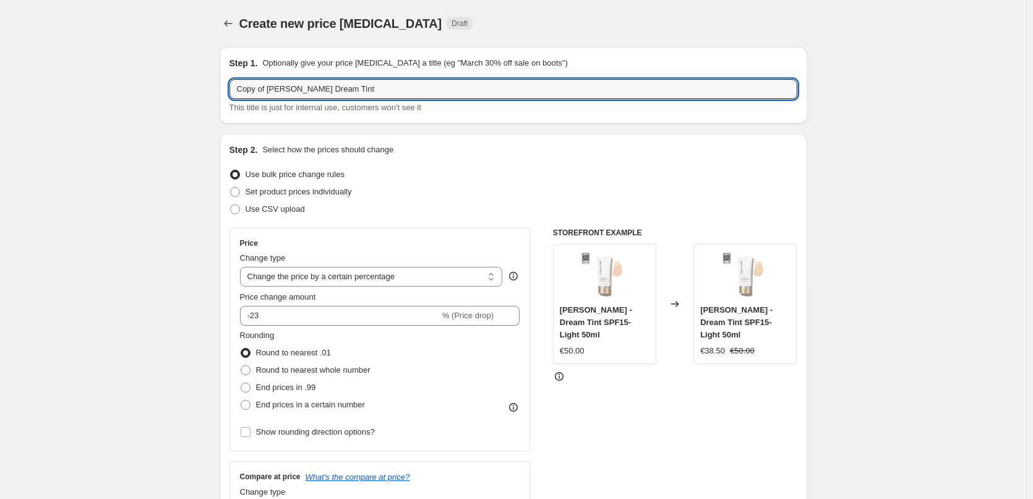
drag, startPoint x: 271, startPoint y: 93, endPoint x: 194, endPoint y: 90, distance: 77.4
type input "[PERSON_NAME] Dream Tint"
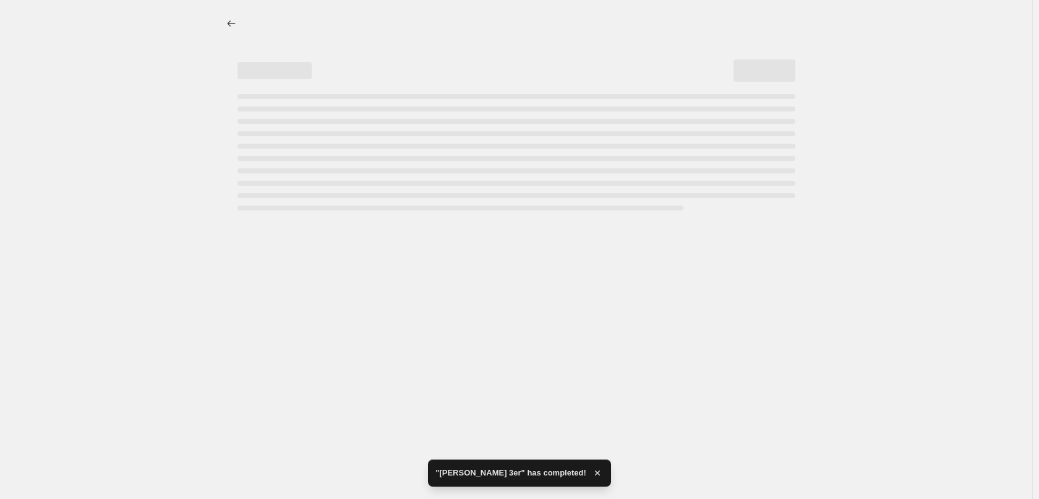
select select "percentage"
select select "vendor"
select select "tag"
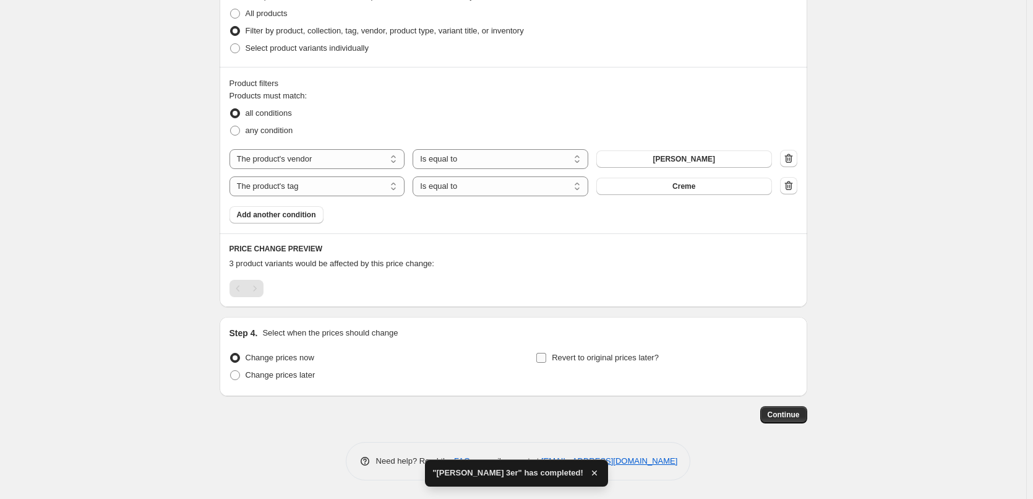
click at [595, 364] on label "Revert to original prices later?" at bounding box center [597, 357] width 123 height 17
click at [546, 363] on input "Revert to original prices later?" at bounding box center [541, 358] width 10 height 10
checkbox input "true"
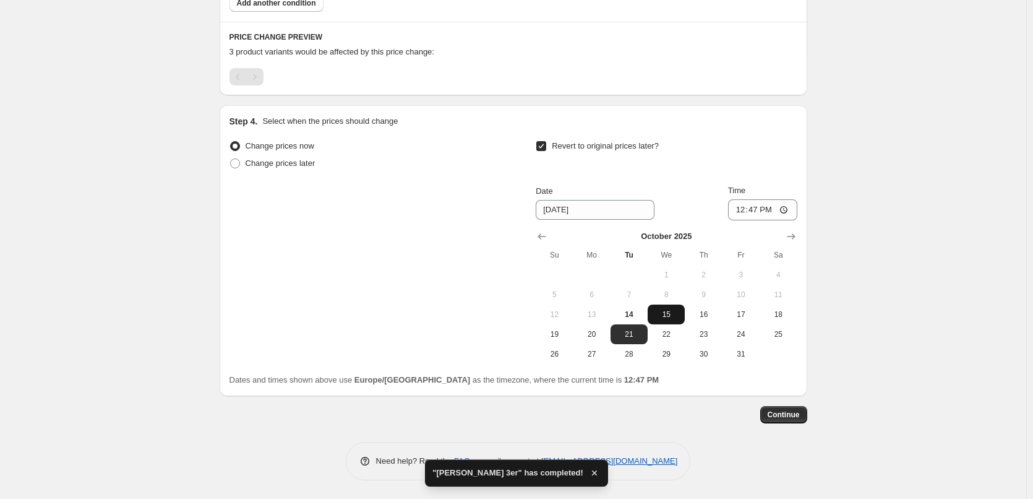
click at [663, 322] on button "15" at bounding box center [666, 314] width 37 height 20
type input "[DATE]"
click at [739, 208] on input "12:47" at bounding box center [762, 209] width 69 height 21
type input "03:00"
click at [784, 415] on span "Continue" at bounding box center [784, 415] width 32 height 10
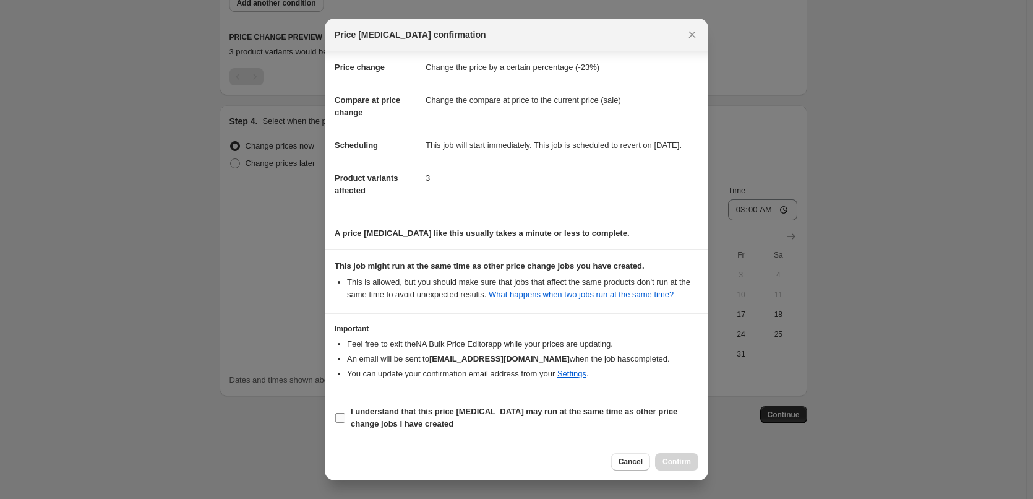
click at [399, 410] on b "I understand that this price [MEDICAL_DATA] may run at the same time as other p…" at bounding box center [514, 417] width 327 height 22
click at [345, 413] on input "I understand that this price [MEDICAL_DATA] may run at the same time as other p…" at bounding box center [340, 418] width 10 height 10
checkbox input "true"
click at [678, 457] on div "Cancel Confirm" at bounding box center [517, 461] width 384 height 38
click at [678, 457] on button "Confirm" at bounding box center [676, 461] width 43 height 17
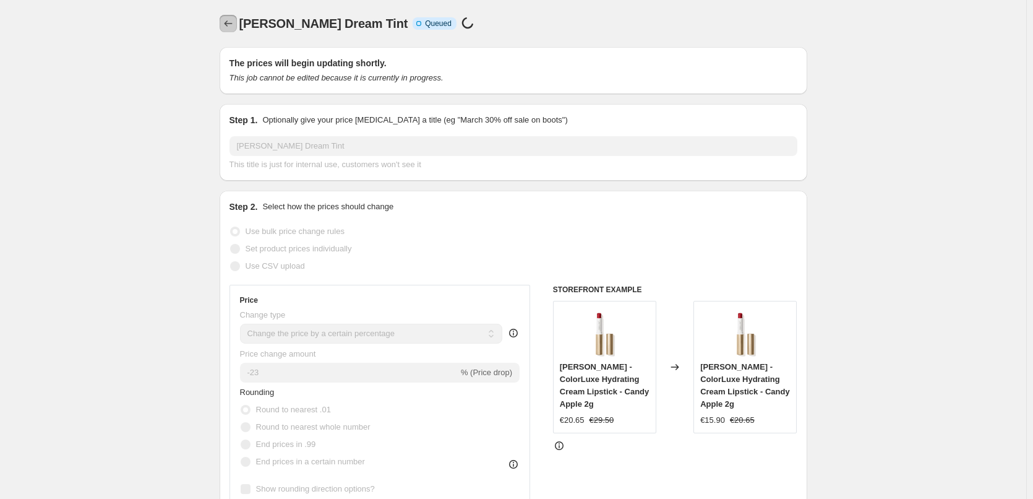
click at [233, 28] on icon "Price change jobs" at bounding box center [228, 23] width 12 height 12
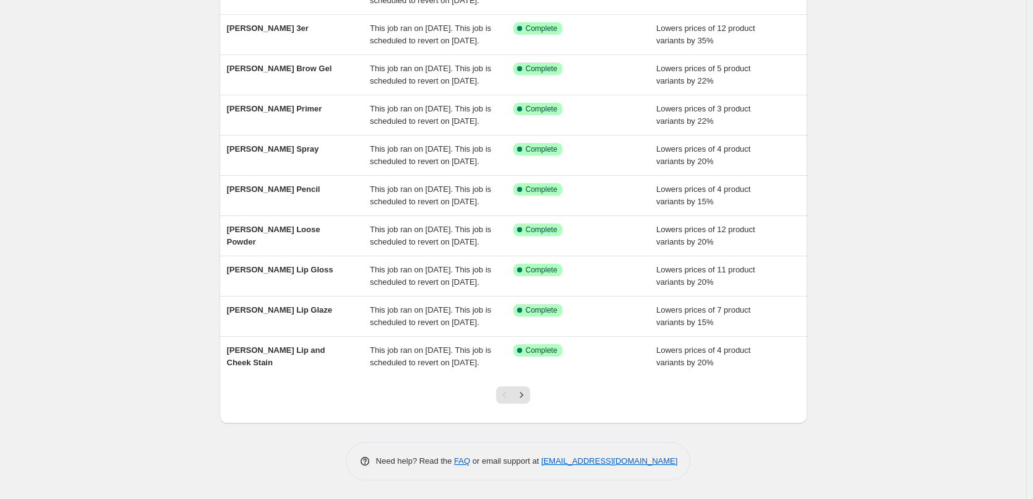
click at [544, 390] on div at bounding box center [514, 399] width 588 height 47
click at [536, 390] on div at bounding box center [513, 399] width 50 height 47
click at [528, 392] on icon "Next" at bounding box center [521, 395] width 12 height 12
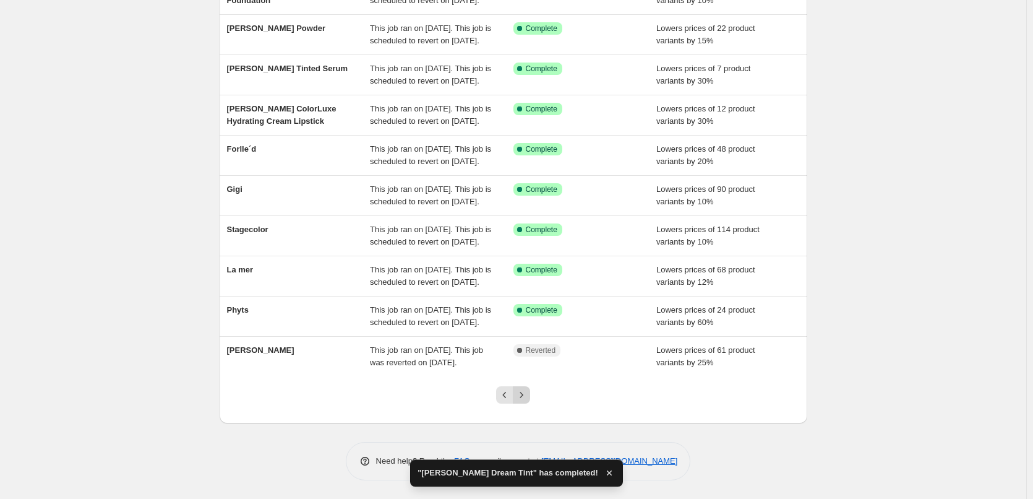
click at [528, 401] on icon "Next" at bounding box center [521, 395] width 12 height 12
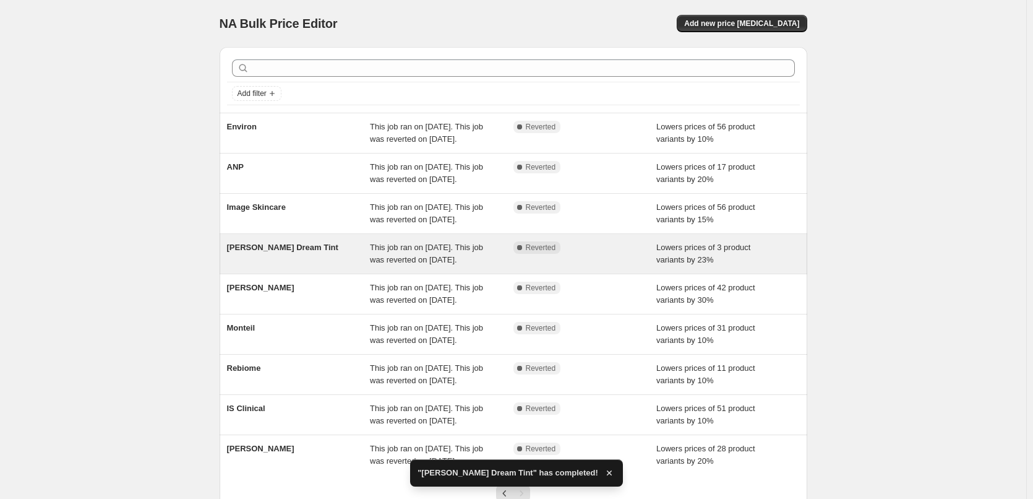
click at [266, 252] on span "[PERSON_NAME] Dream Tint" at bounding box center [282, 247] width 111 height 9
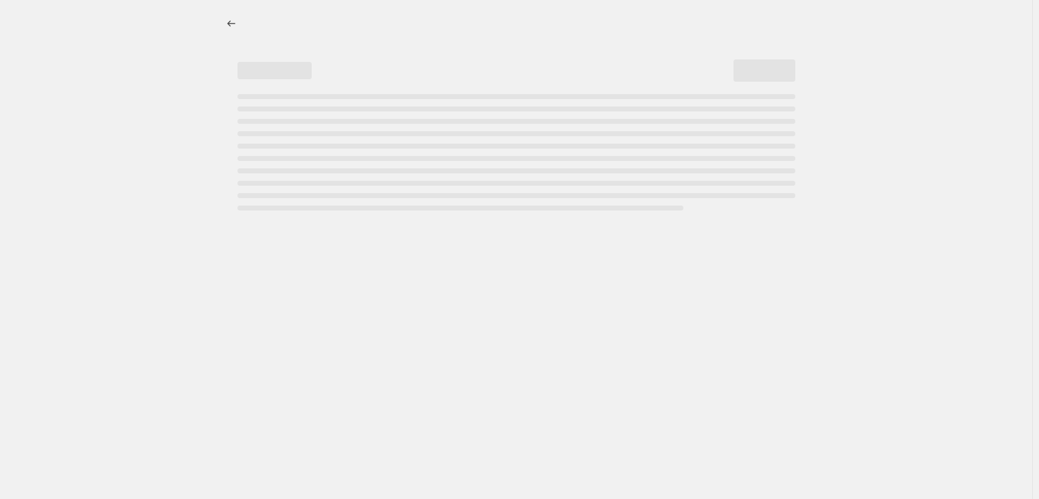
select select "percentage"
select select "vendor"
select select "tag"
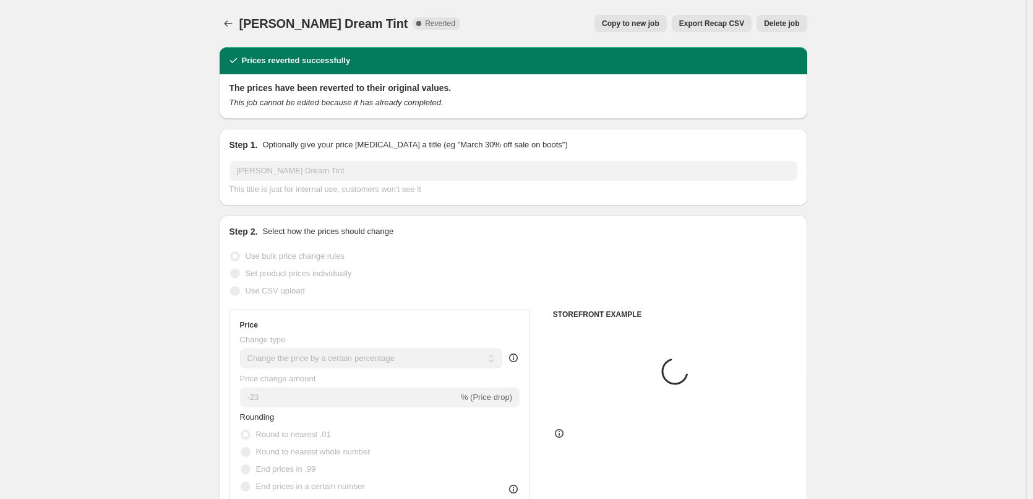
click at [791, 25] on span "Delete job" at bounding box center [781, 24] width 35 height 10
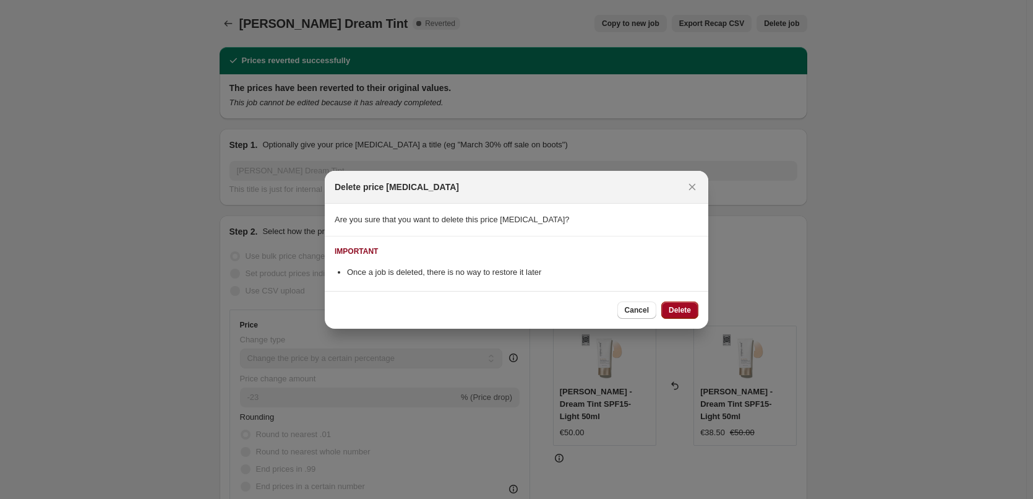
click at [668, 311] on button "Delete" at bounding box center [679, 309] width 37 height 17
